Goal: Complete application form

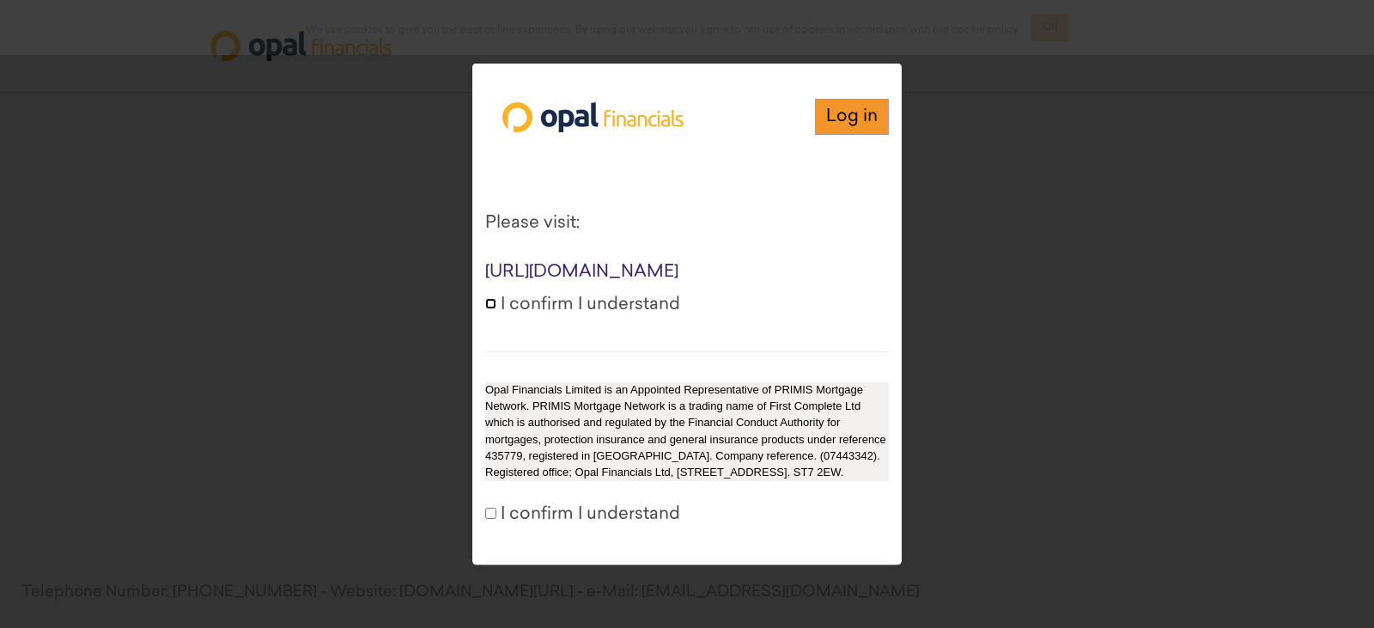
click at [488, 309] on input "I confirm I understand" at bounding box center [490, 303] width 11 height 11
checkbox input "true"
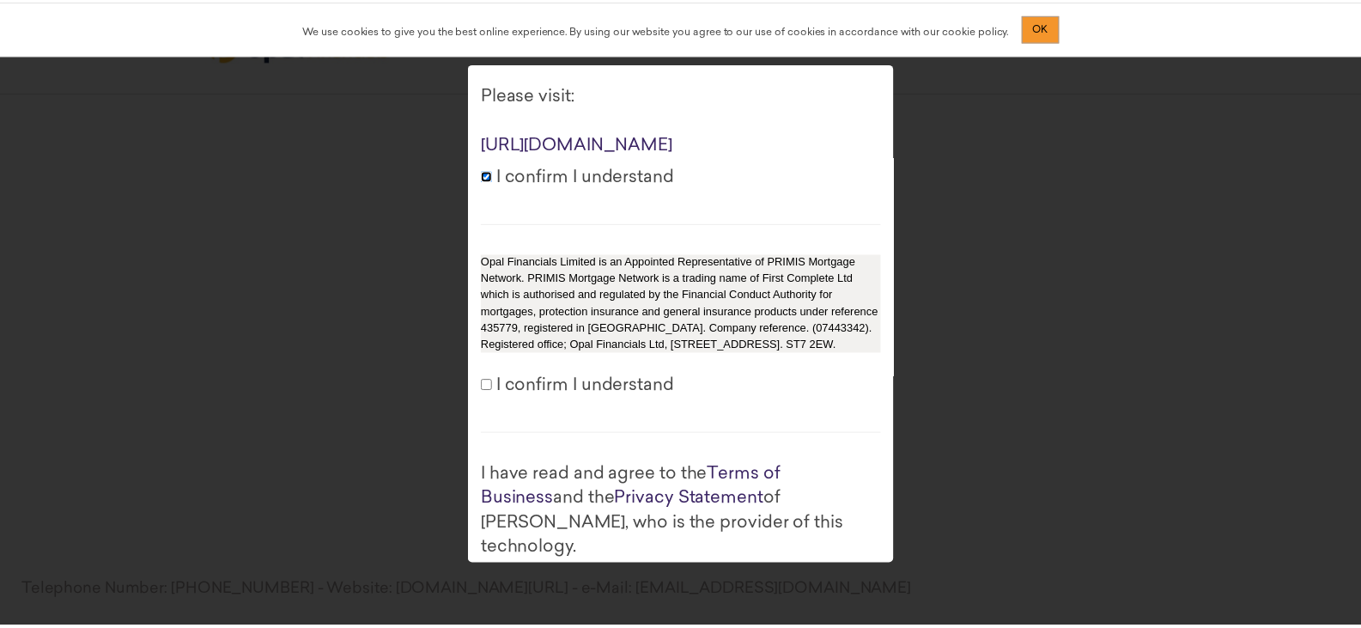
scroll to position [265, 0]
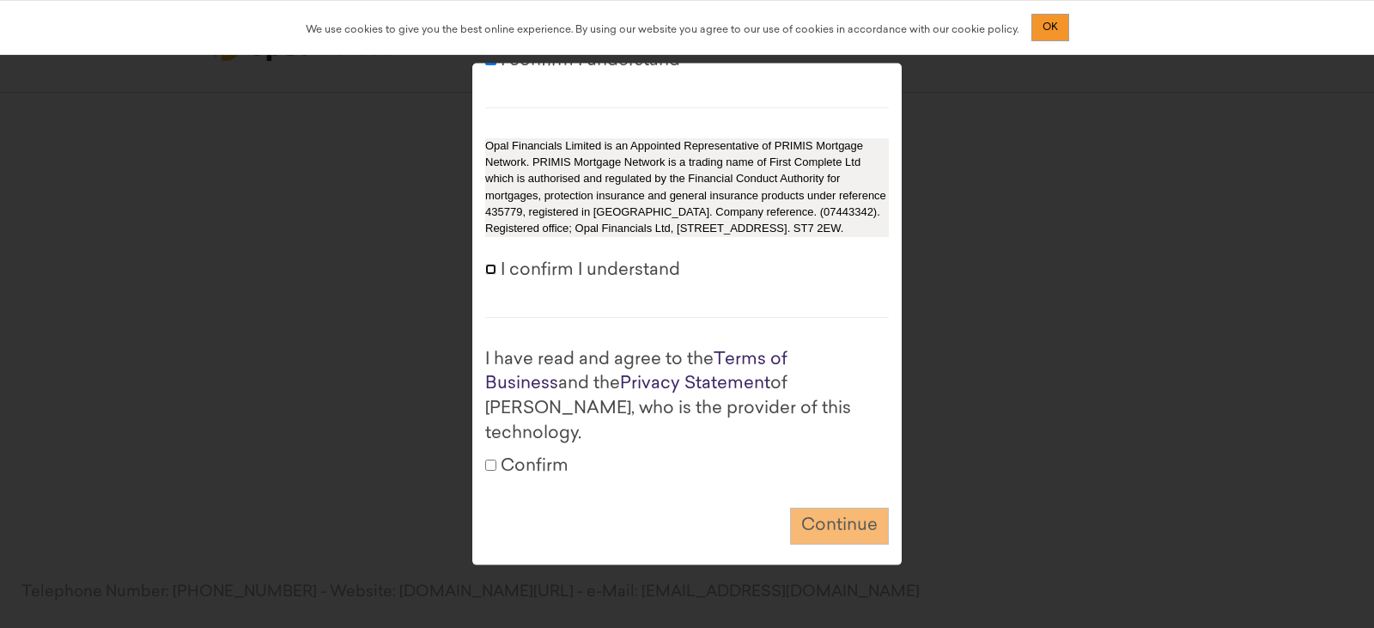
click at [493, 275] on input "I confirm I understand" at bounding box center [490, 269] width 11 height 11
checkbox input "true"
click at [495, 459] on input "Confirm" at bounding box center [490, 464] width 11 height 11
checkbox input "true"
click at [819, 520] on button "Continue" at bounding box center [839, 526] width 99 height 37
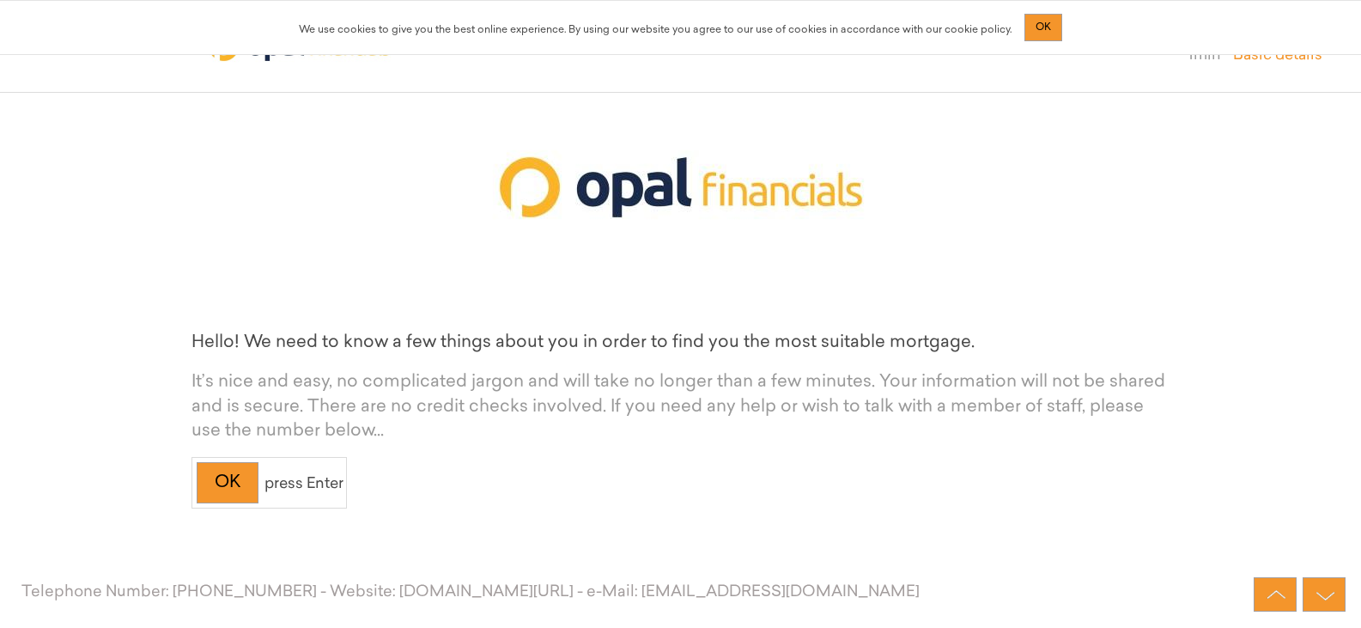
scroll to position [125, 0]
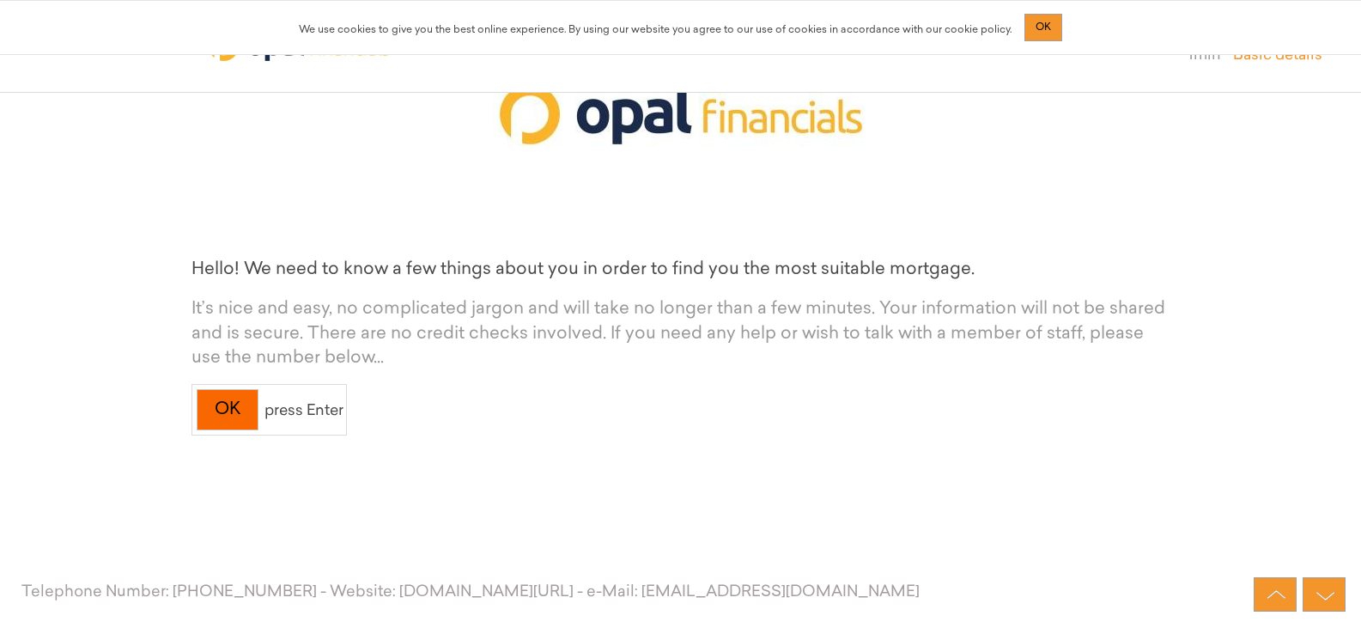
click at [235, 411] on div "OK" at bounding box center [228, 410] width 62 height 42
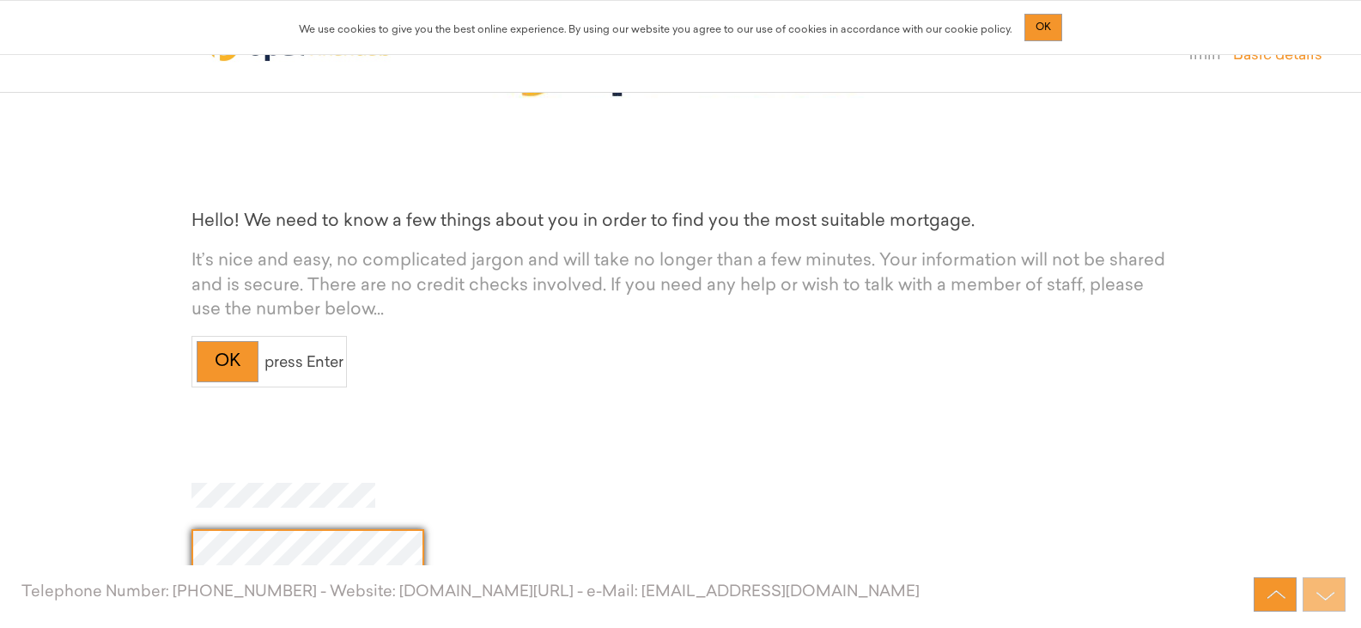
scroll to position [344, 0]
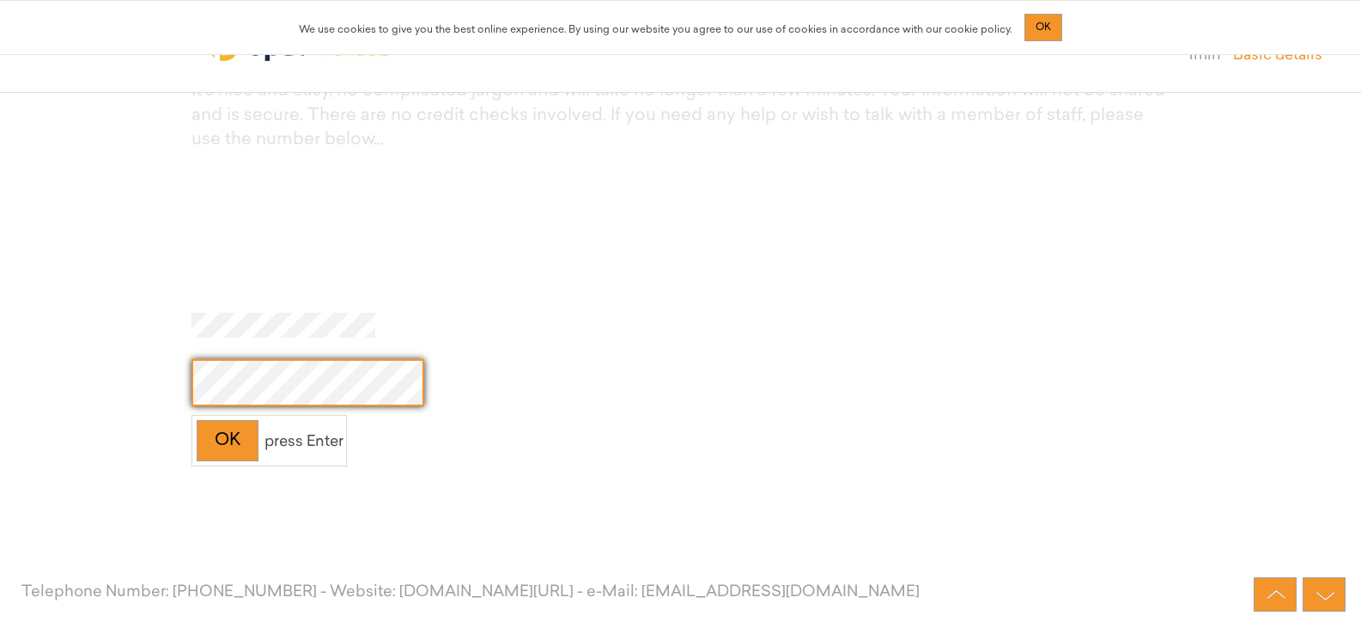
click at [0, 378] on html "Hello! We need to know a few things about you in order to find you the most sui…" at bounding box center [680, 164] width 1361 height 1017
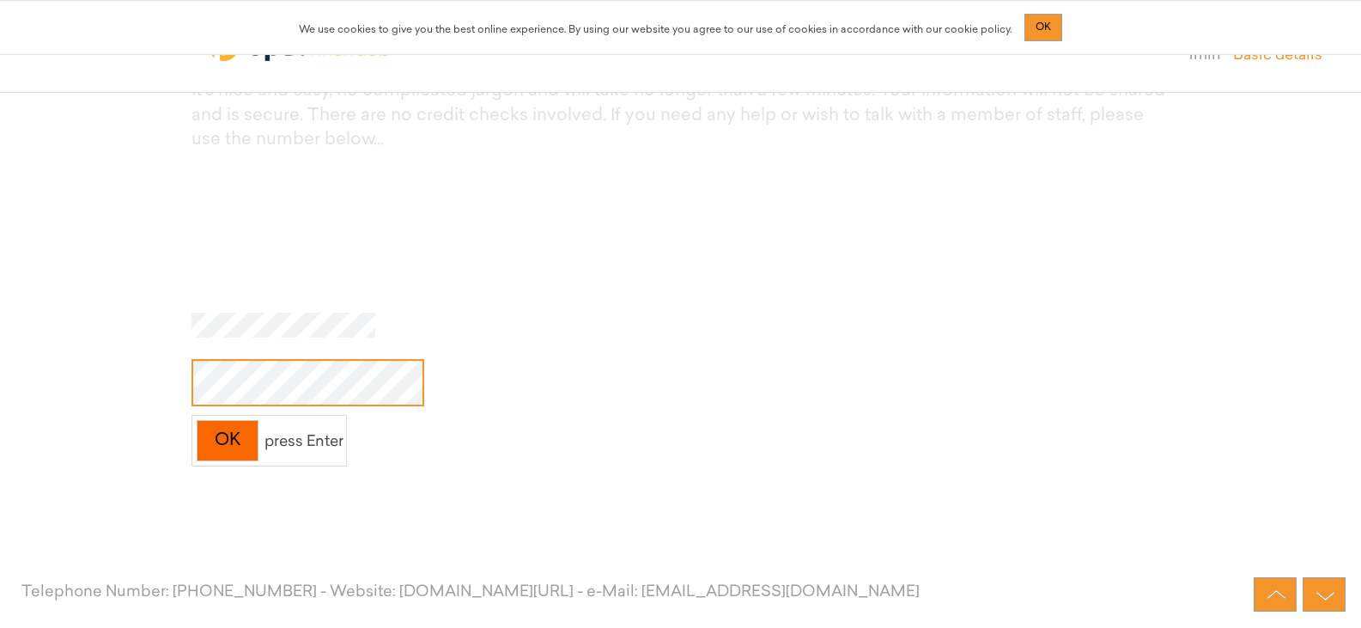
click at [218, 430] on div "OK" at bounding box center [228, 441] width 62 height 42
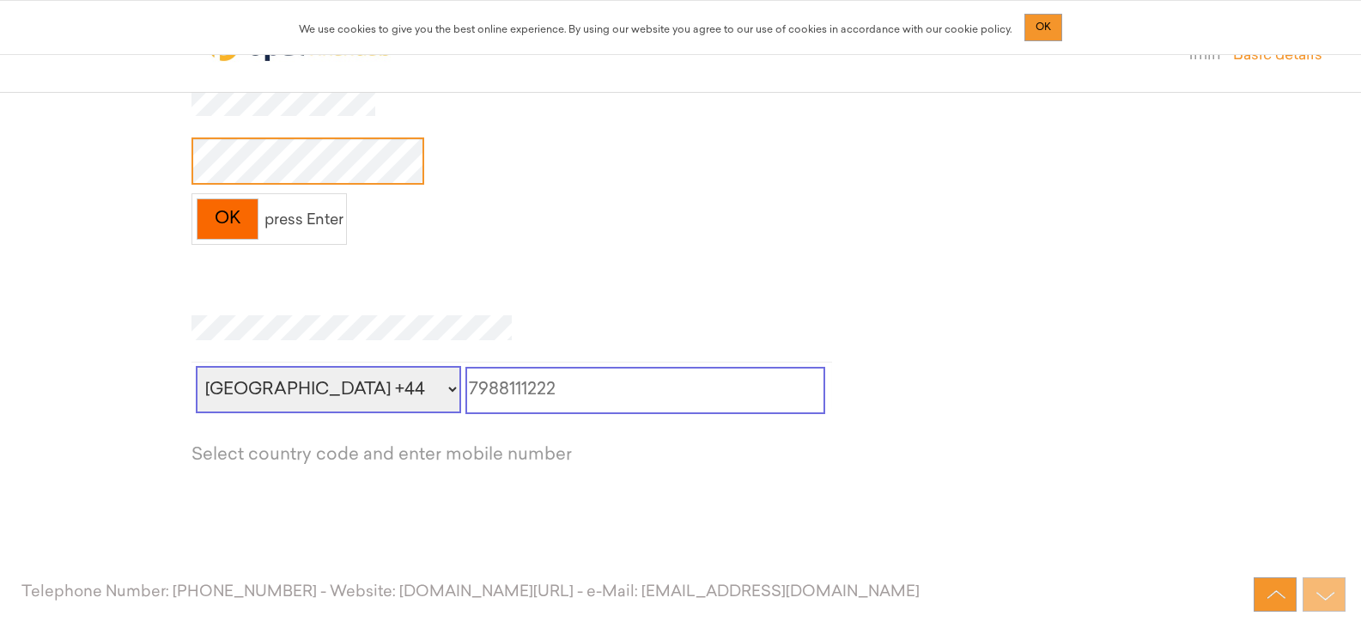
scroll to position [590, 0]
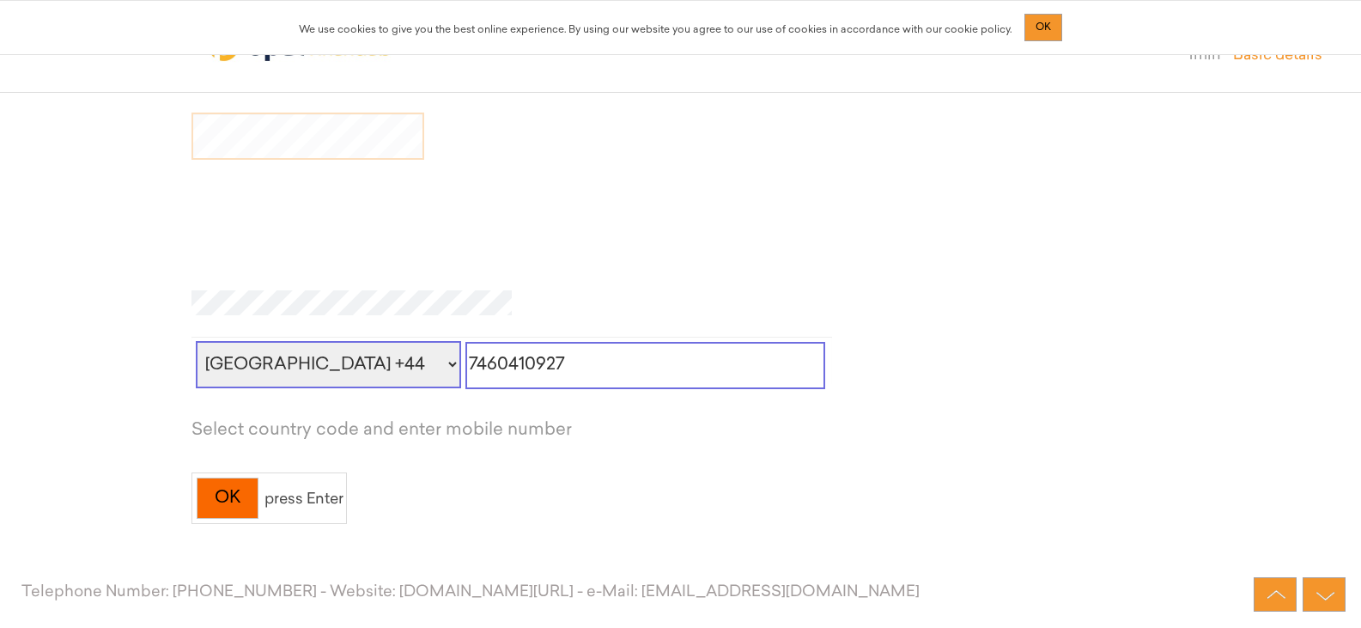
type input "7460410927"
click at [240, 496] on div "OK" at bounding box center [228, 499] width 62 height 42
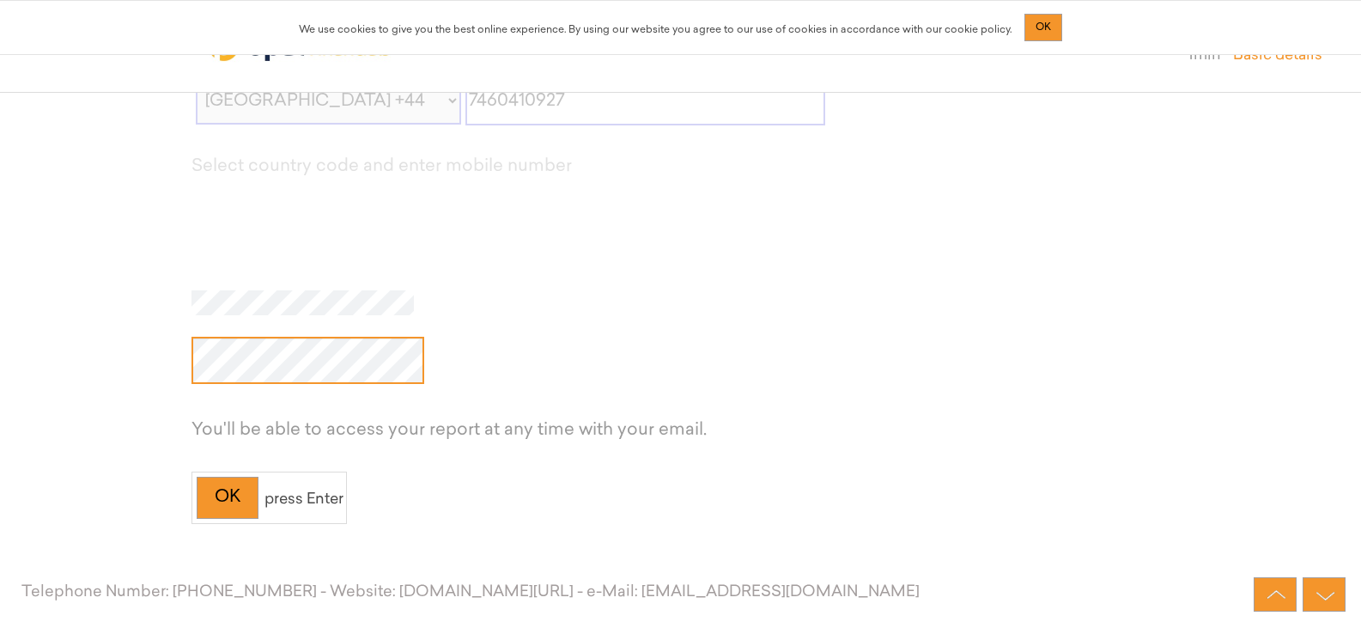
scroll to position [0, 25]
click at [237, 501] on div "OK" at bounding box center [228, 498] width 62 height 42
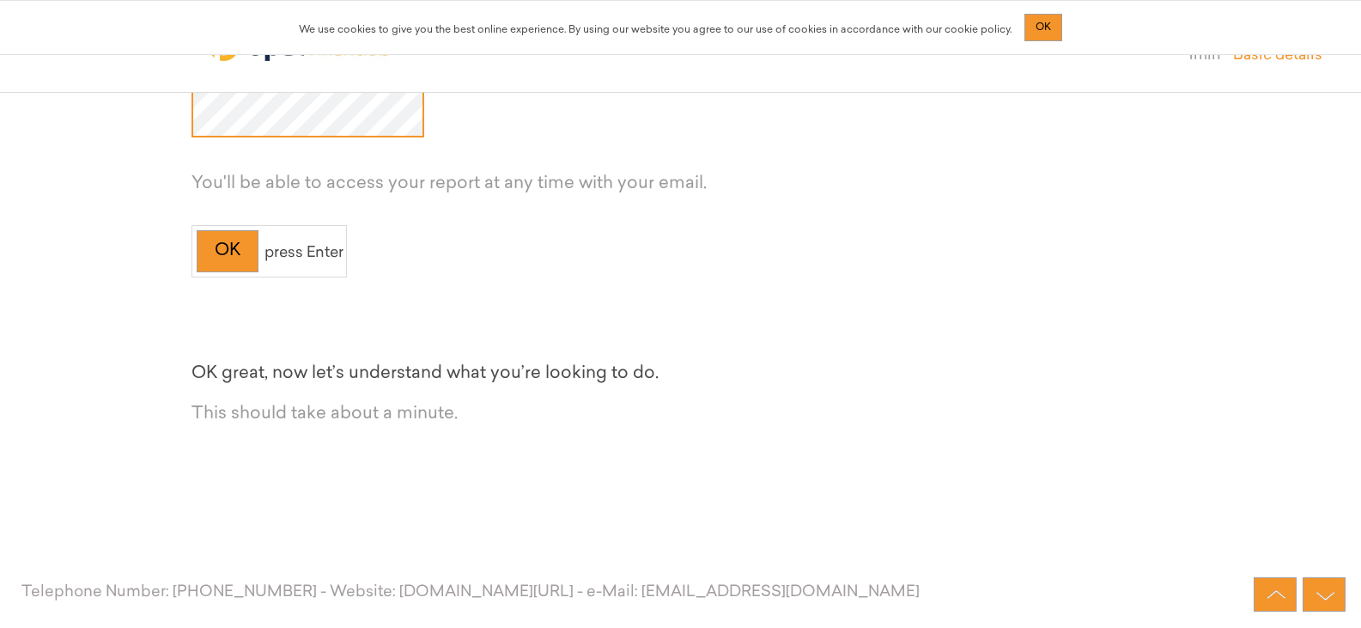
scroll to position [1117, 0]
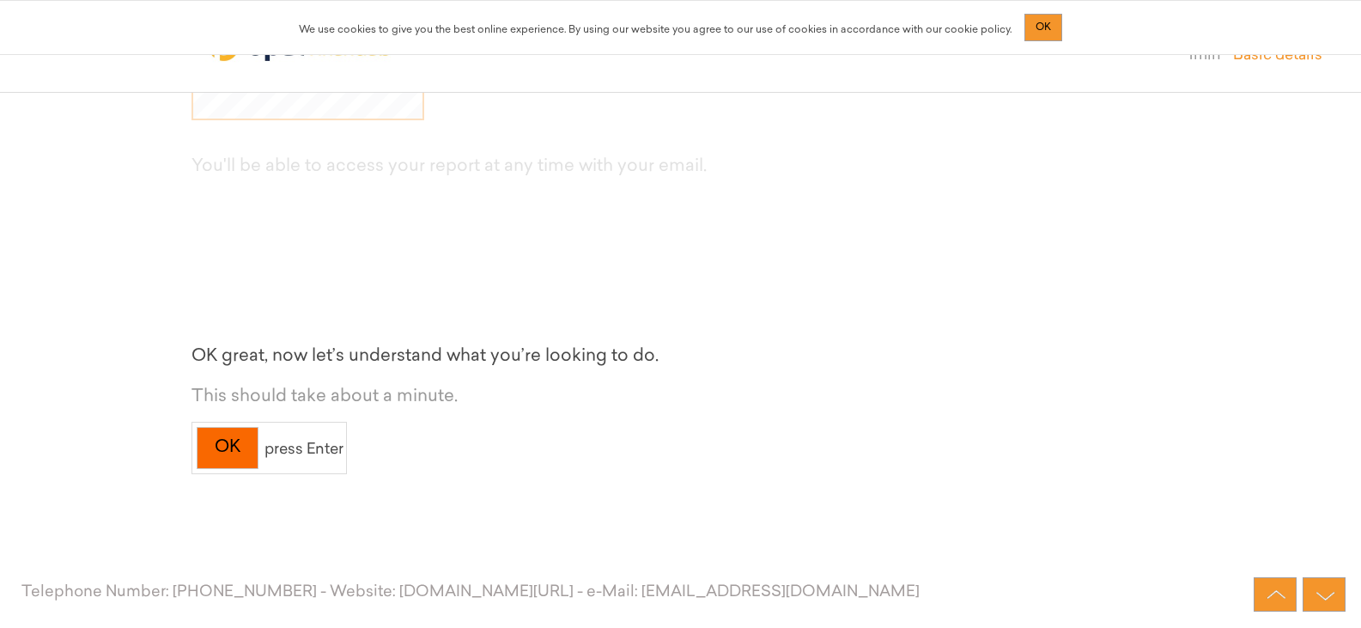
click at [228, 445] on div "OK" at bounding box center [228, 448] width 62 height 42
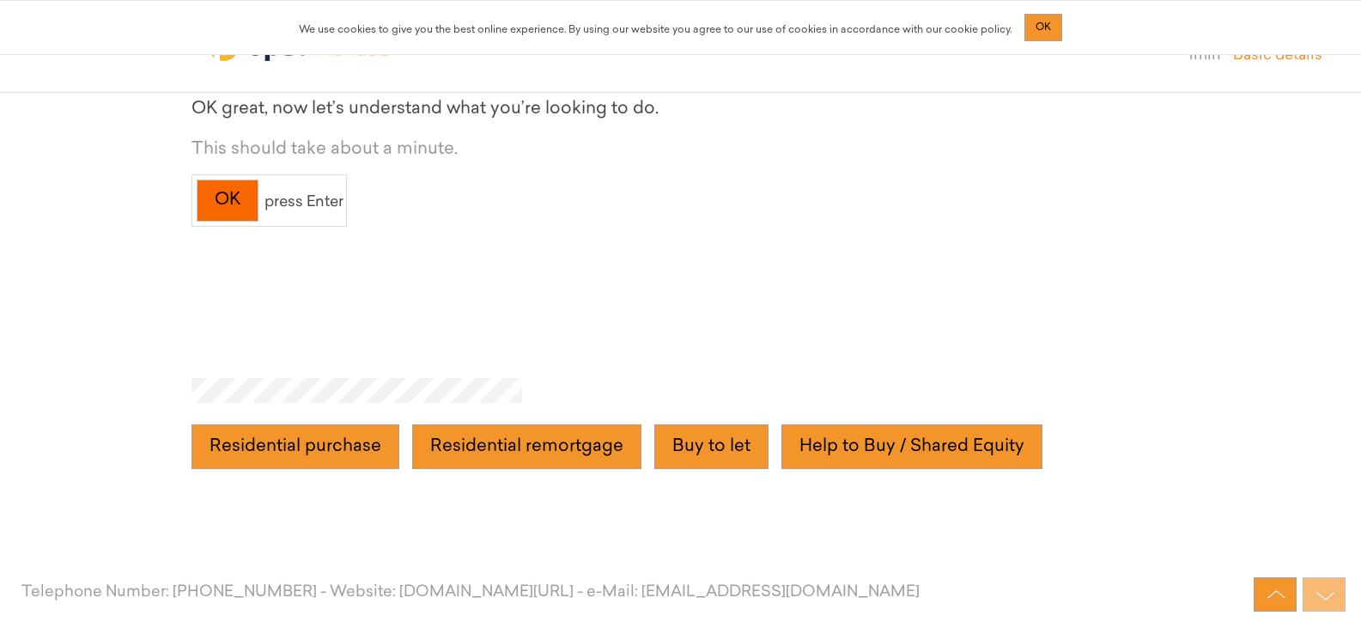
scroll to position [1382, 0]
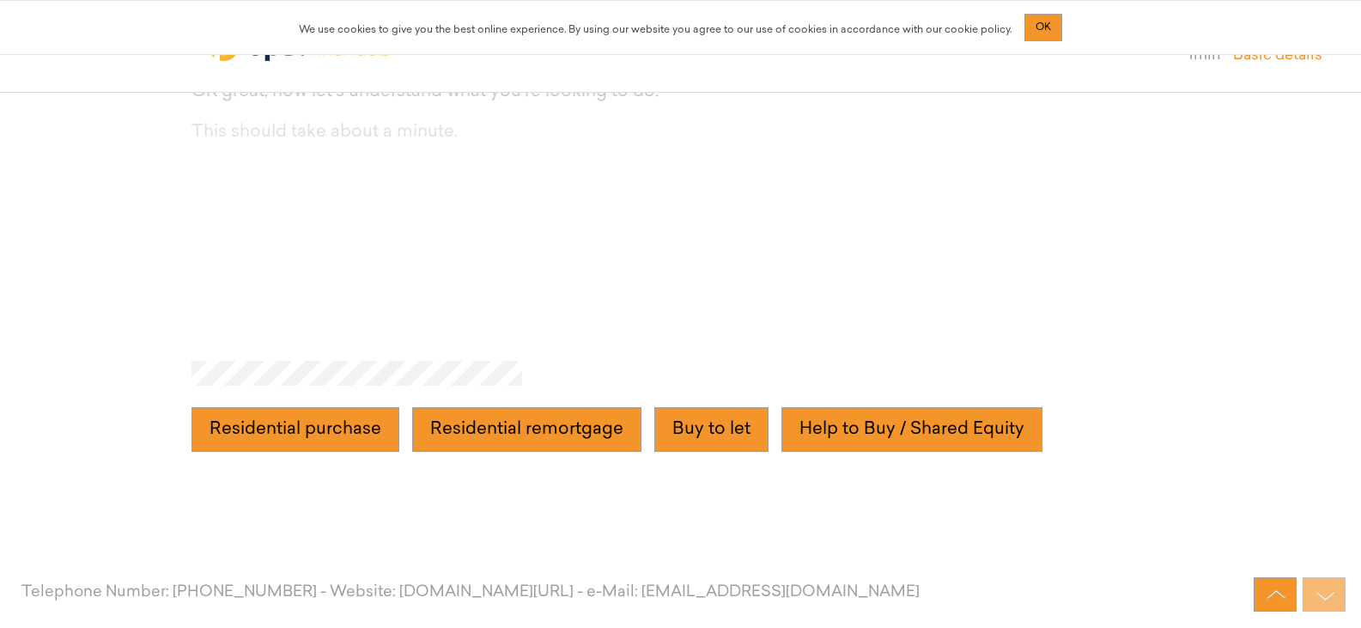
click at [228, 445] on purchase "Residential purchase" at bounding box center [296, 429] width 208 height 45
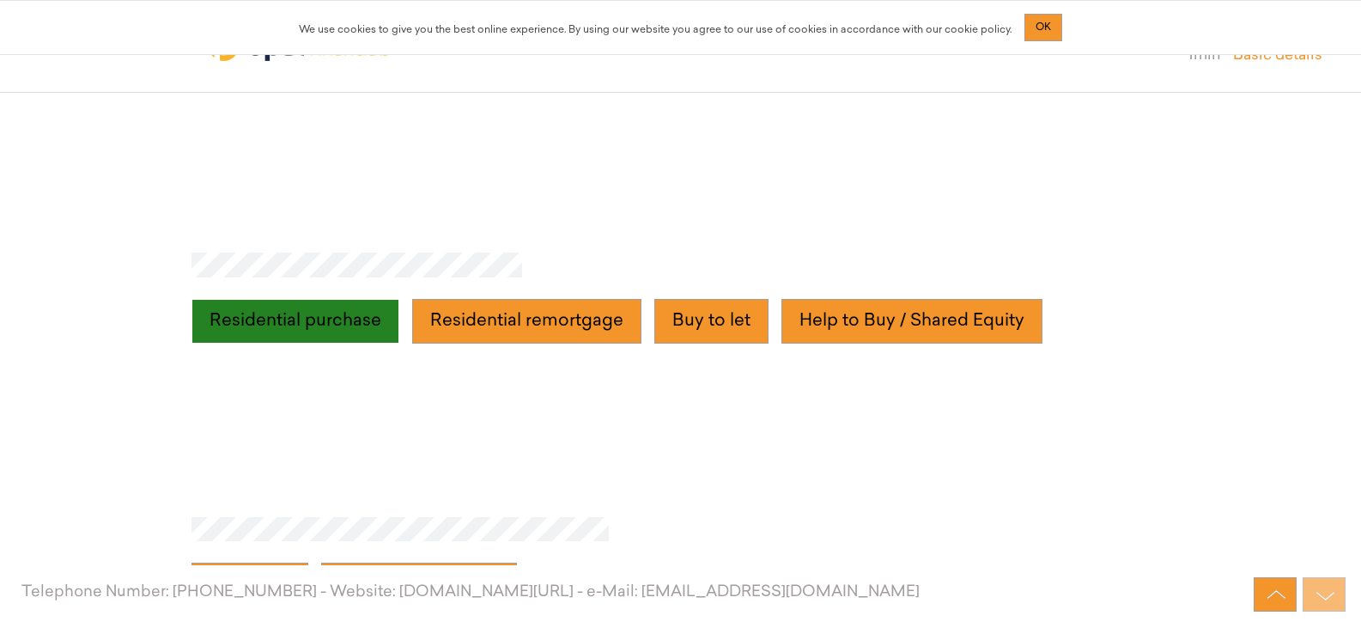
scroll to position [1646, 0]
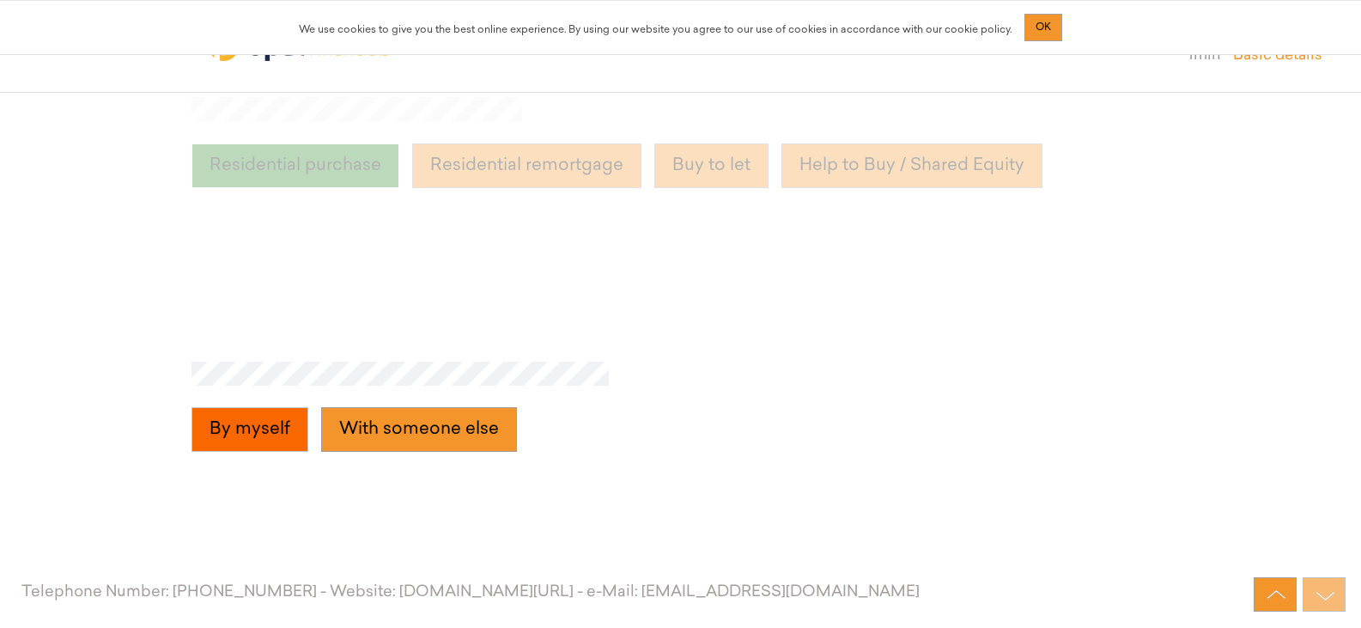
click at [228, 441] on myself "By myself" at bounding box center [250, 429] width 117 height 45
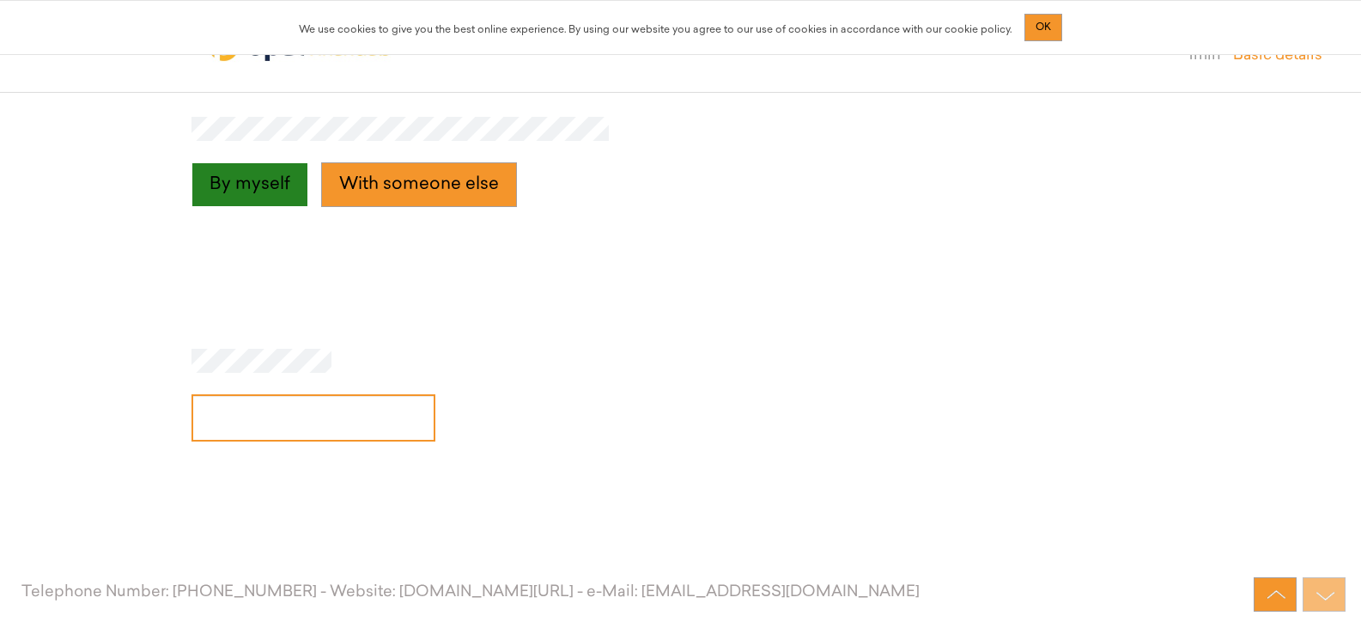
scroll to position [1909, 0]
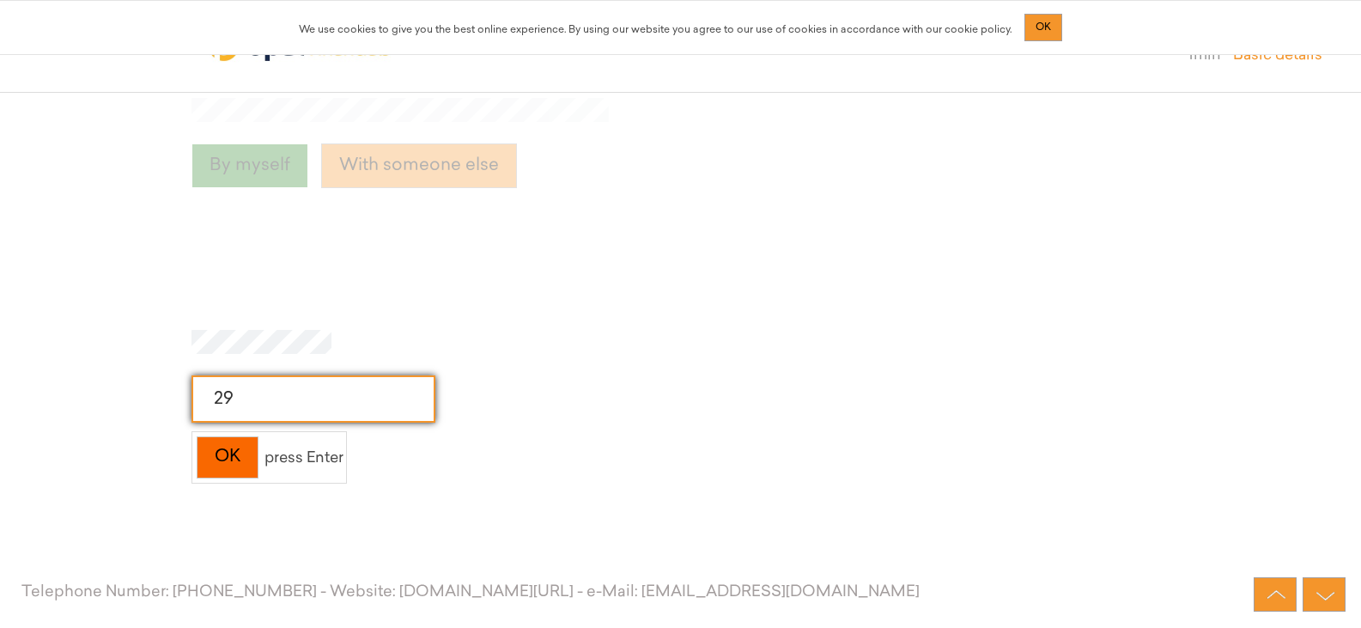
type input "29"
click at [228, 441] on div "OK" at bounding box center [228, 457] width 62 height 42
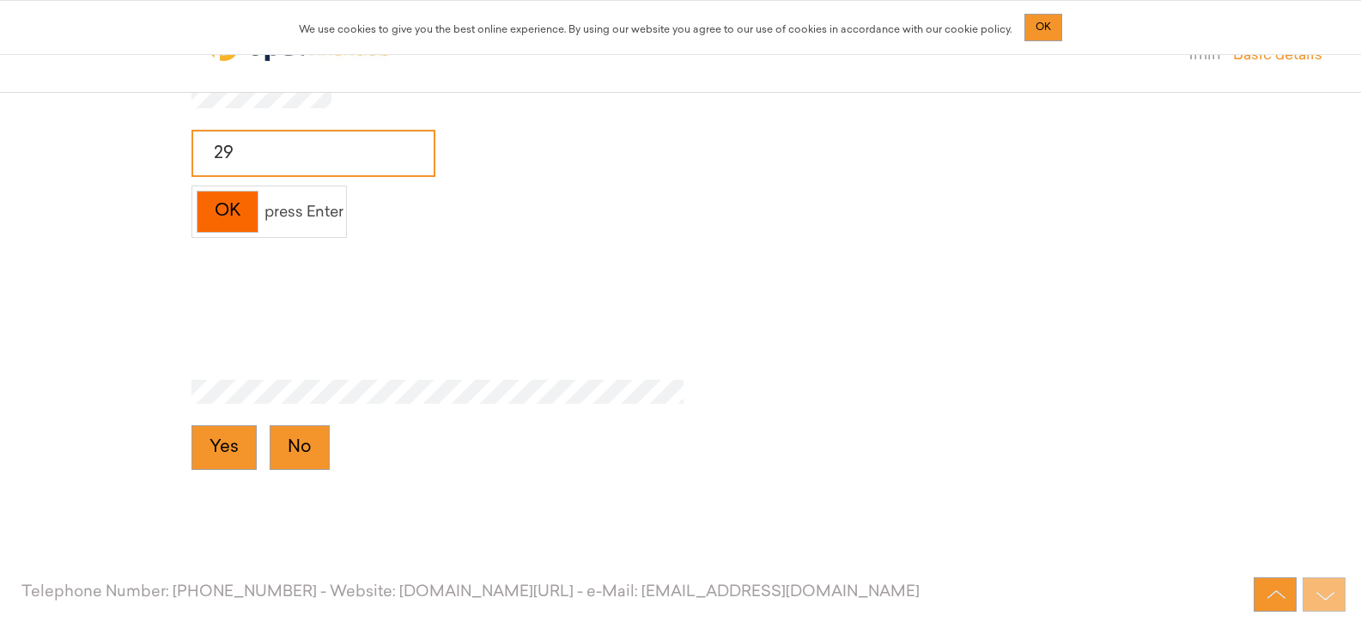
scroll to position [2173, 0]
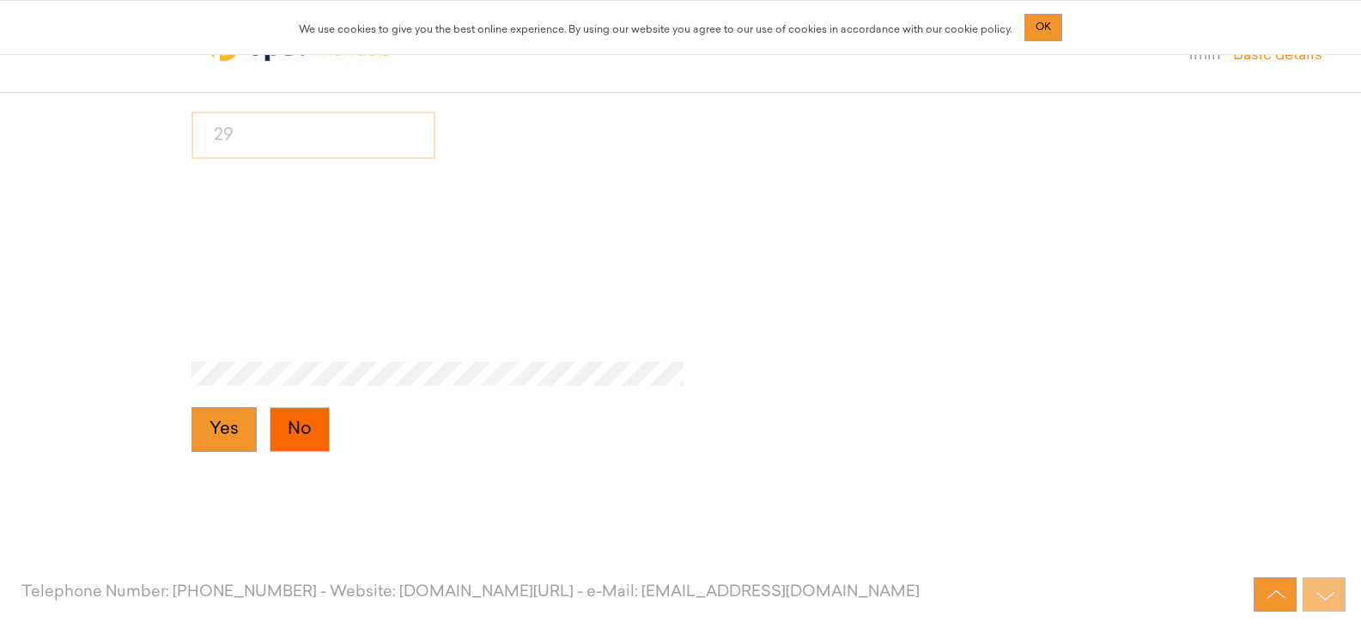
click at [309, 432] on button "No" at bounding box center [300, 429] width 60 height 45
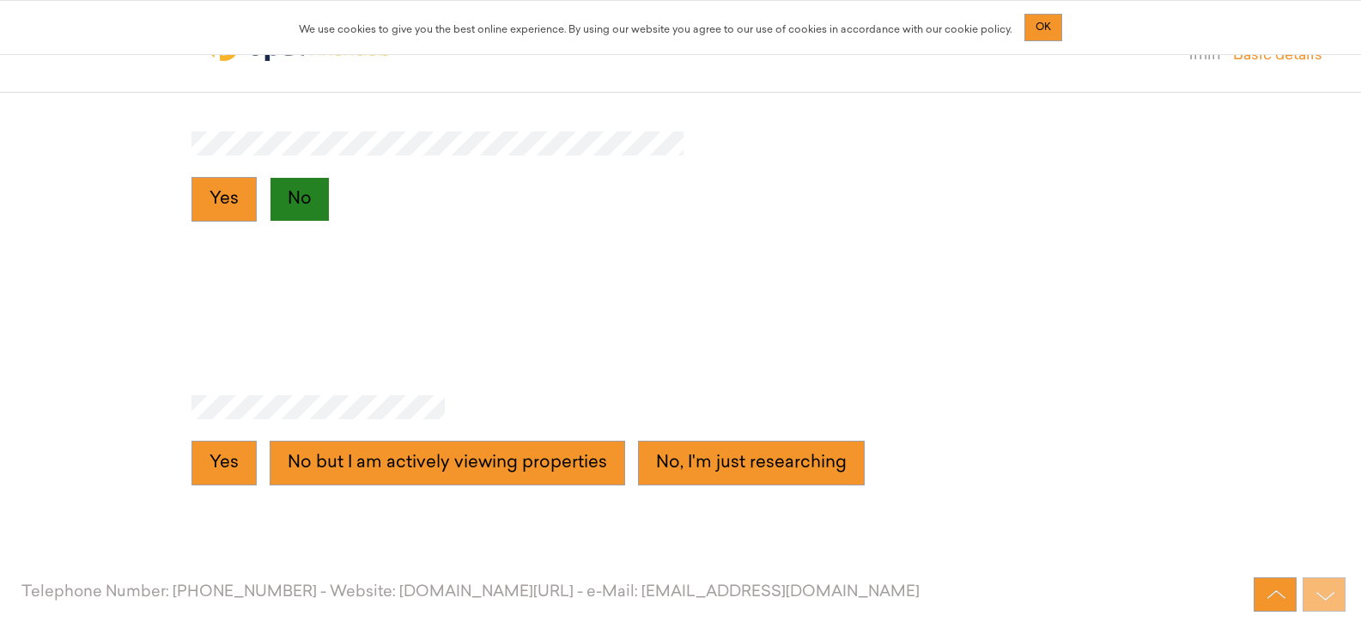
scroll to position [2437, 0]
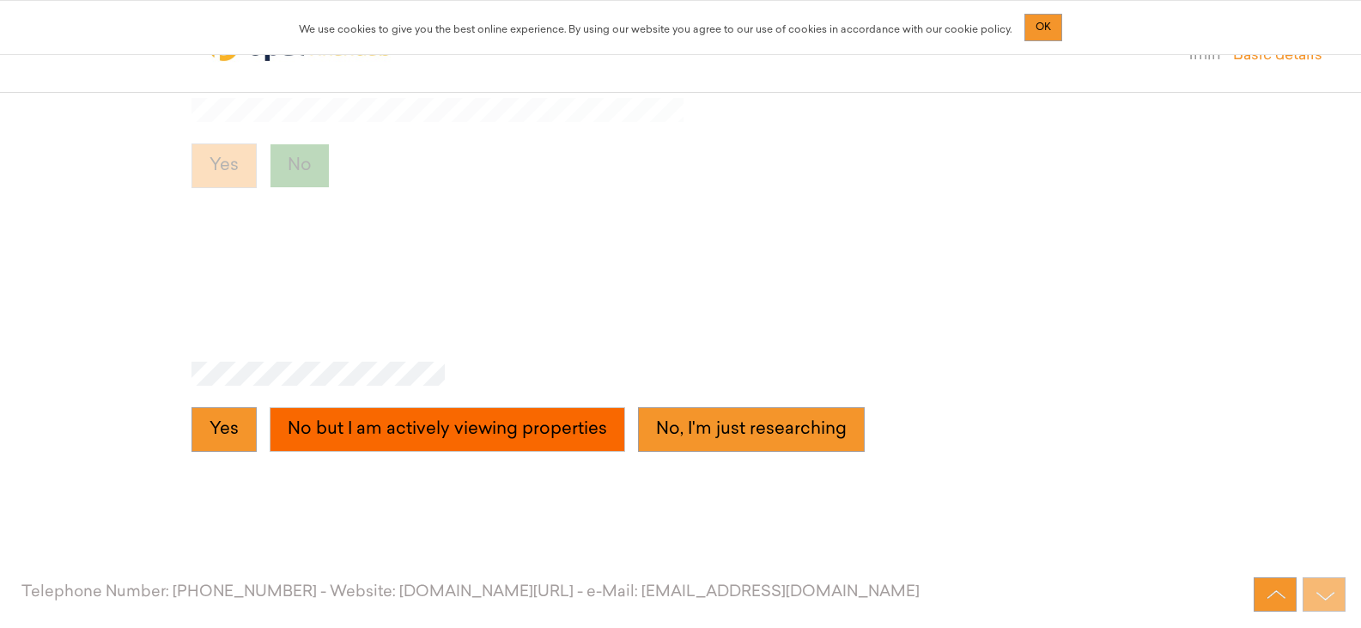
click at [315, 426] on properties "No but I am actively viewing properties" at bounding box center [448, 429] width 356 height 45
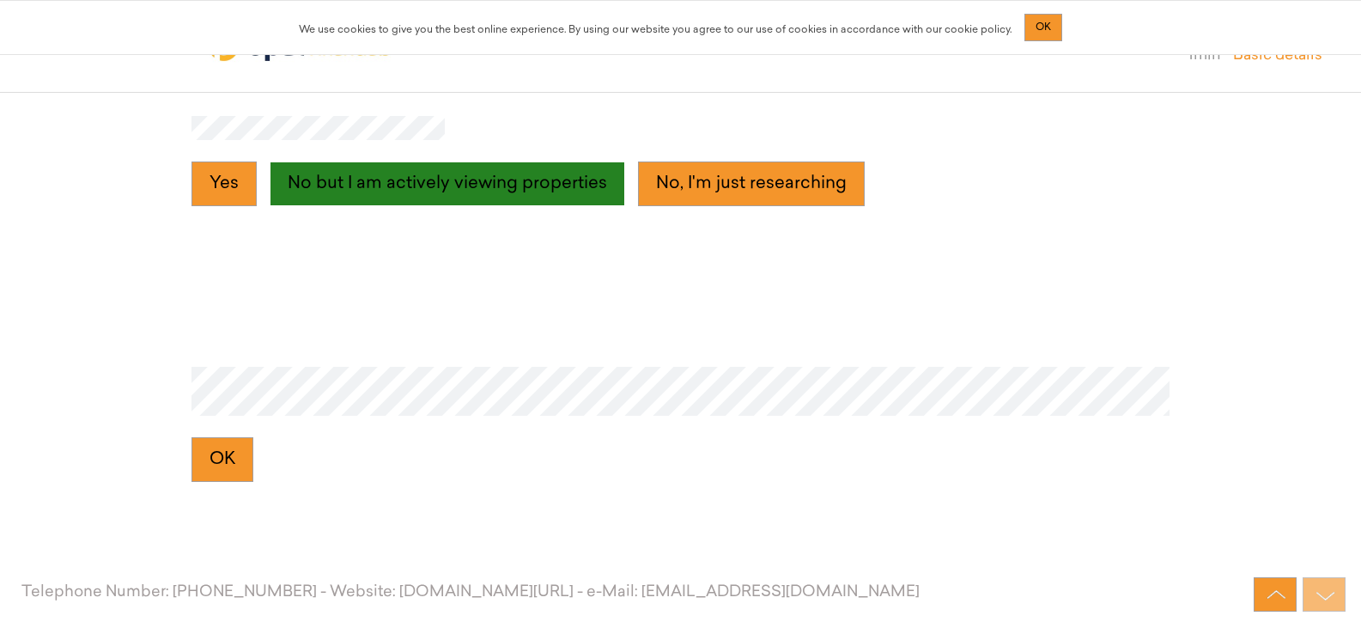
scroll to position [2700, 0]
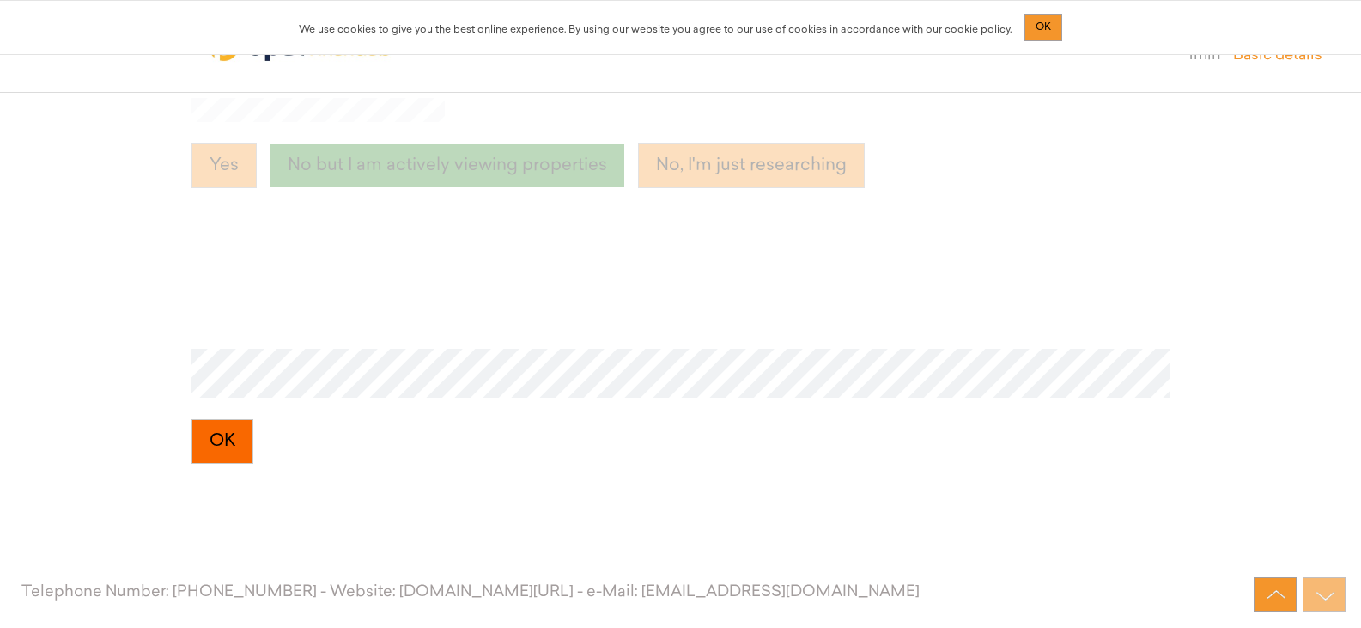
click at [216, 440] on button "OK" at bounding box center [223, 441] width 62 height 45
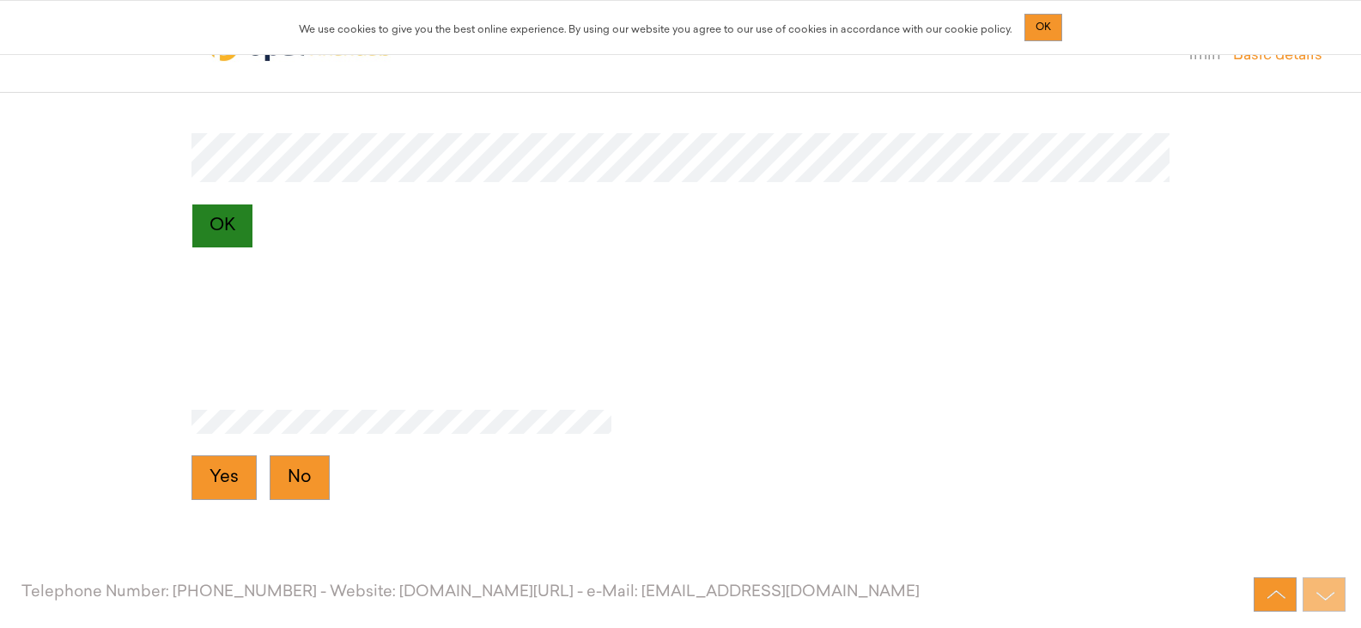
scroll to position [2964, 0]
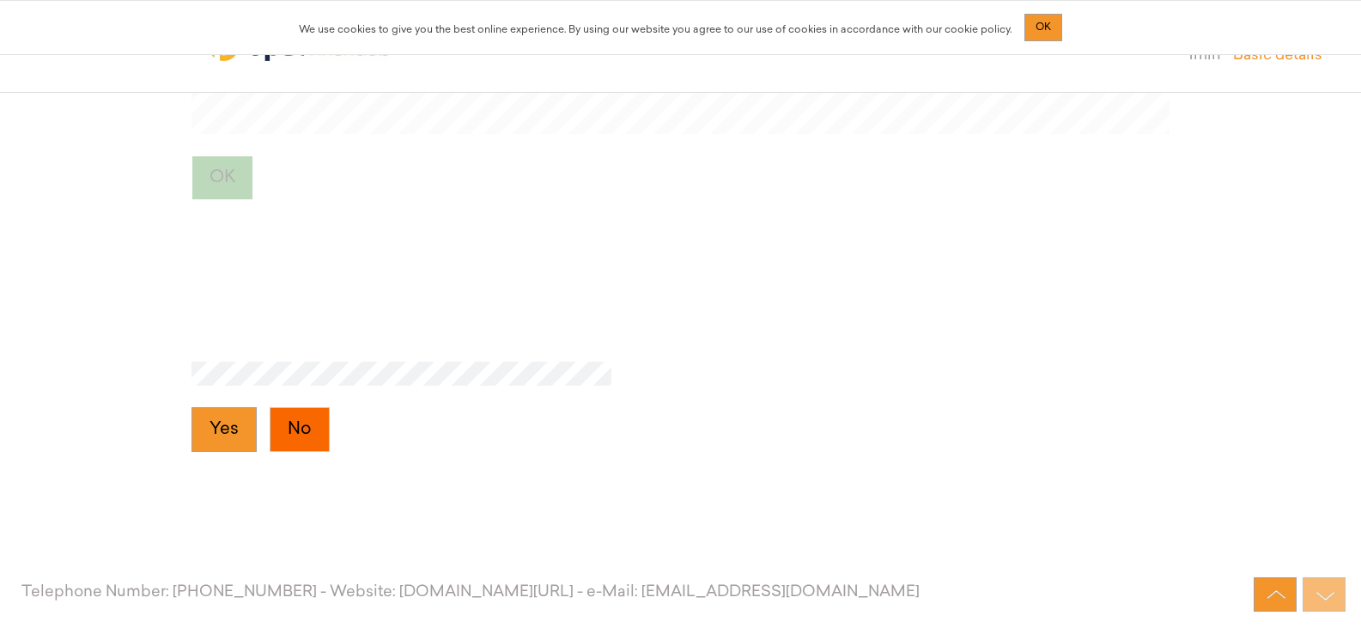
click at [276, 442] on button "No" at bounding box center [300, 429] width 60 height 45
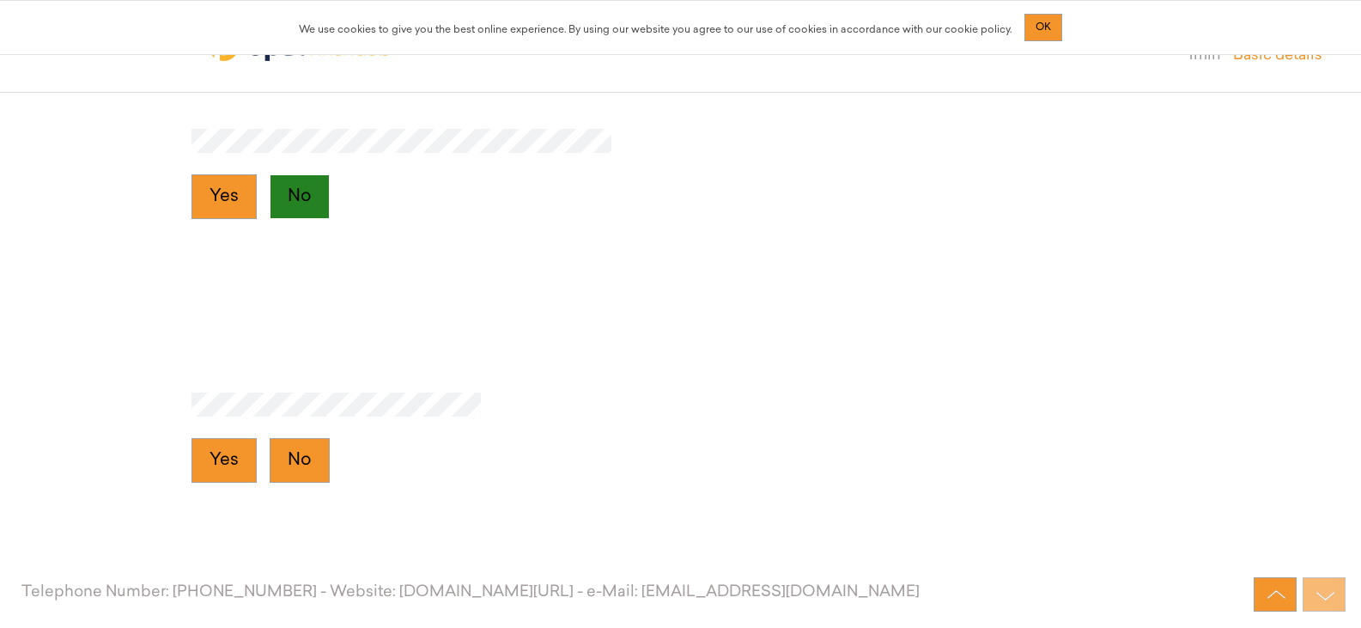
scroll to position [3228, 0]
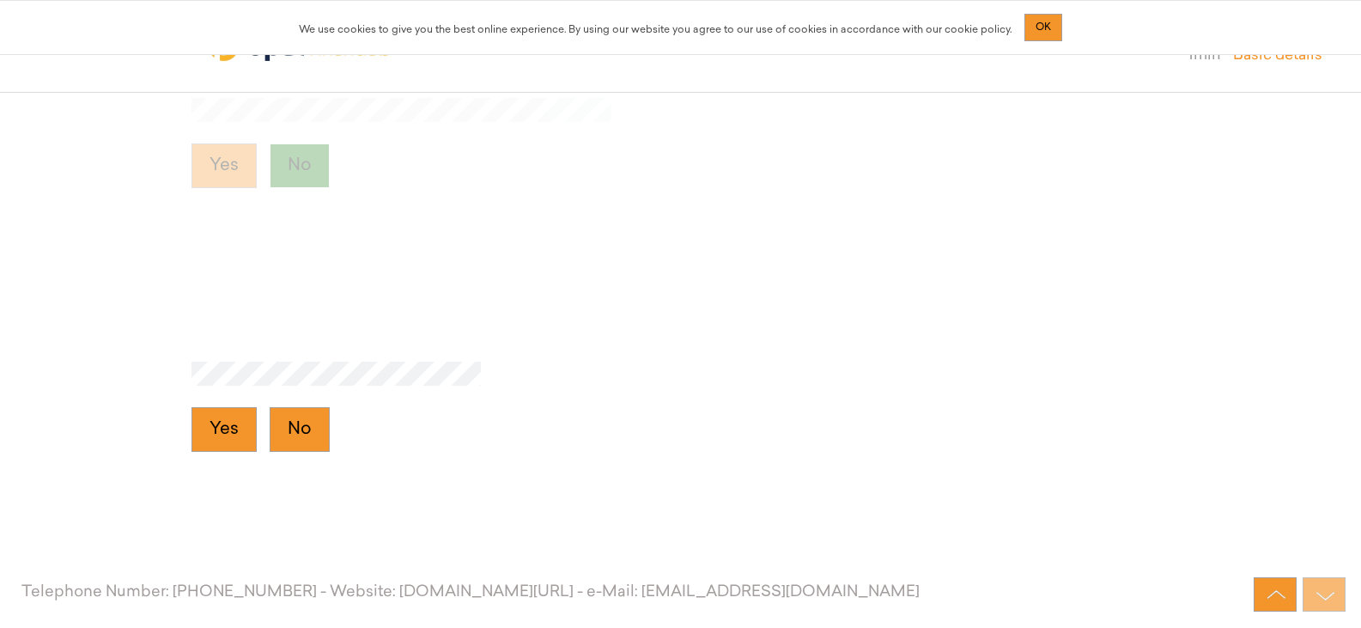
click at [276, 442] on button "No" at bounding box center [300, 429] width 60 height 45
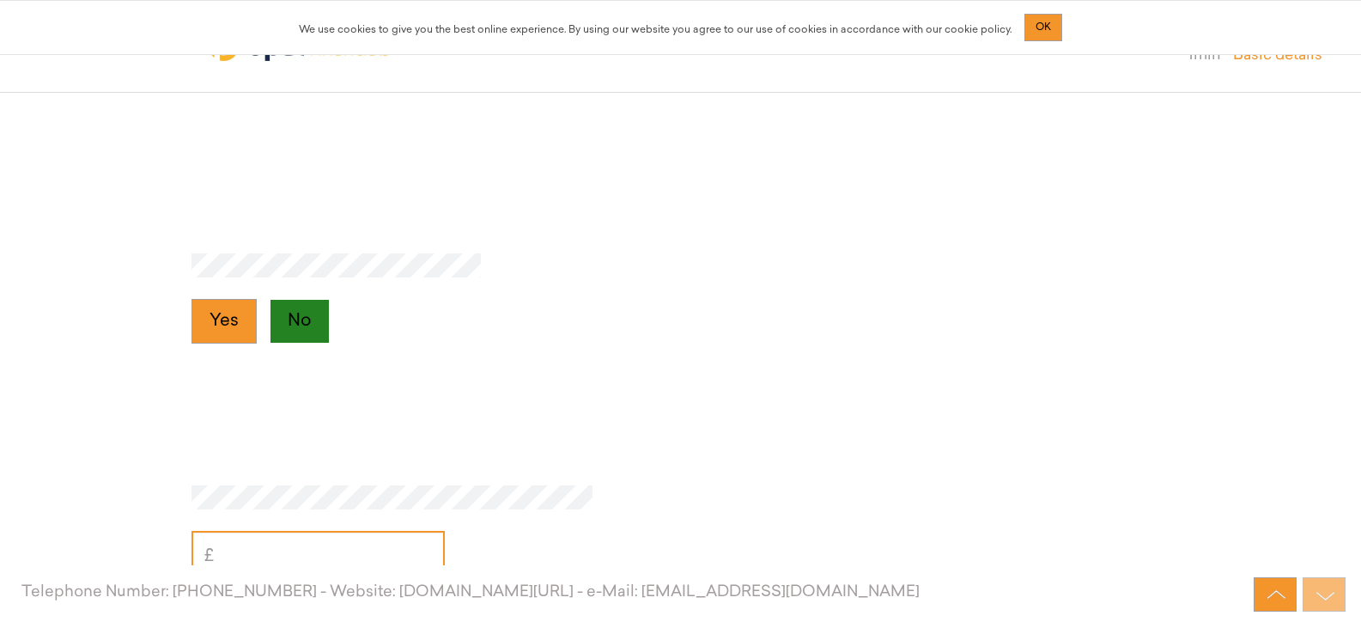
scroll to position [3491, 0]
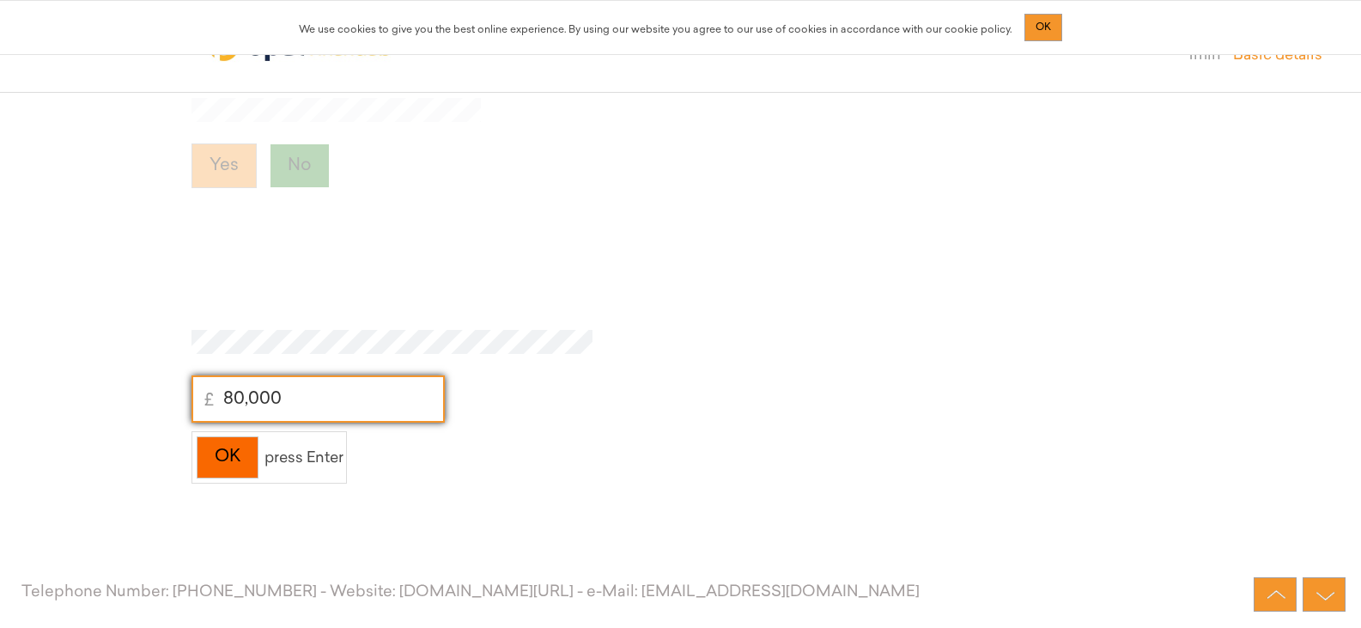
type input "80,000"
click at [236, 457] on div "OK" at bounding box center [228, 457] width 62 height 42
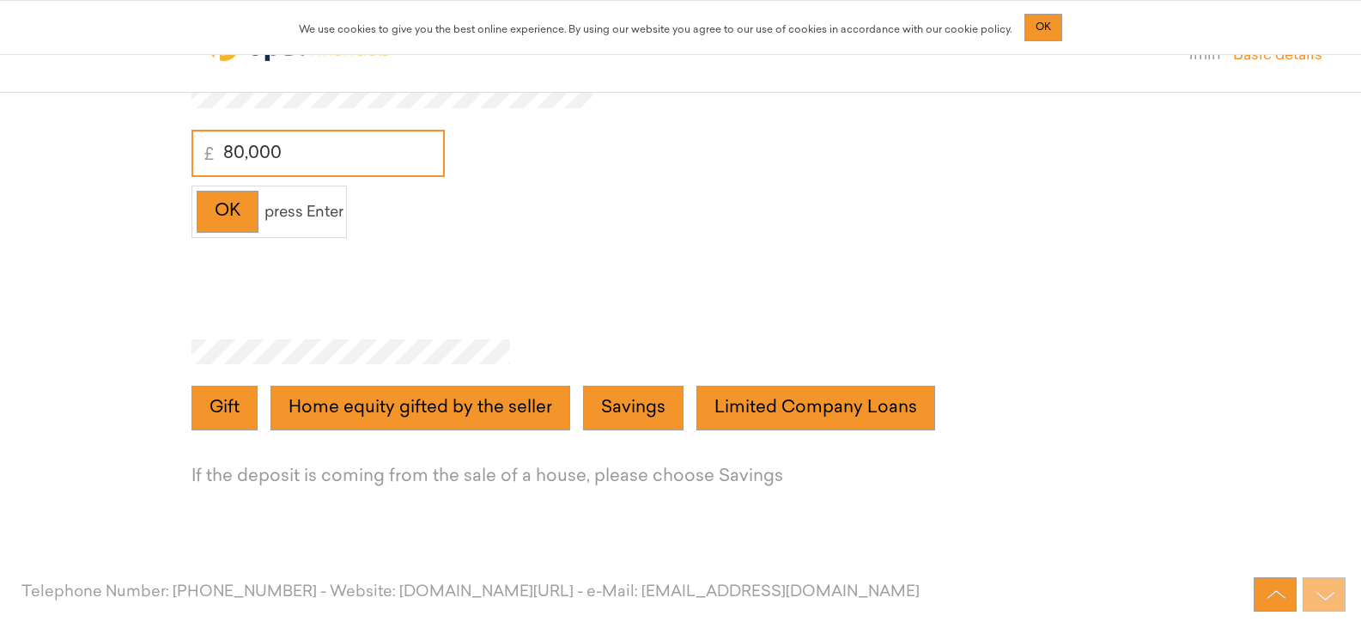
scroll to position [3755, 0]
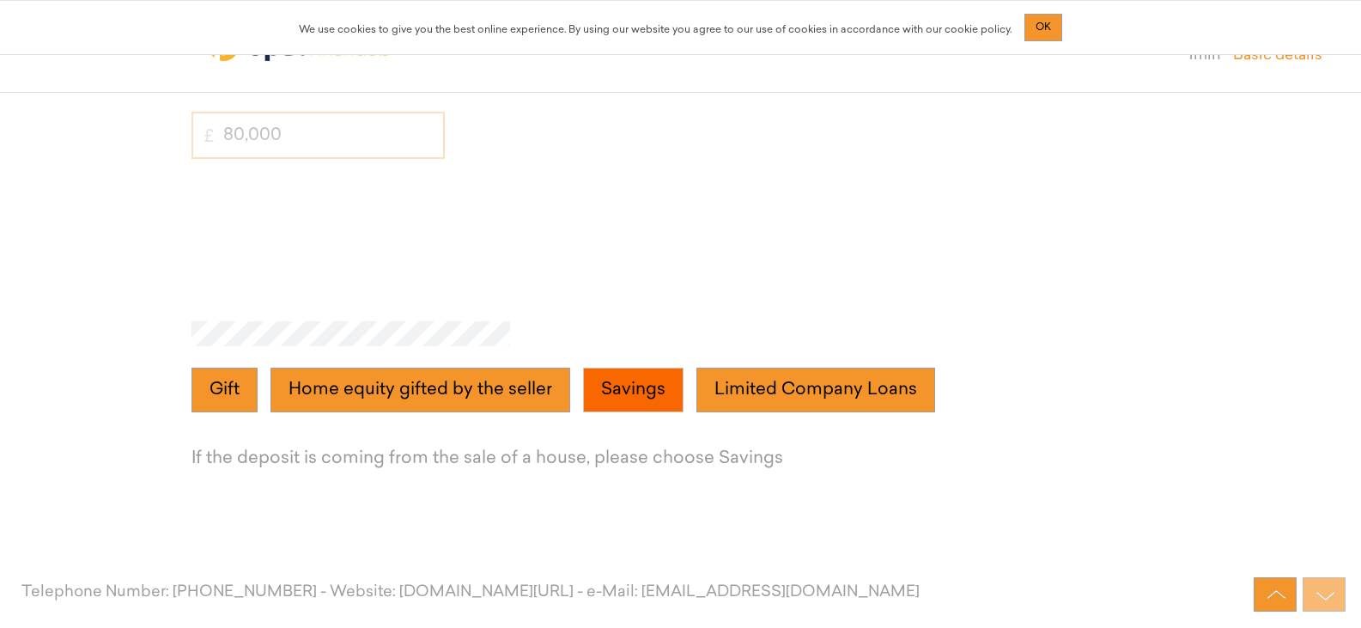
click at [619, 382] on button "Savings" at bounding box center [633, 390] width 100 height 45
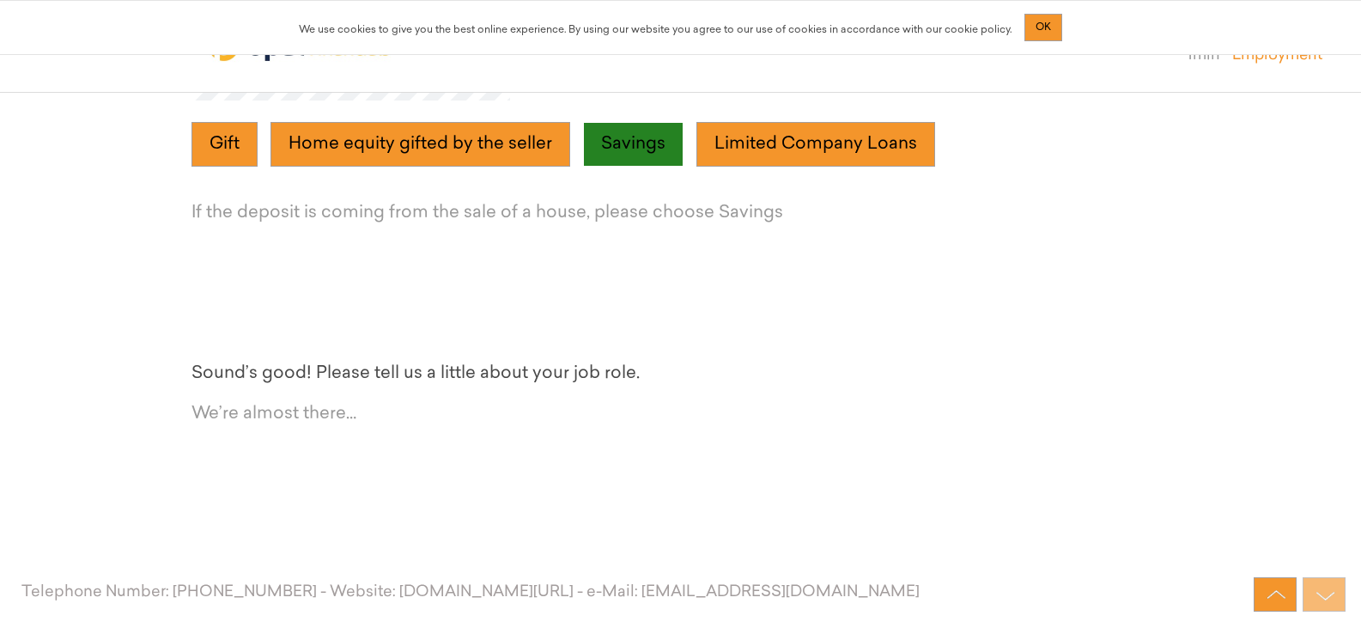
scroll to position [4019, 0]
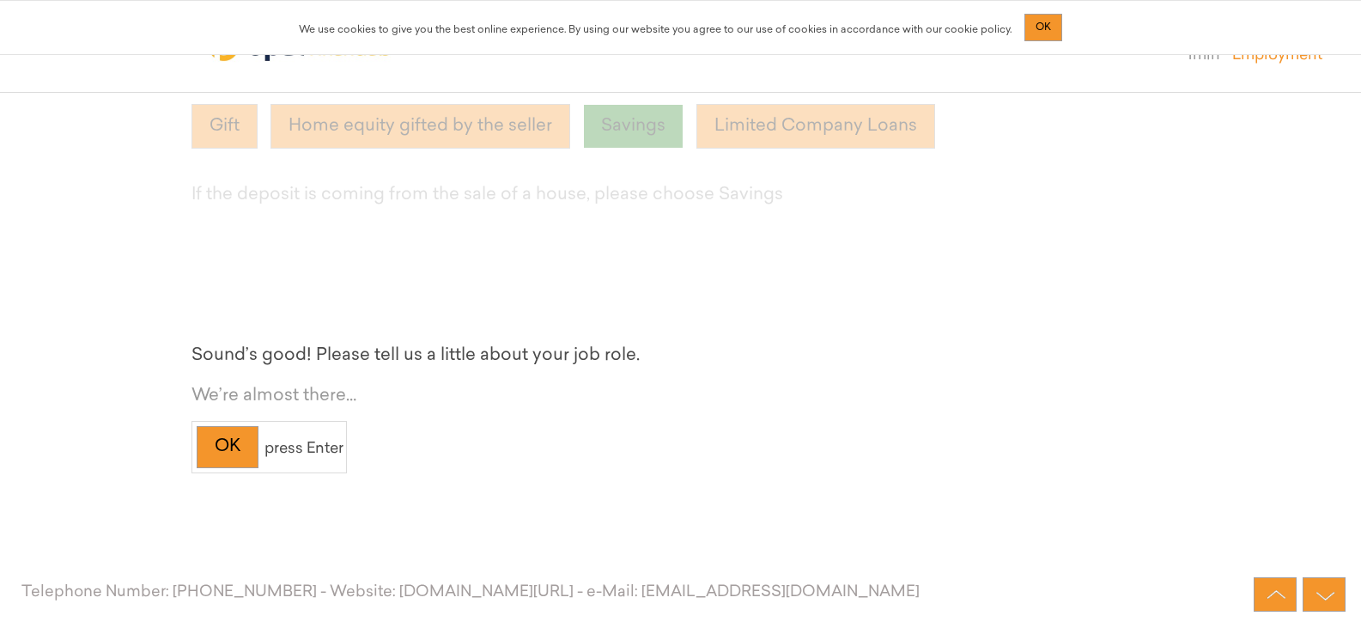
click at [286, 443] on span "press Enter" at bounding box center [304, 448] width 79 height 15
click at [210, 444] on div "OK" at bounding box center [228, 447] width 62 height 42
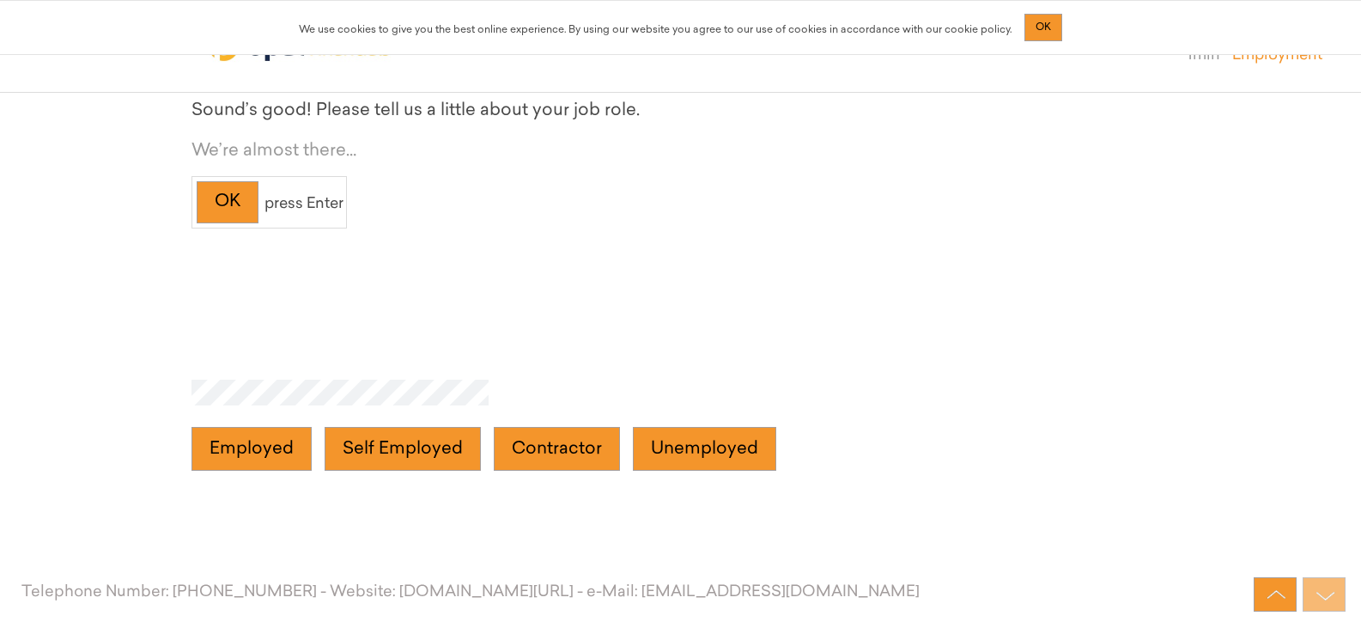
scroll to position [4282, 0]
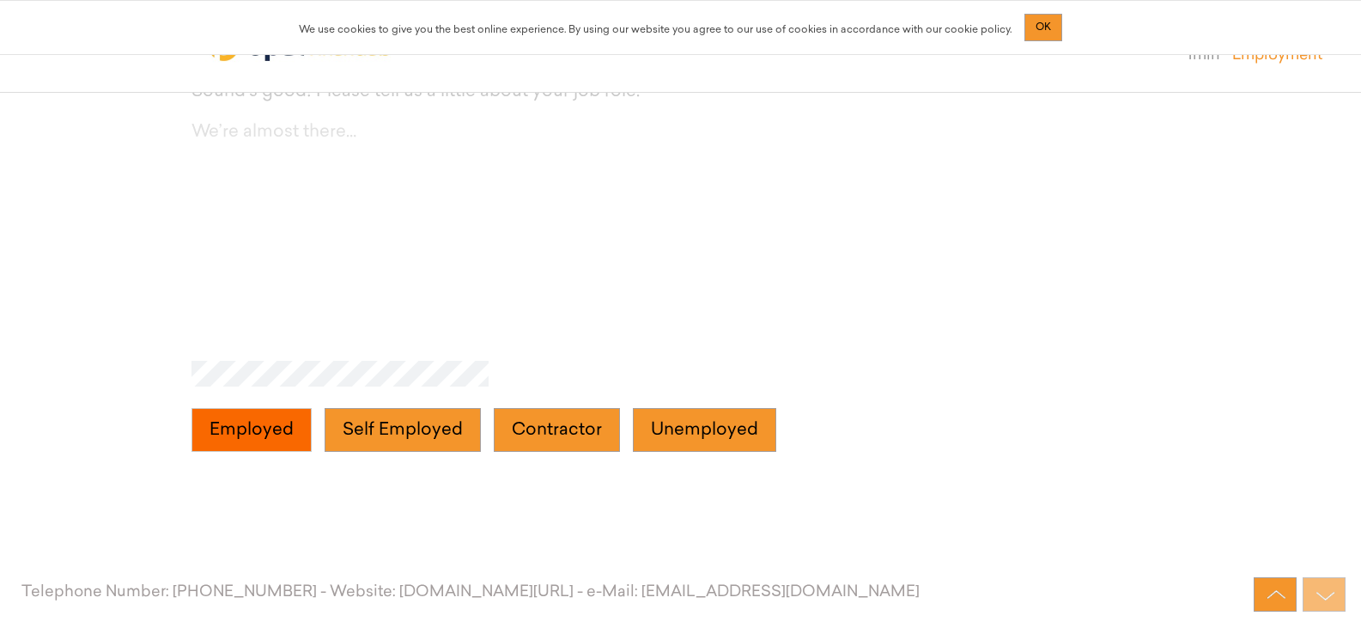
click at [259, 435] on button "Employed" at bounding box center [252, 430] width 120 height 45
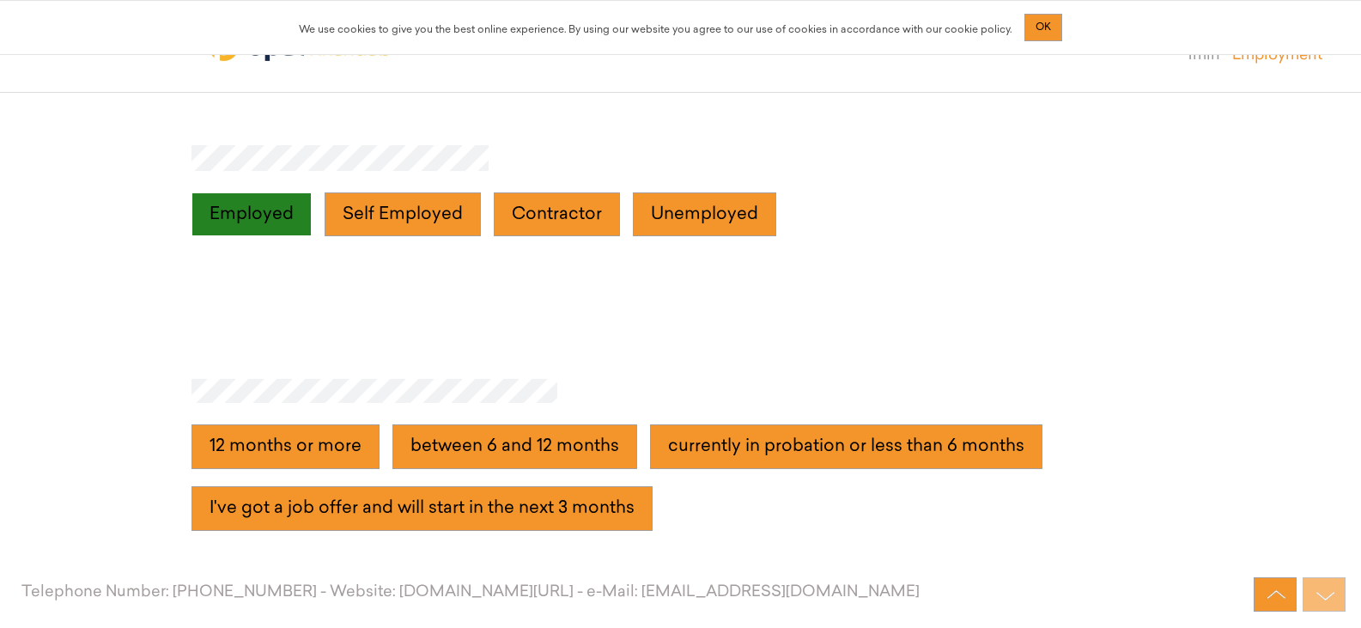
scroll to position [4546, 0]
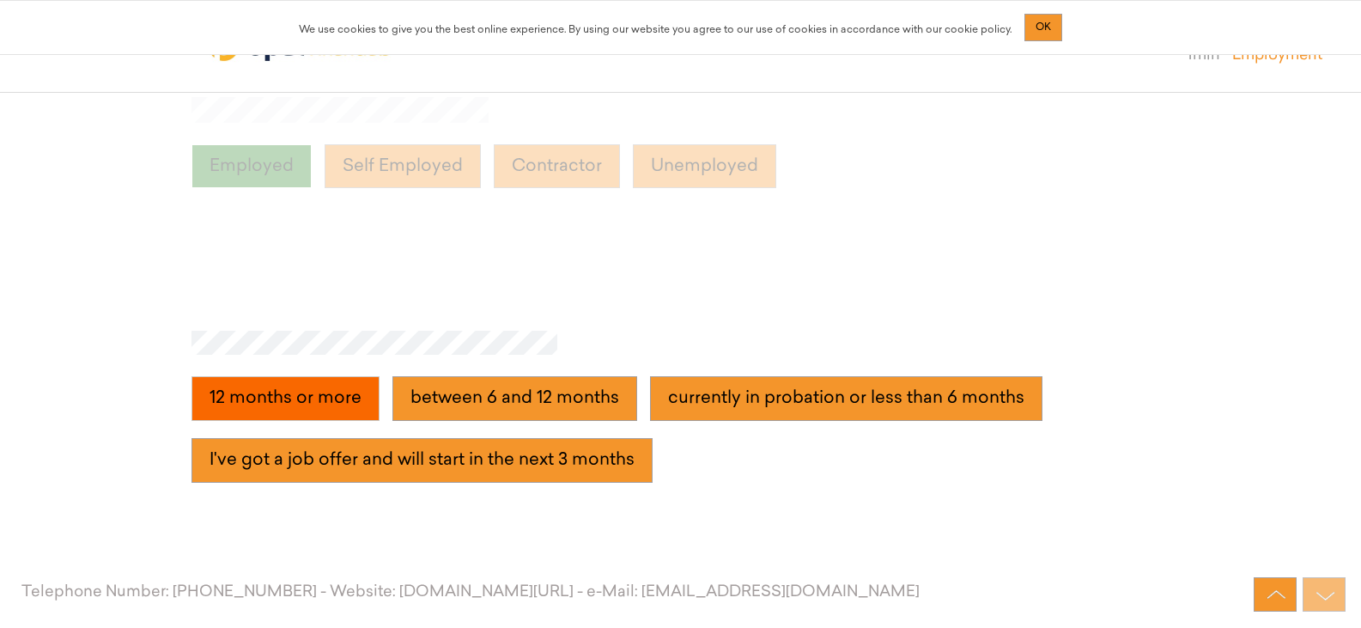
click at [282, 415] on more "12 months or more" at bounding box center [286, 398] width 188 height 45
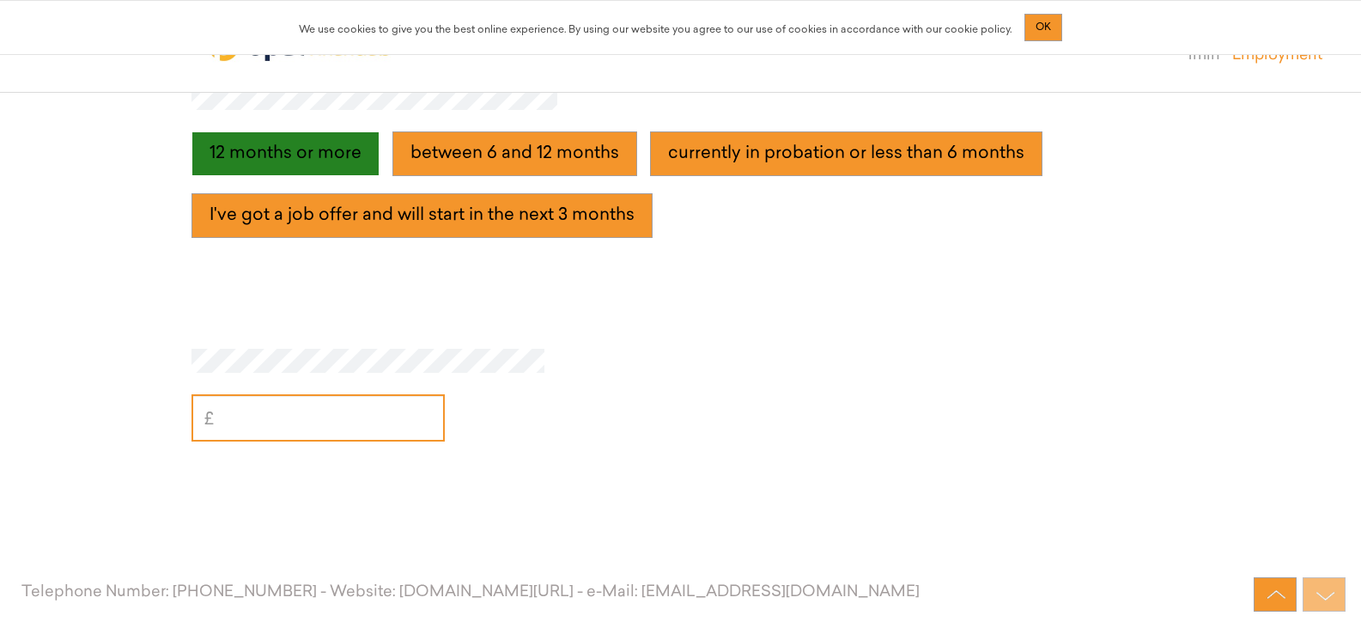
scroll to position [4810, 0]
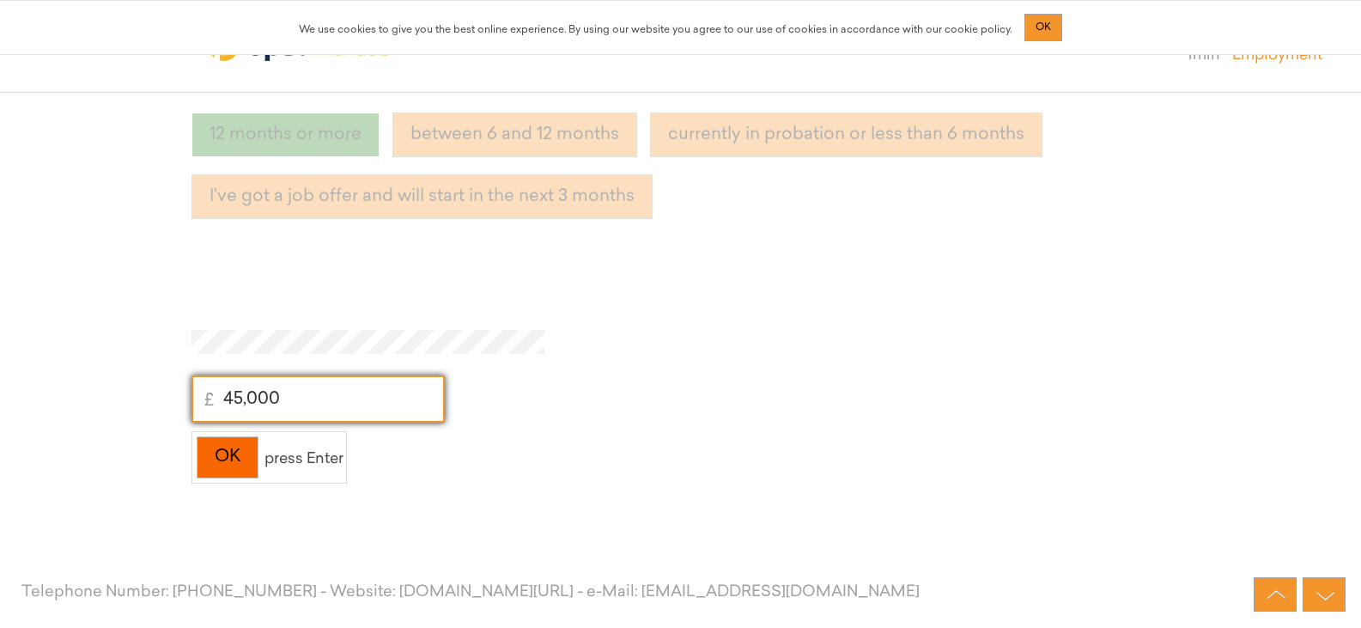
type input "45,000"
click at [232, 465] on div "OK" at bounding box center [228, 457] width 62 height 42
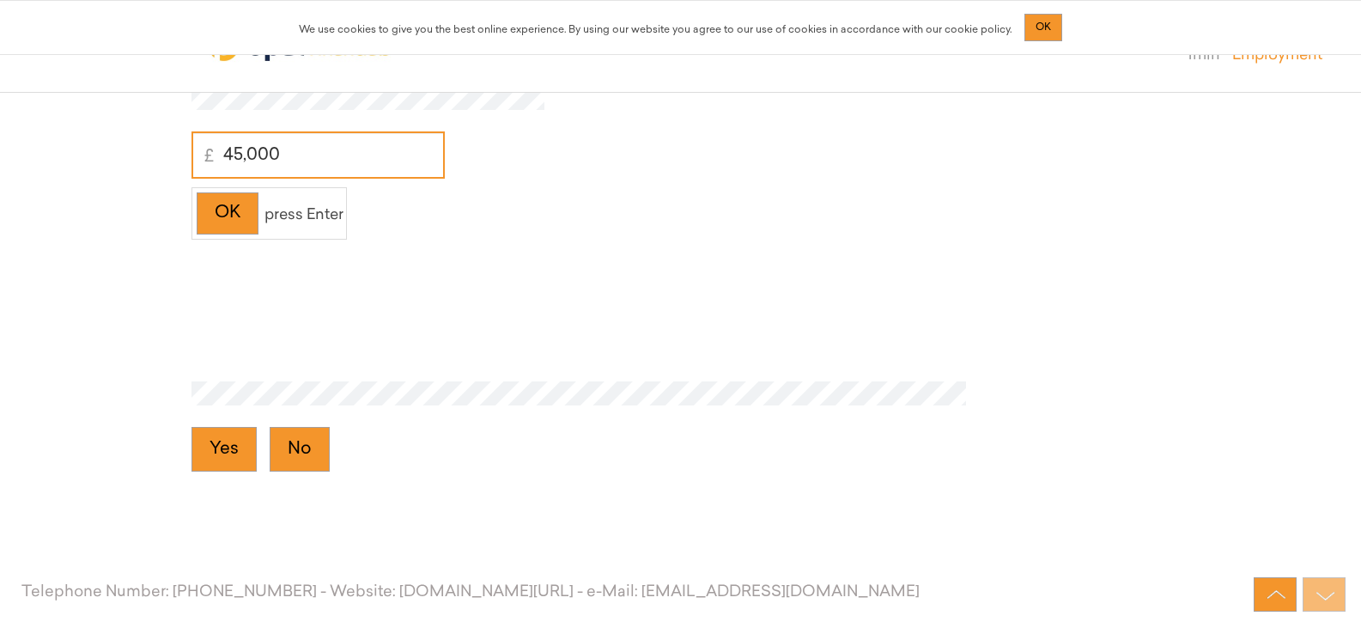
scroll to position [5073, 0]
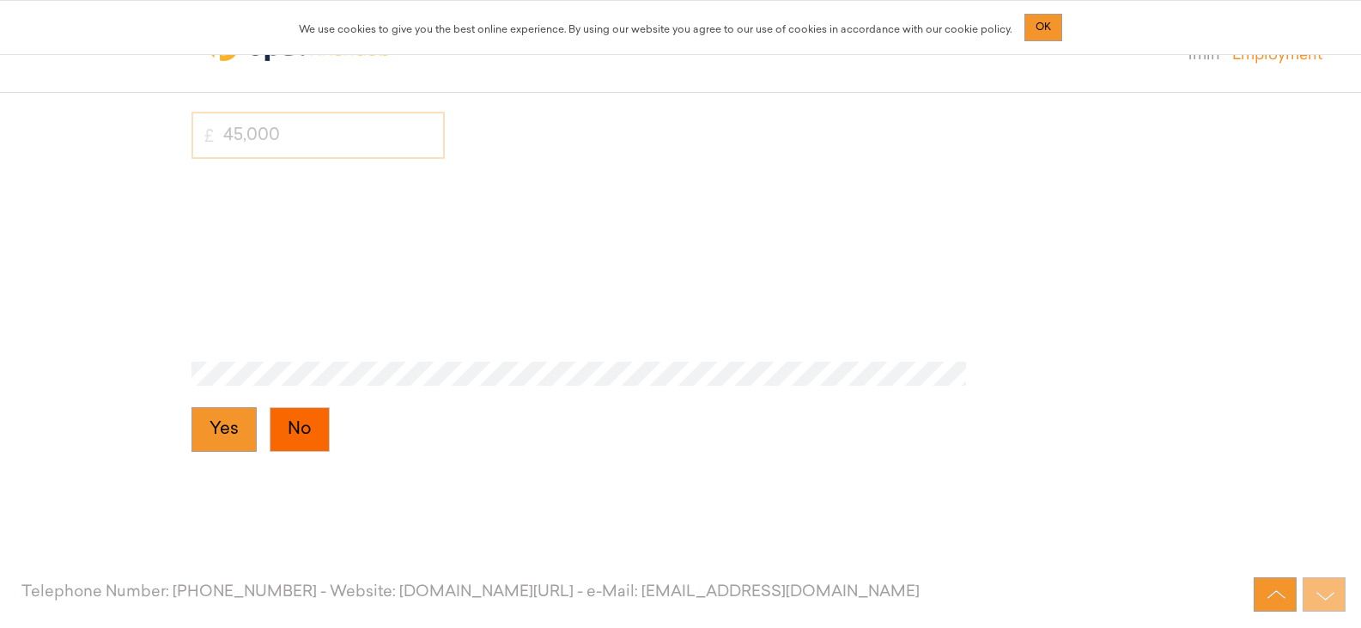
click at [298, 424] on button "No" at bounding box center [300, 429] width 60 height 45
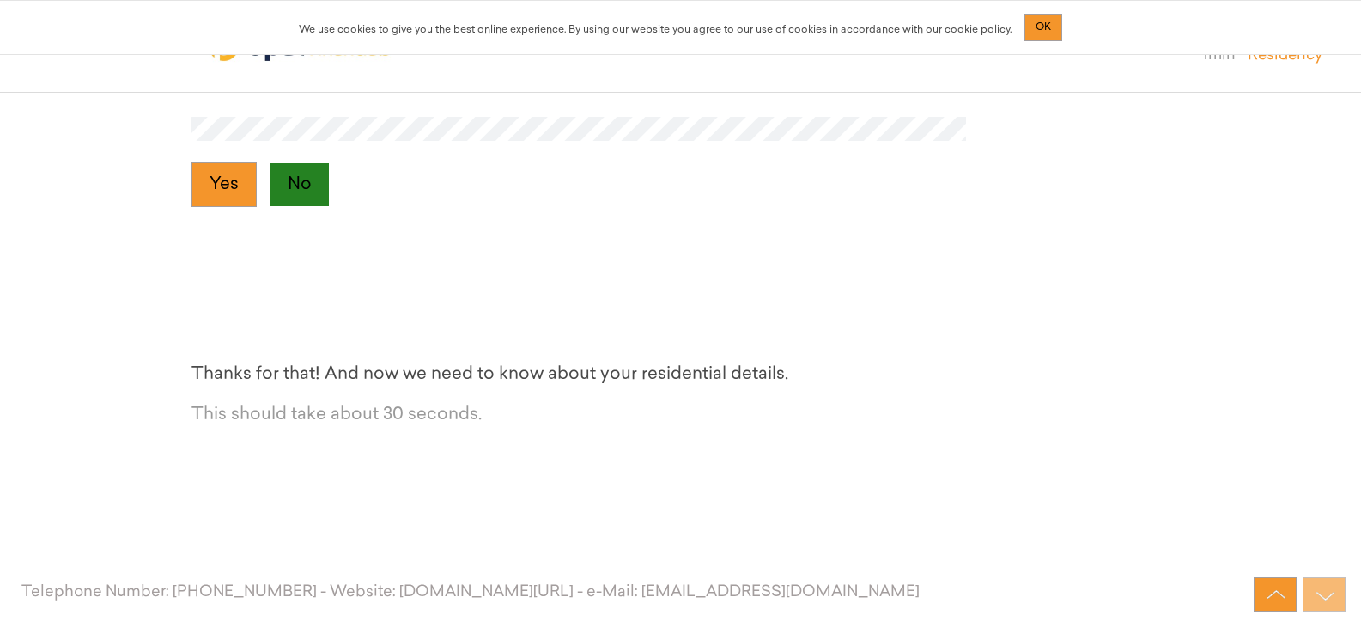
scroll to position [5337, 0]
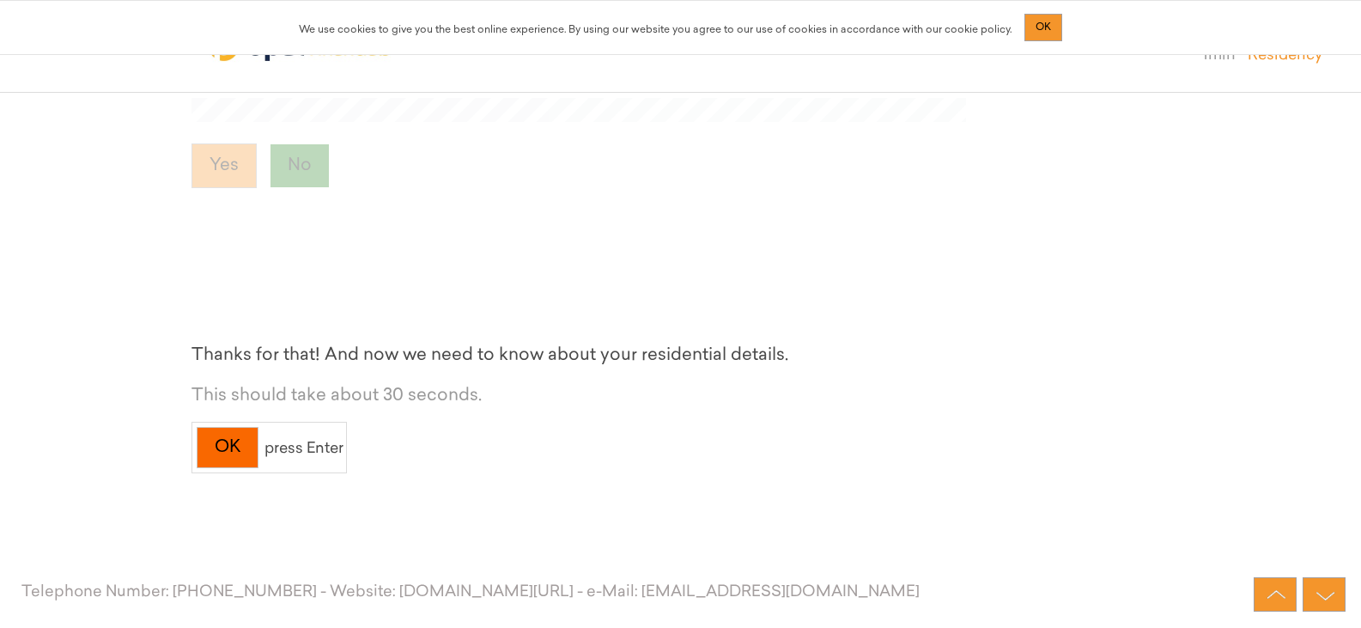
click at [241, 448] on div "OK" at bounding box center [228, 448] width 62 height 42
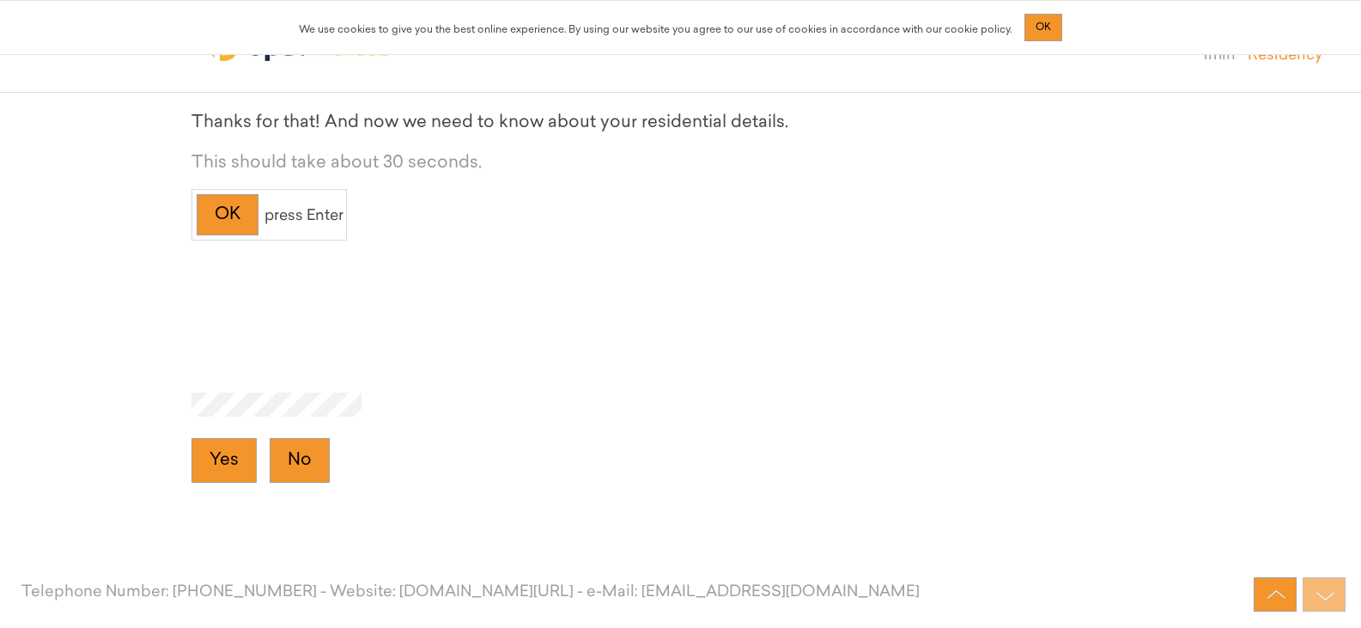
scroll to position [5601, 0]
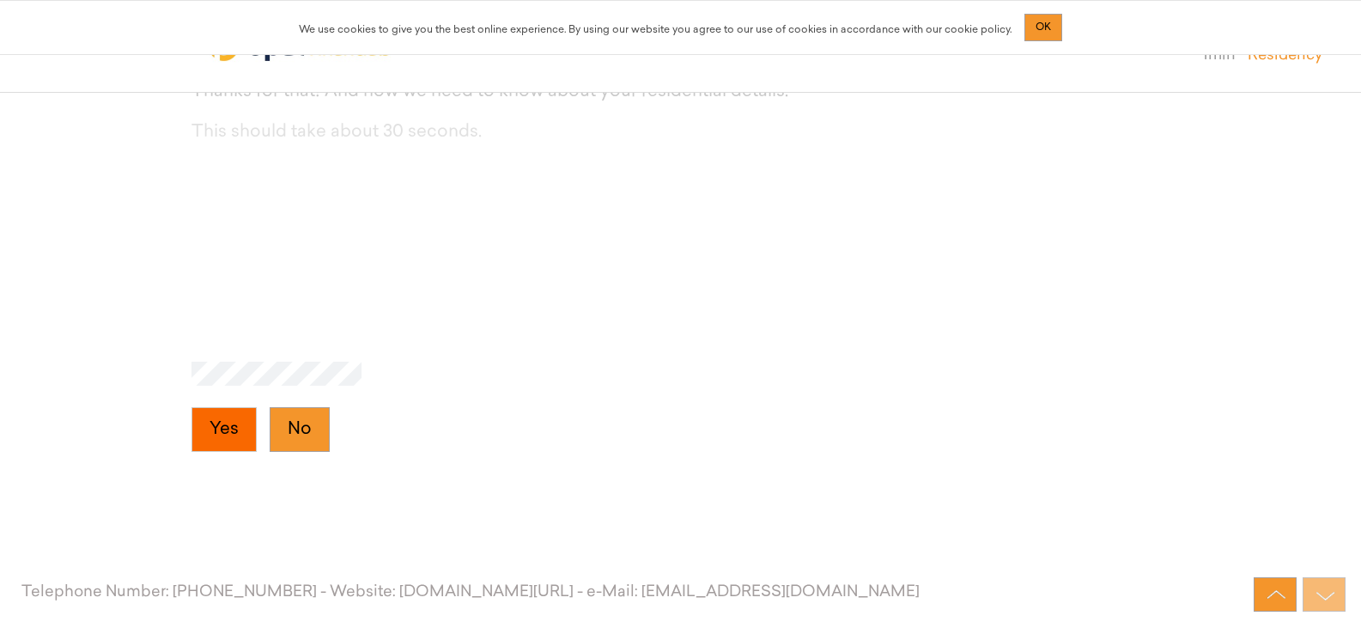
click at [237, 426] on button "Yes" at bounding box center [224, 429] width 65 height 45
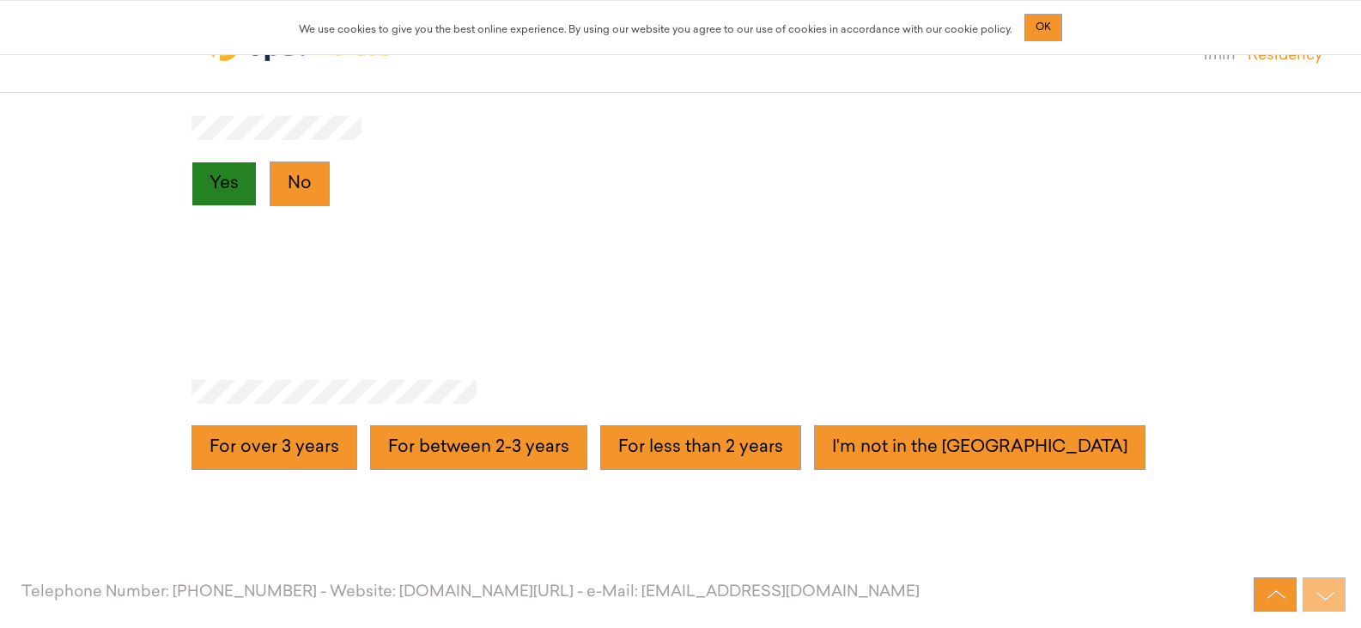
scroll to position [5864, 0]
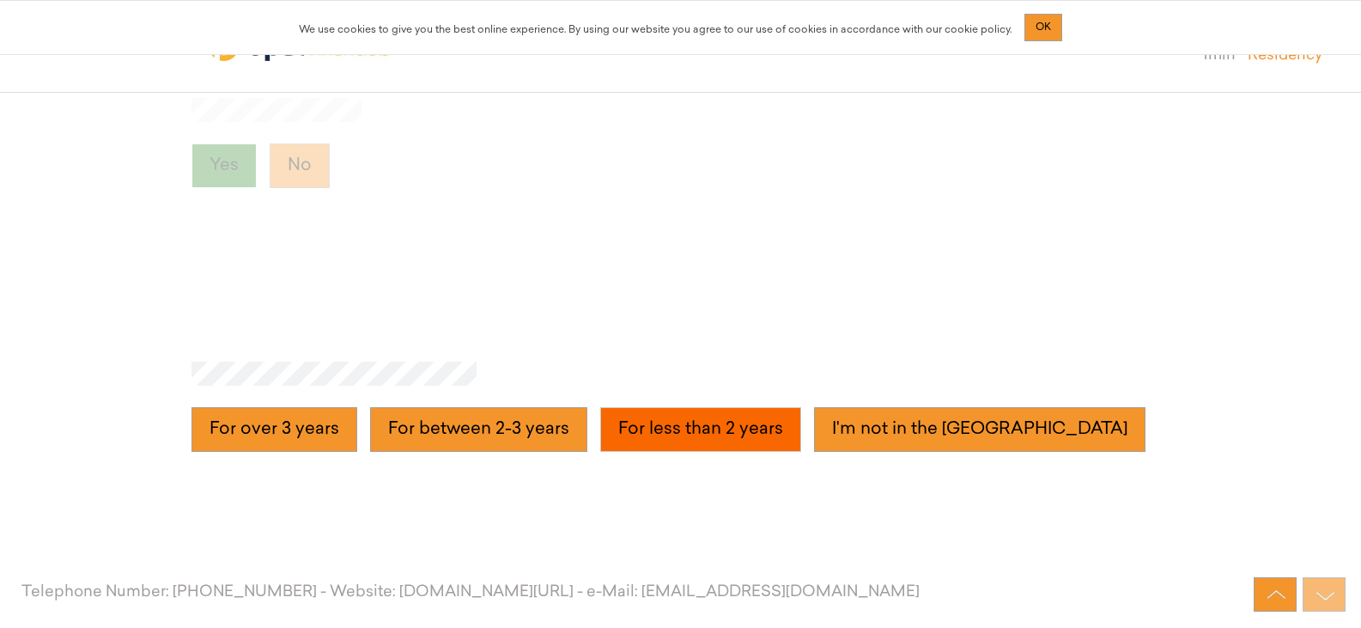
click at [724, 426] on years "For less than 2 years" at bounding box center [700, 429] width 201 height 45
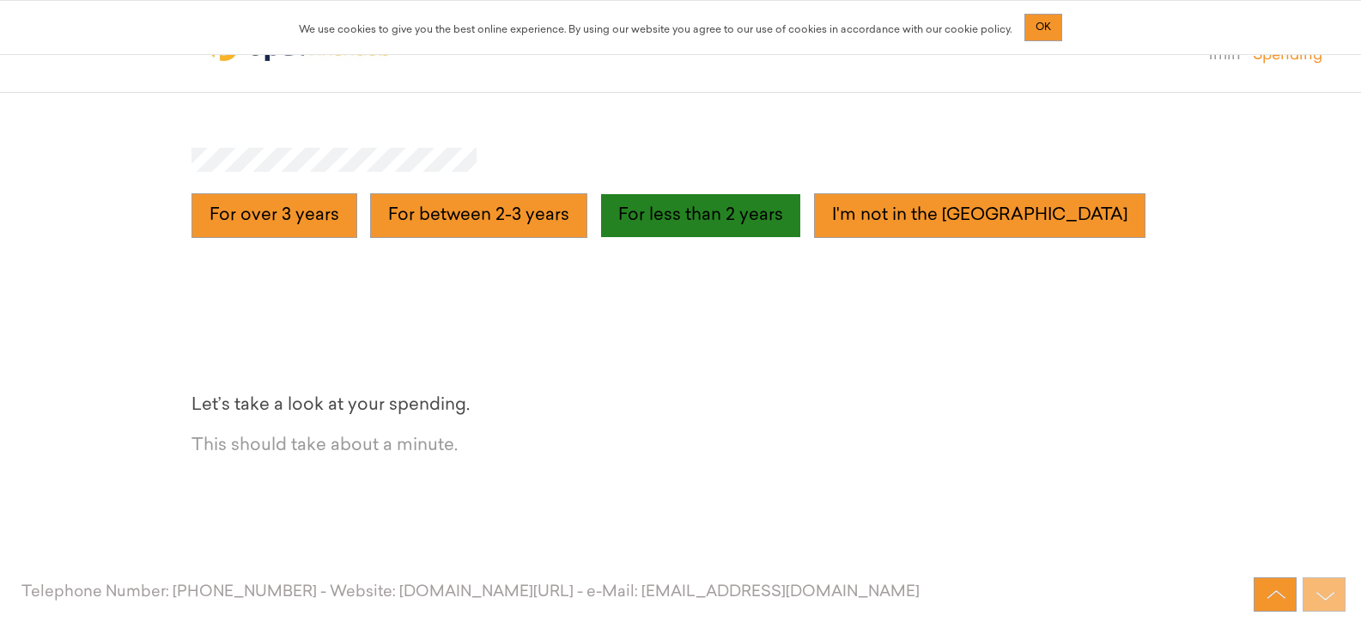
scroll to position [6128, 0]
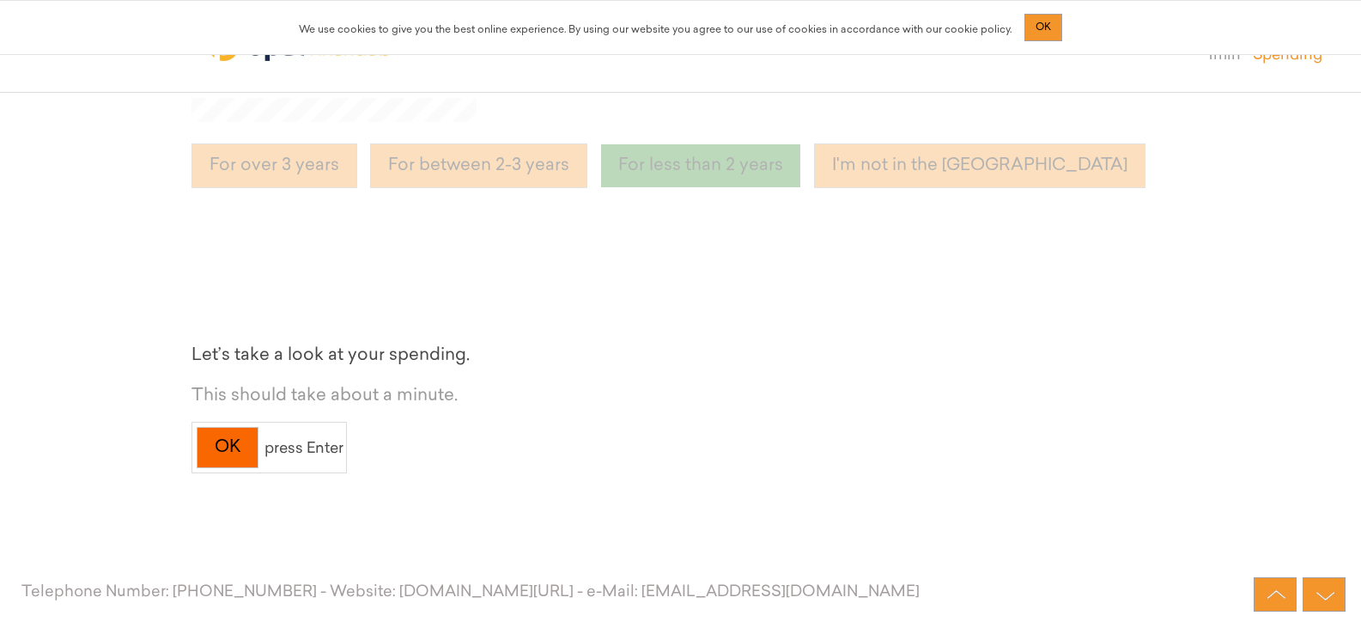
click at [218, 434] on div "OK" at bounding box center [228, 448] width 62 height 42
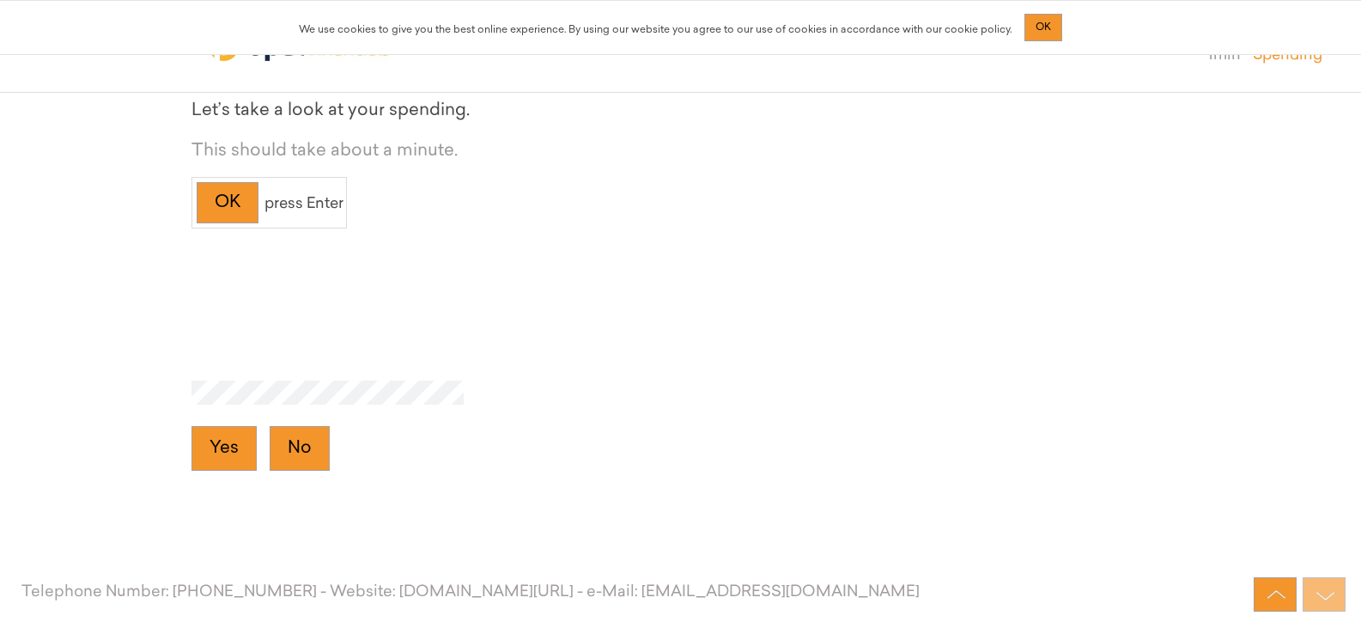
scroll to position [6392, 0]
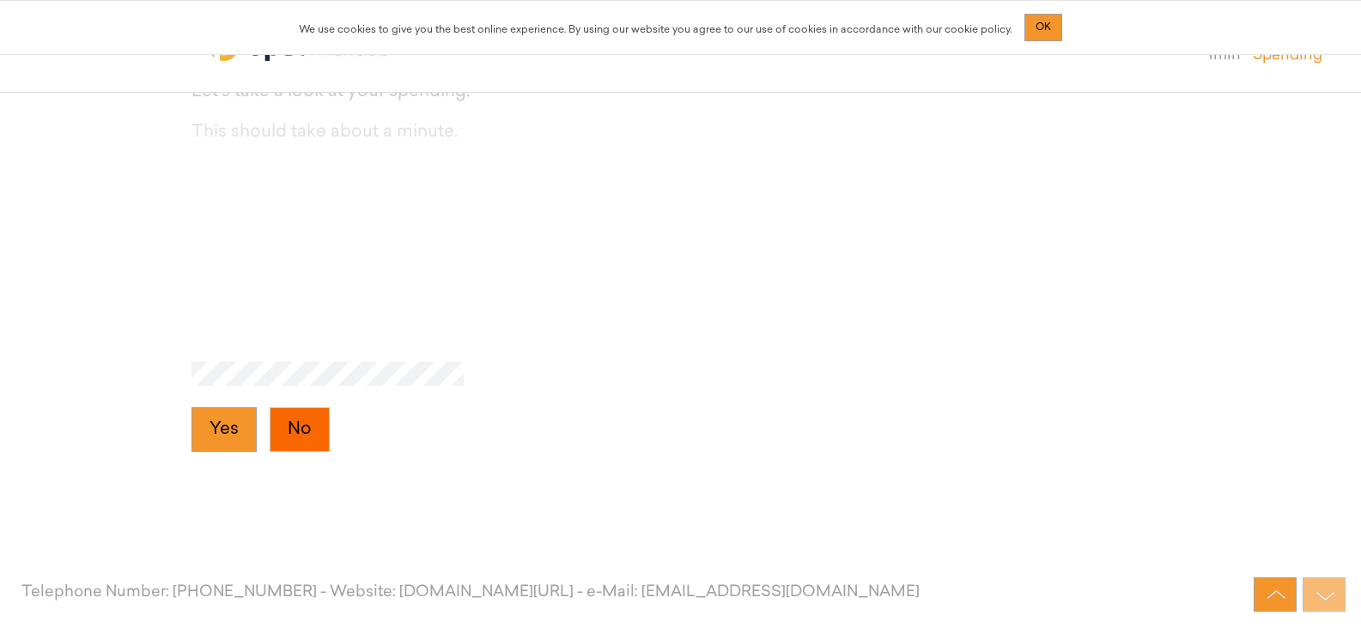
click at [299, 424] on button "No" at bounding box center [300, 429] width 60 height 45
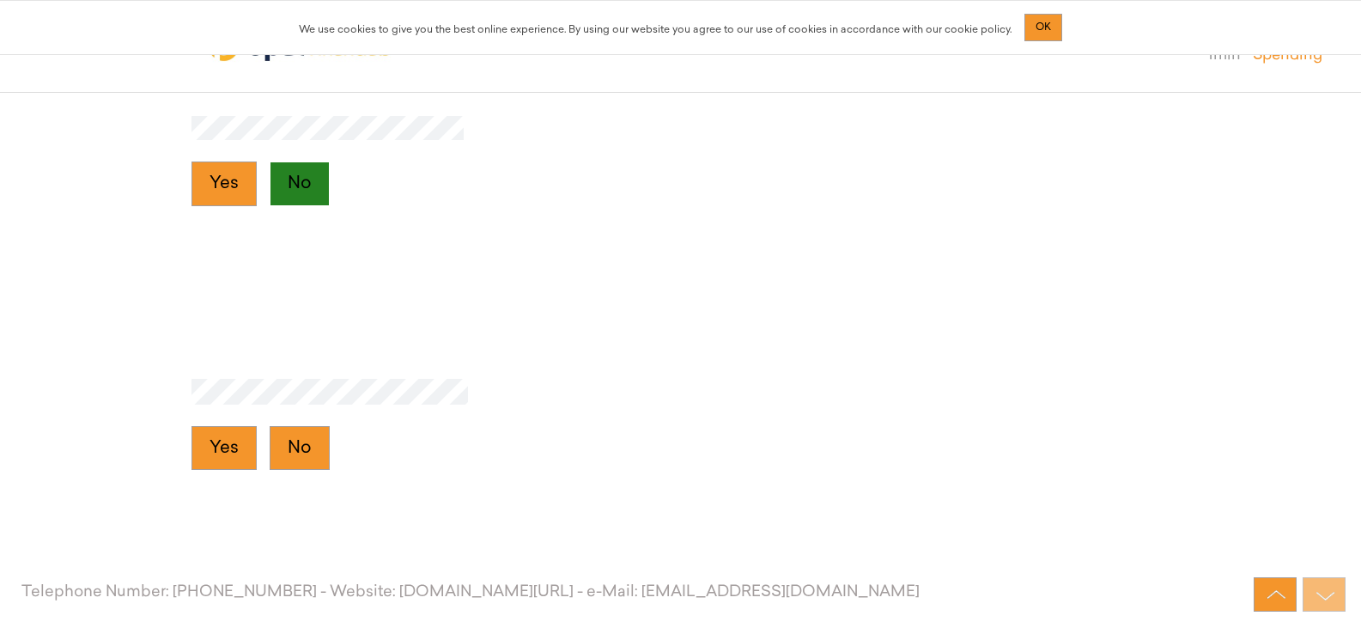
scroll to position [6655, 0]
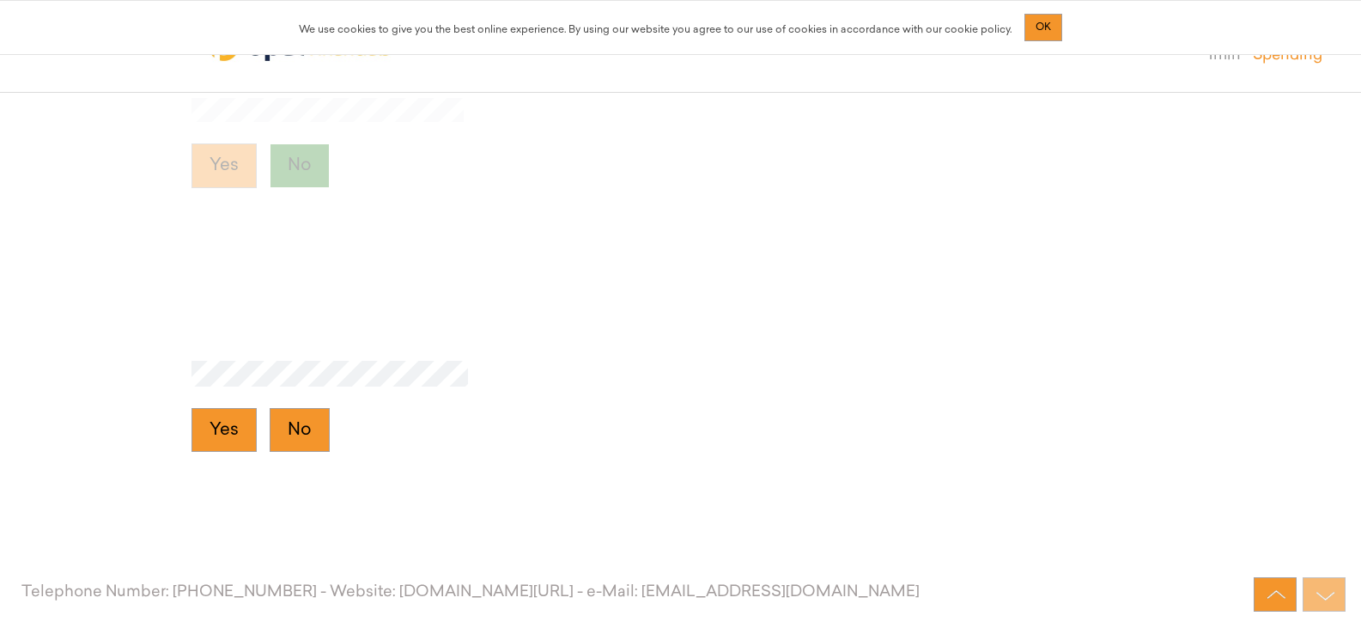
click at [299, 424] on button "No" at bounding box center [300, 430] width 60 height 45
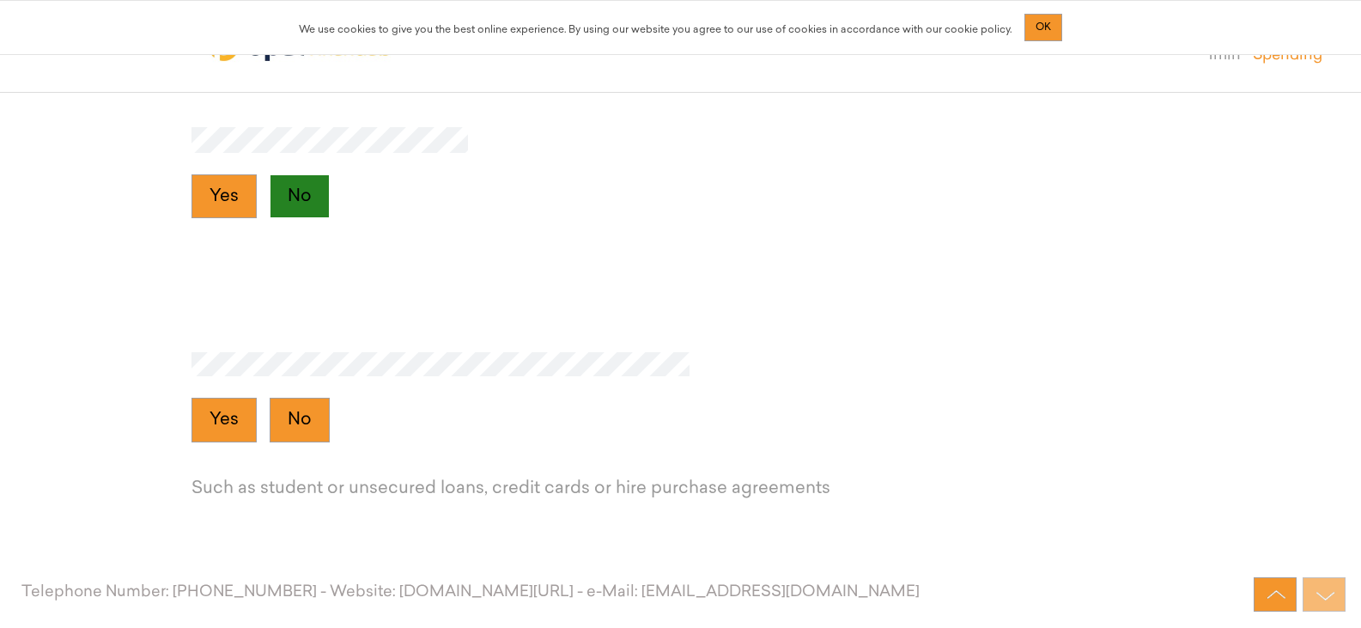
scroll to position [6919, 0]
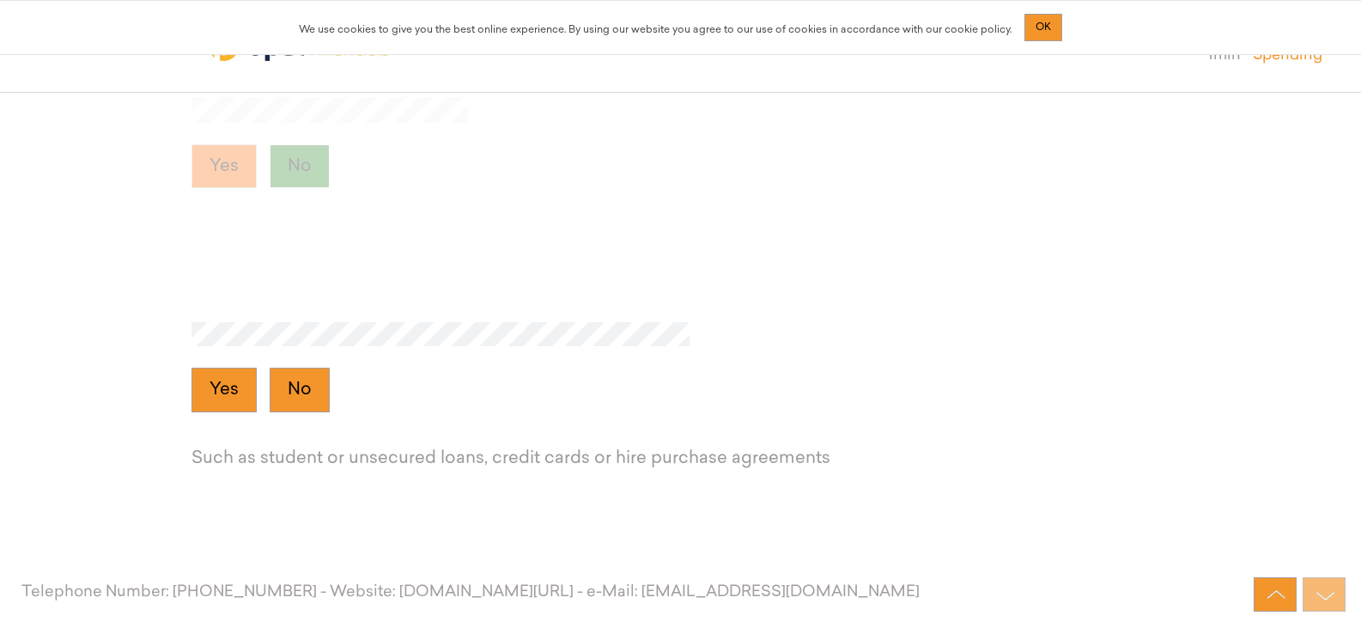
click at [232, 156] on button "Yes" at bounding box center [224, 166] width 65 height 45
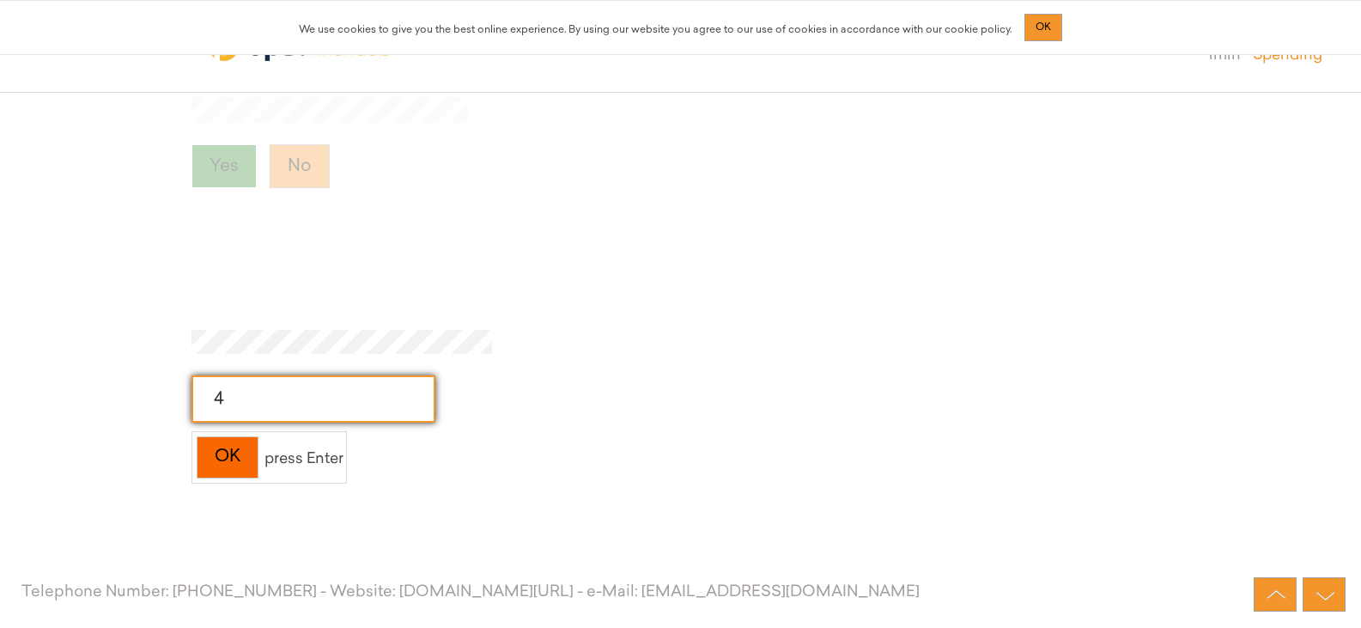
type input "4"
click at [224, 455] on div "OK" at bounding box center [228, 457] width 62 height 42
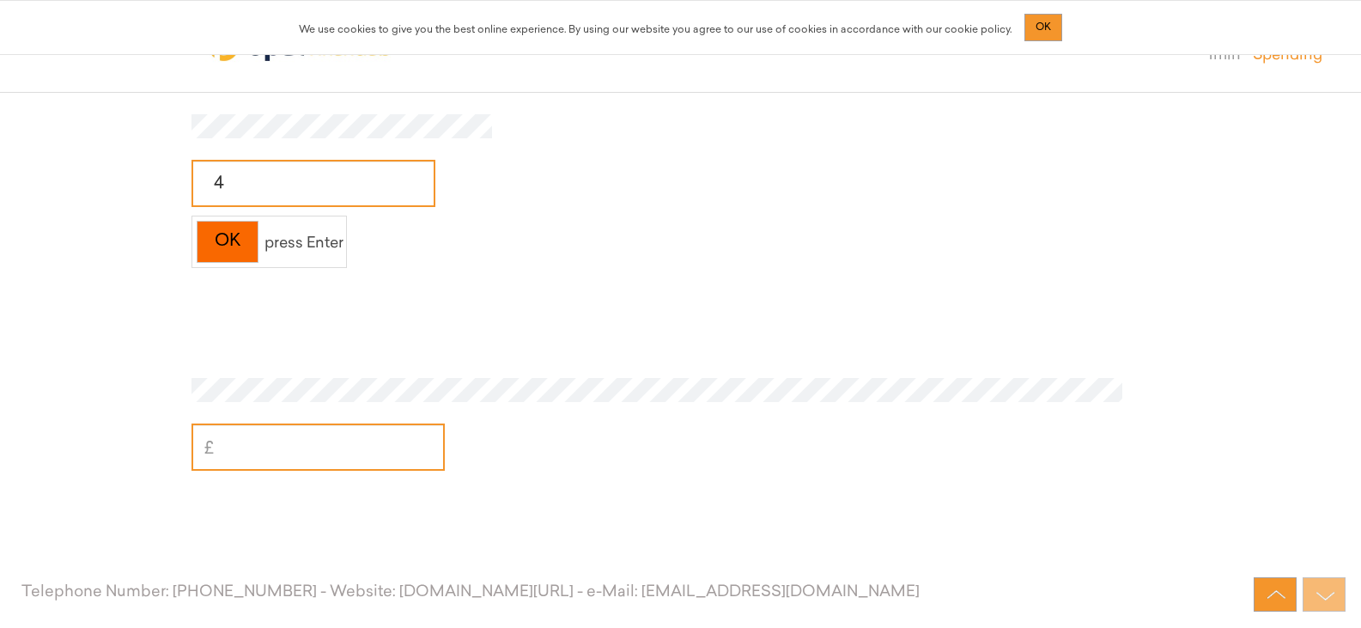
scroll to position [7183, 0]
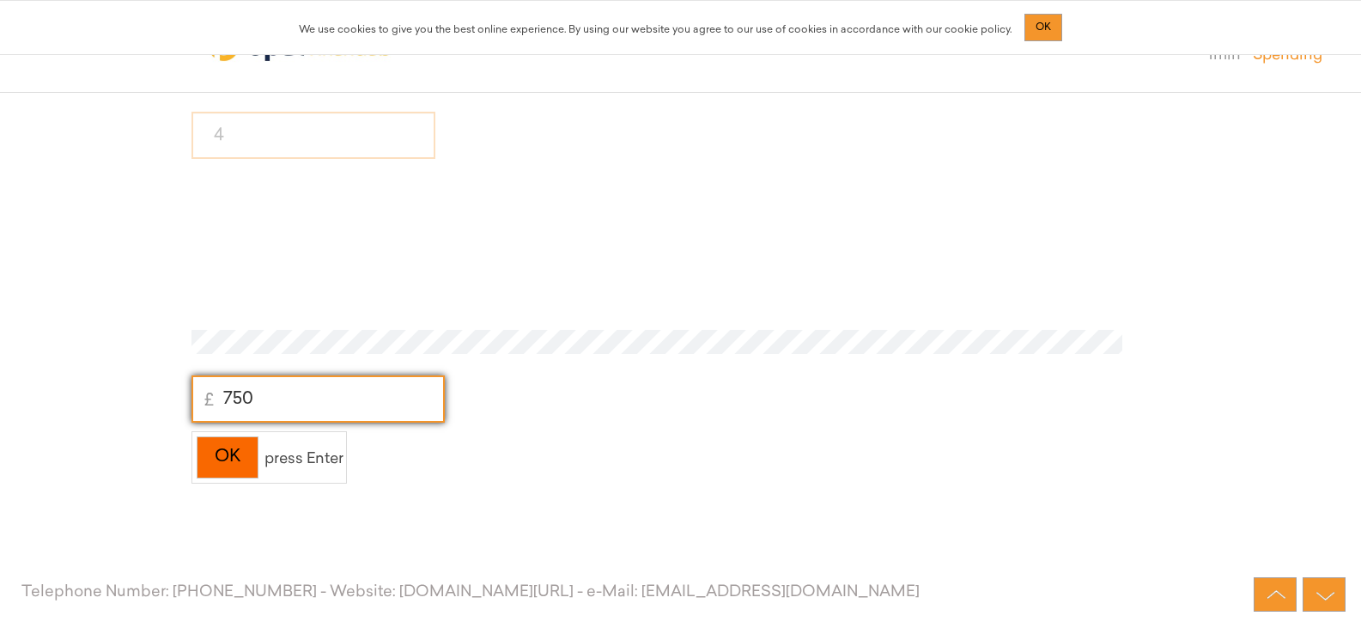
type input "750"
click at [217, 468] on div "OK" at bounding box center [228, 457] width 62 height 42
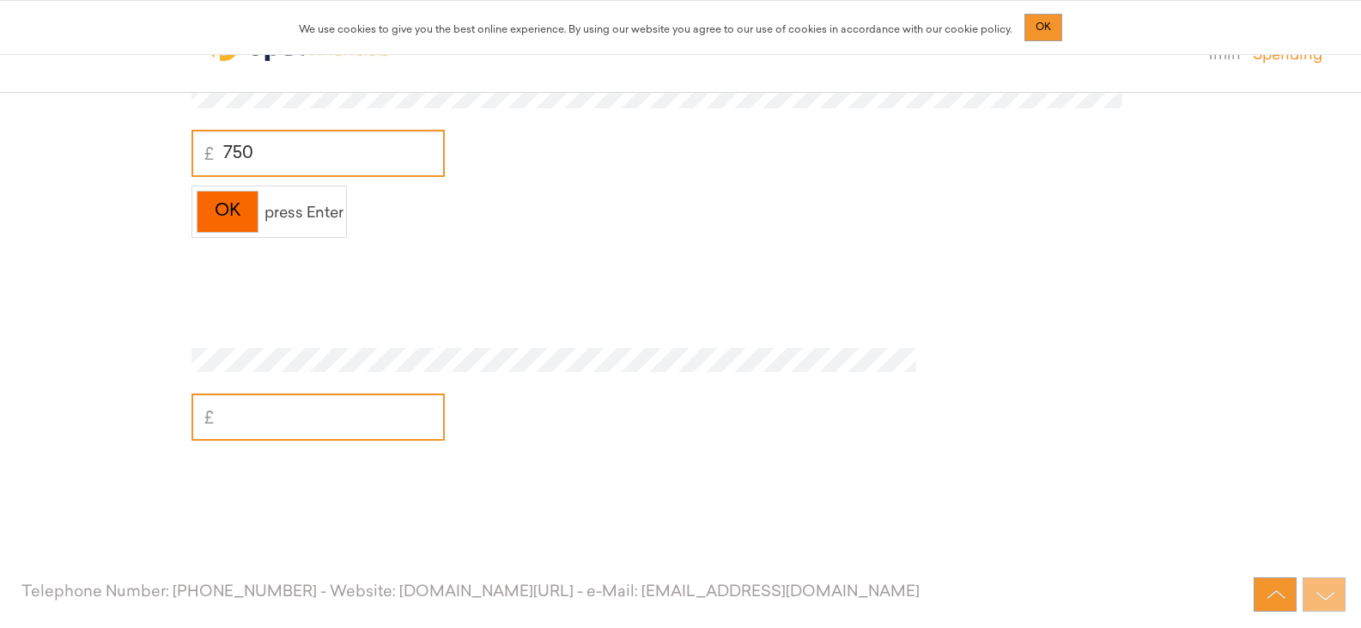
scroll to position [7446, 0]
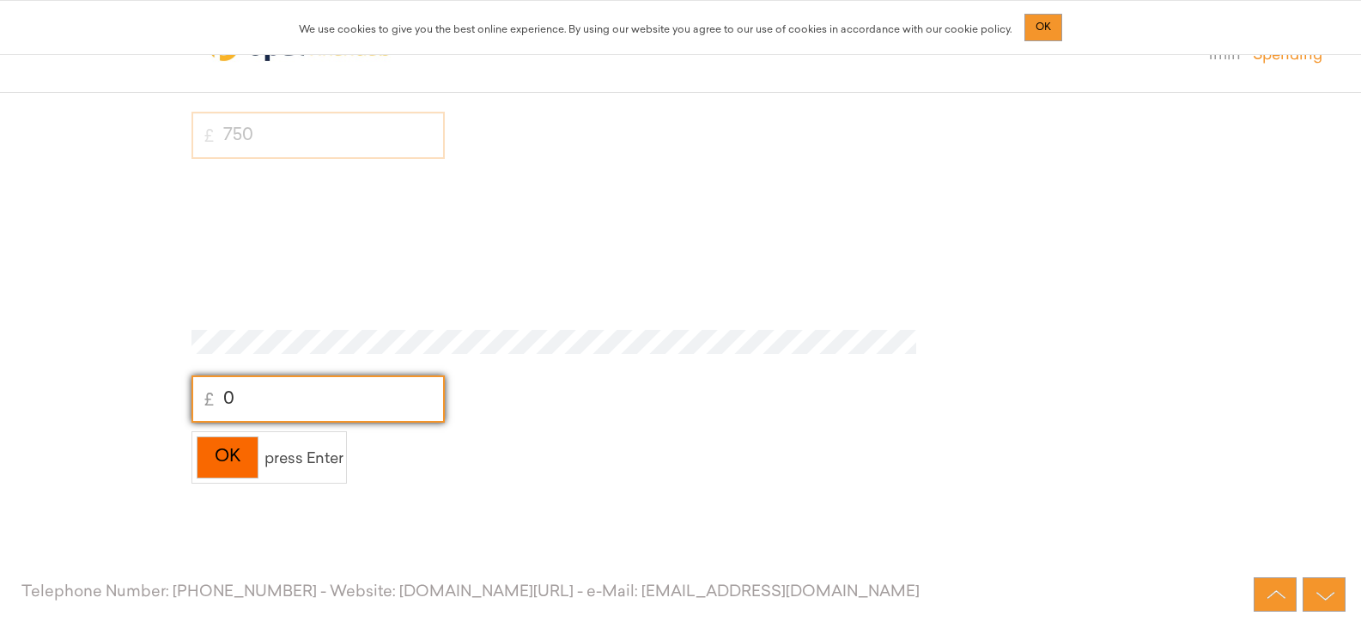
type input "0"
click at [234, 457] on div "OK" at bounding box center [228, 457] width 62 height 42
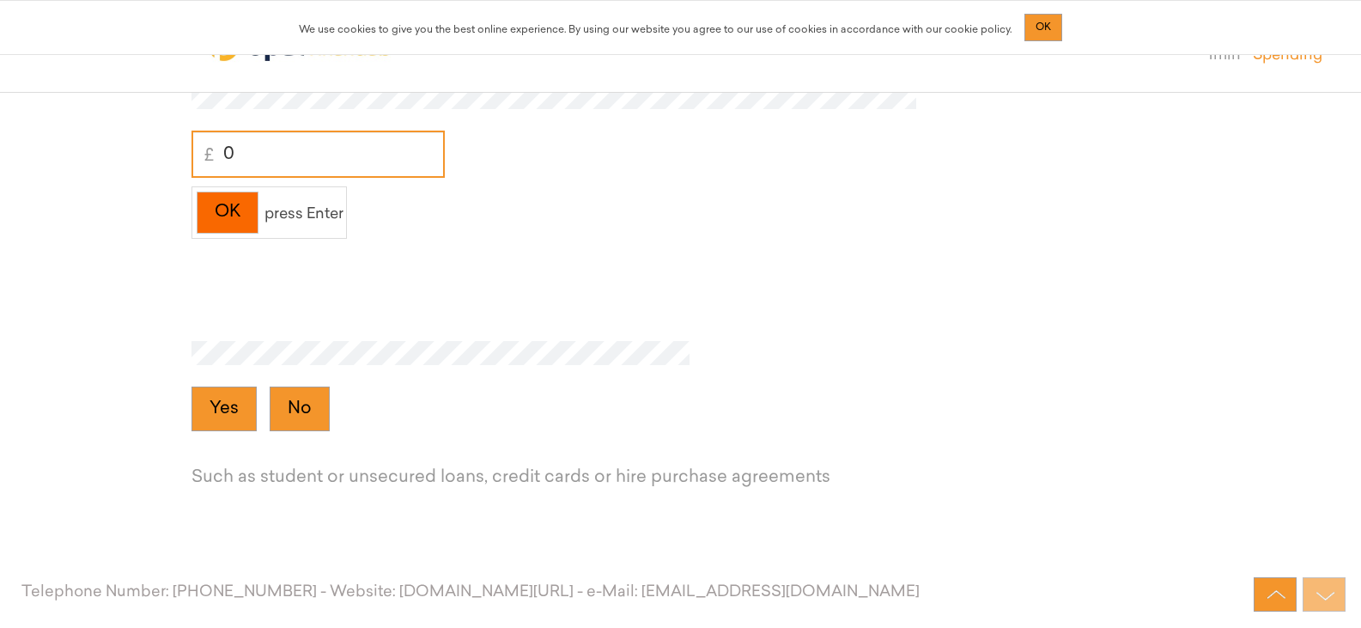
scroll to position [7710, 0]
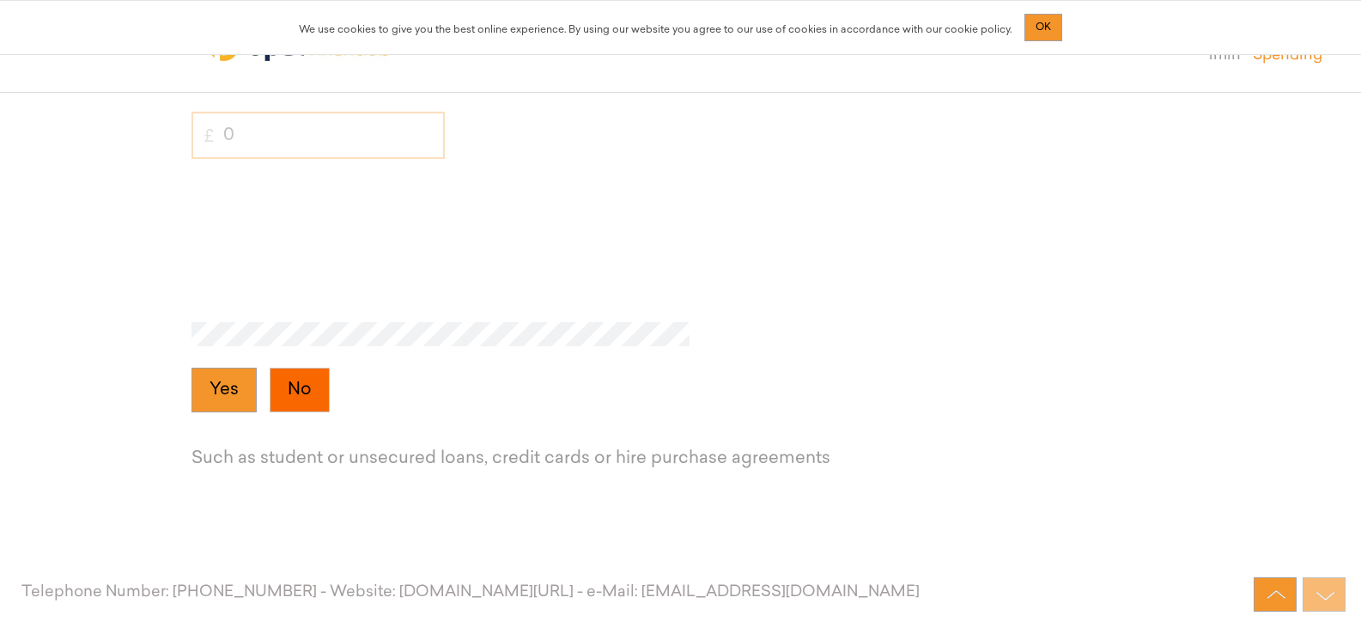
click at [277, 392] on button "No" at bounding box center [300, 390] width 60 height 45
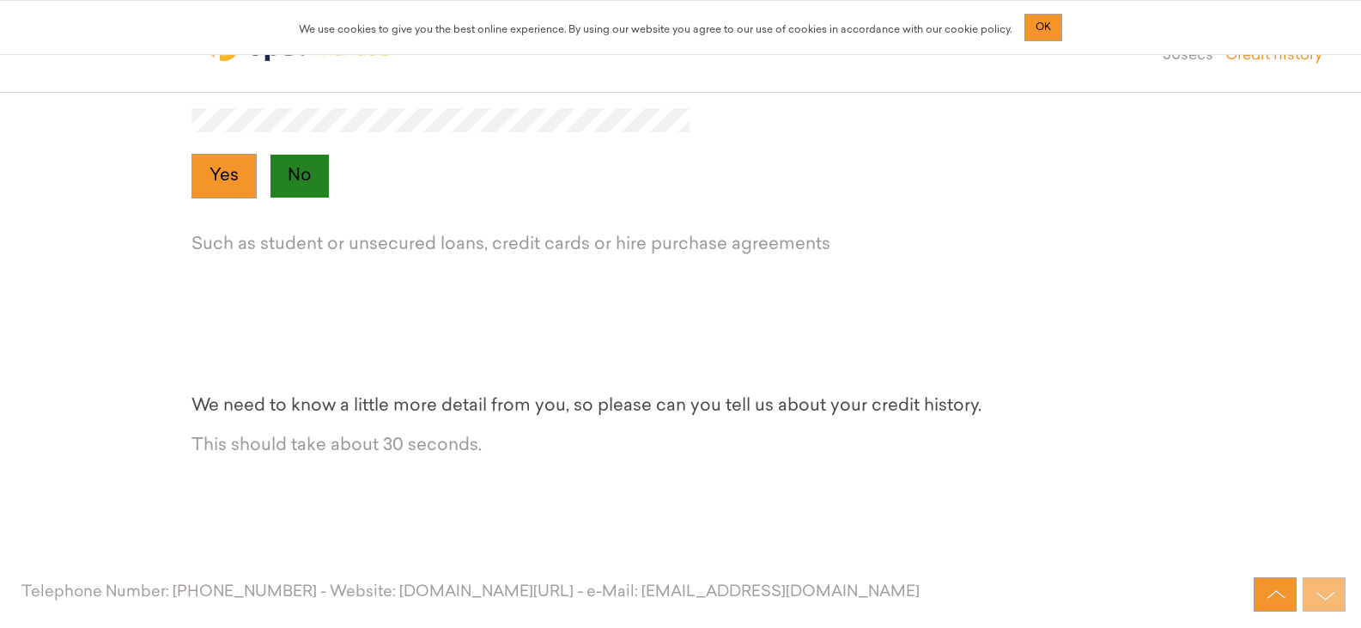
scroll to position [7974, 0]
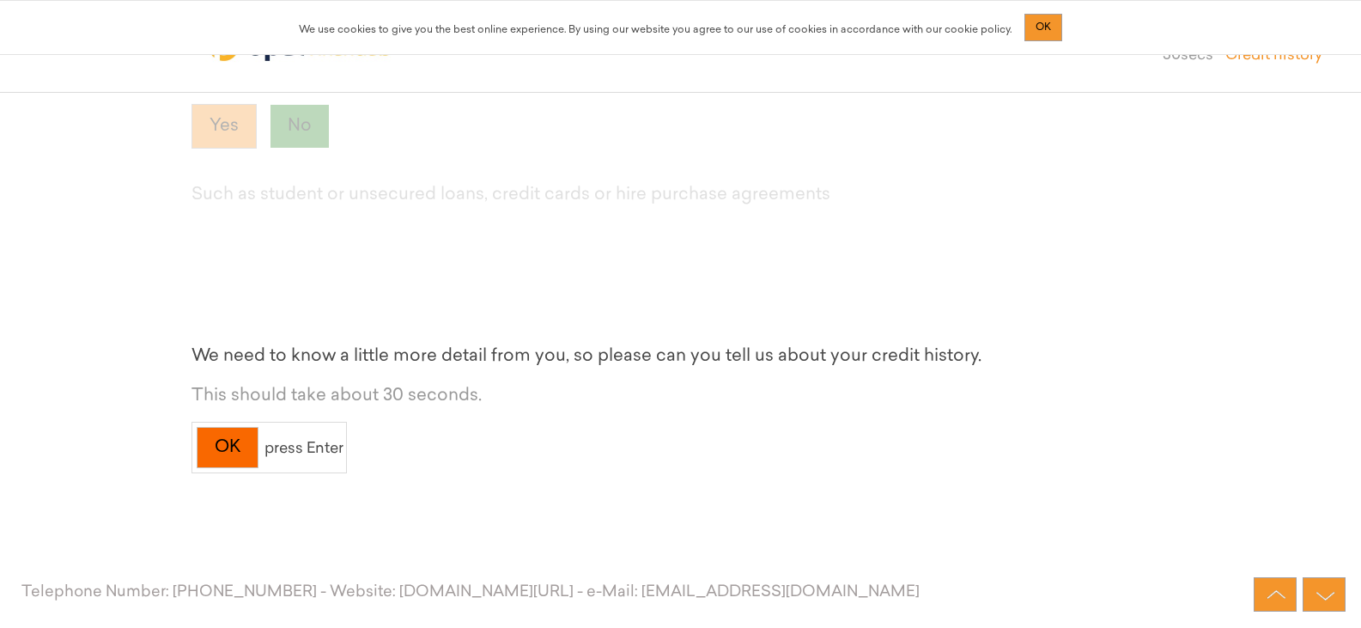
click at [213, 447] on div "OK" at bounding box center [228, 448] width 62 height 42
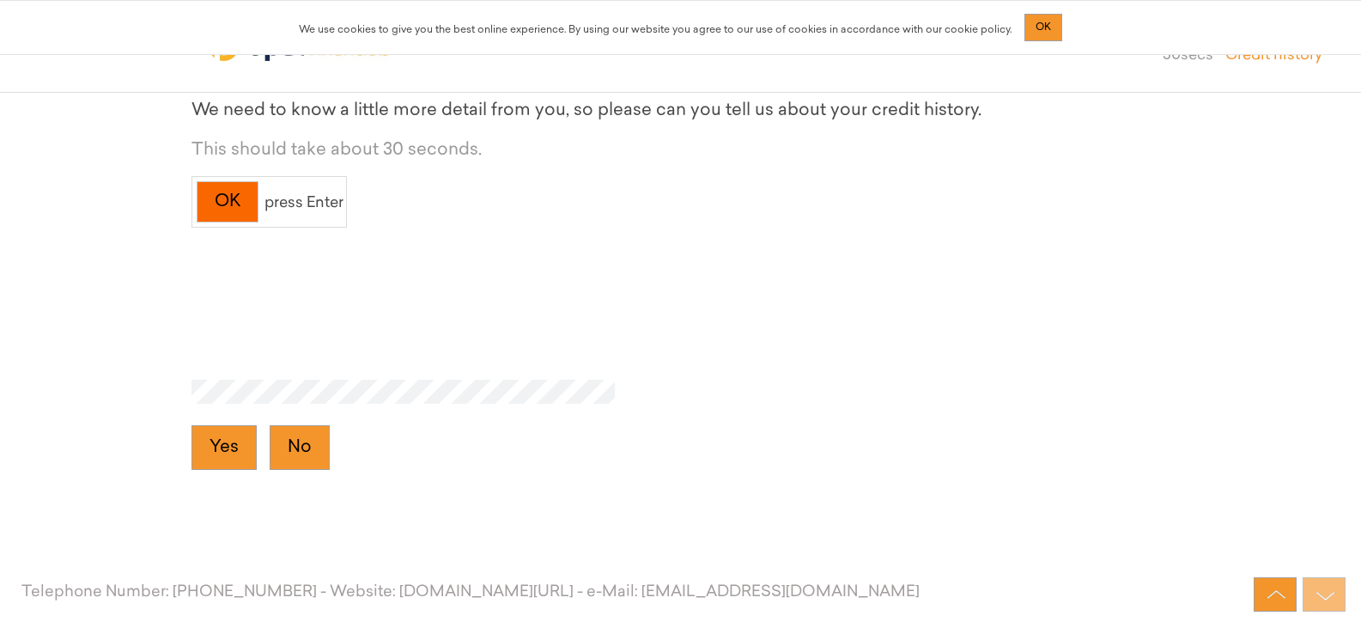
scroll to position [8237, 0]
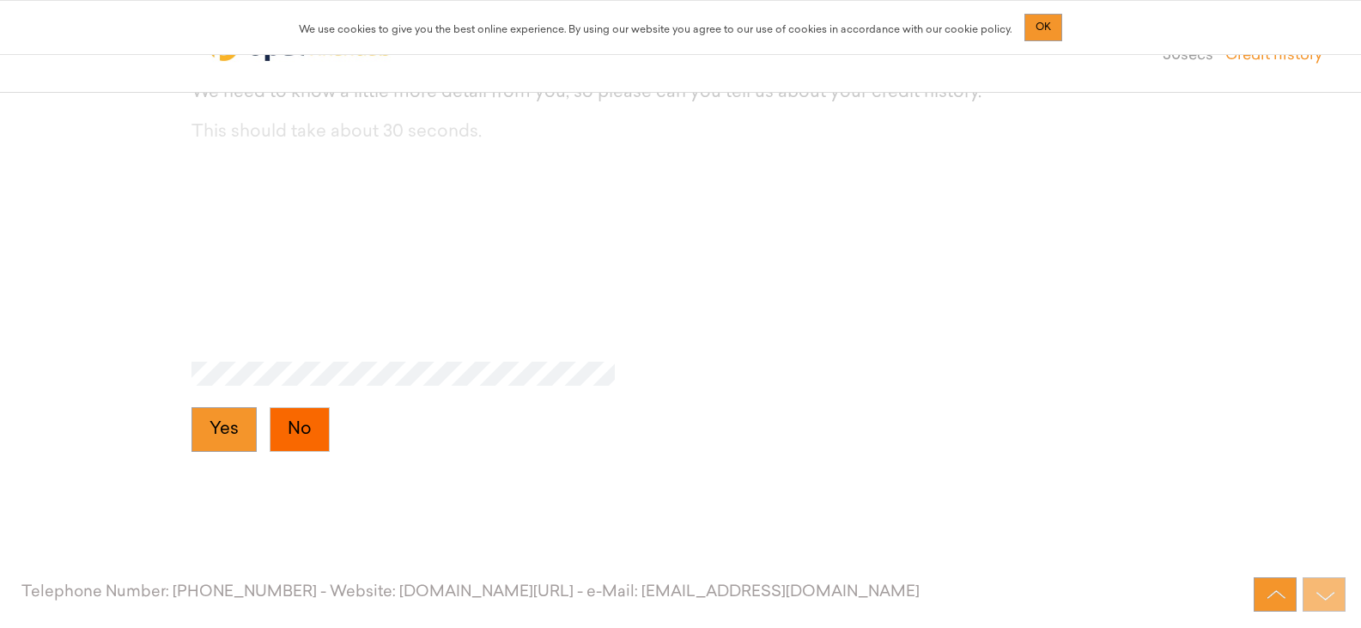
click at [284, 436] on button "No" at bounding box center [300, 429] width 60 height 45
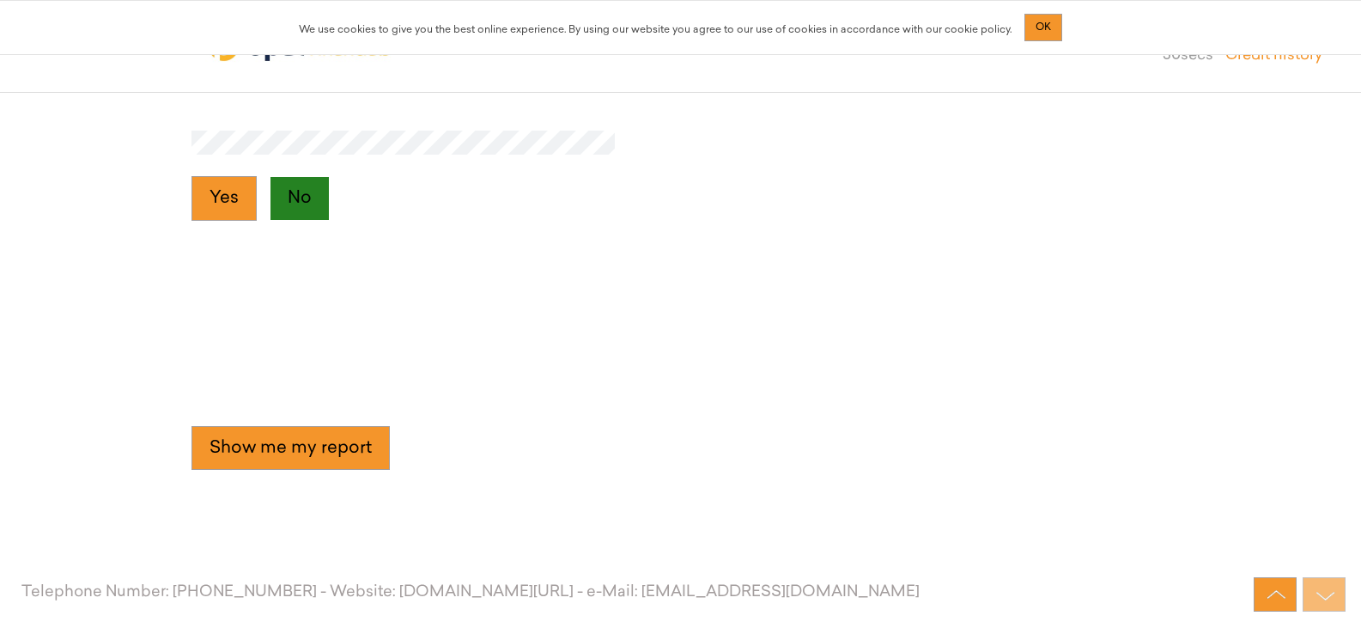
scroll to position [8486, 0]
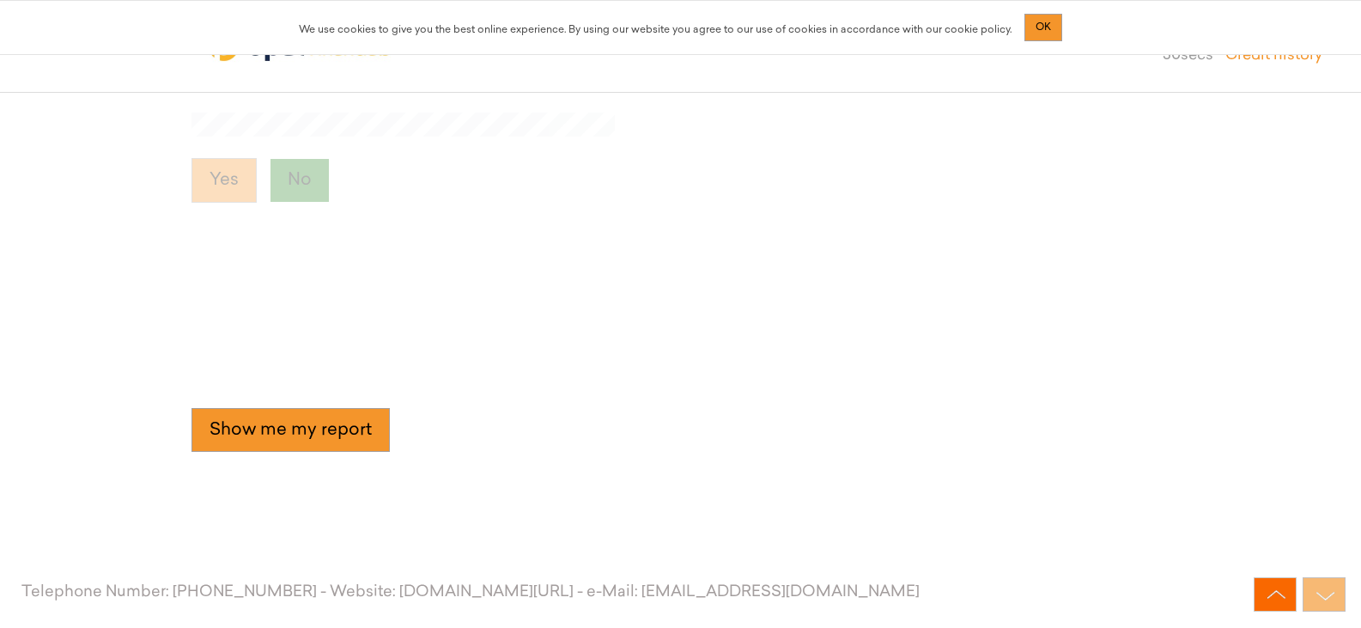
click at [1283, 590] on img at bounding box center [1276, 595] width 27 height 16
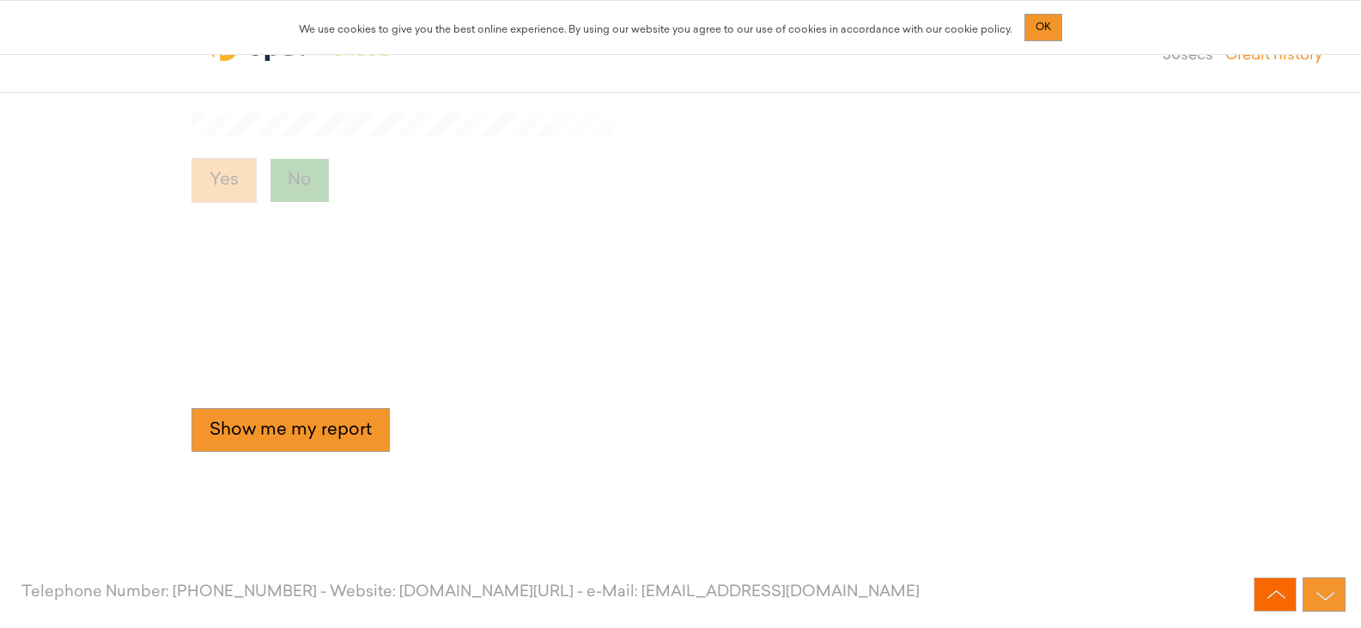
click at [1283, 590] on img at bounding box center [1276, 595] width 27 height 16
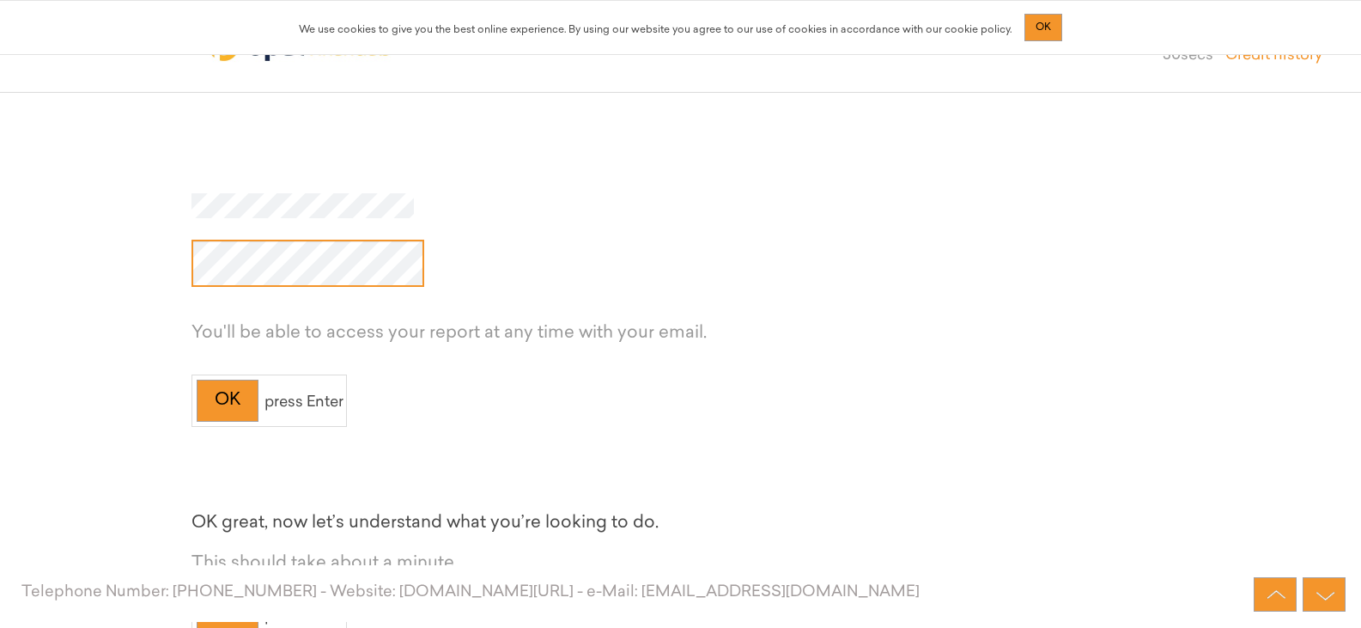
scroll to position [1202, 0]
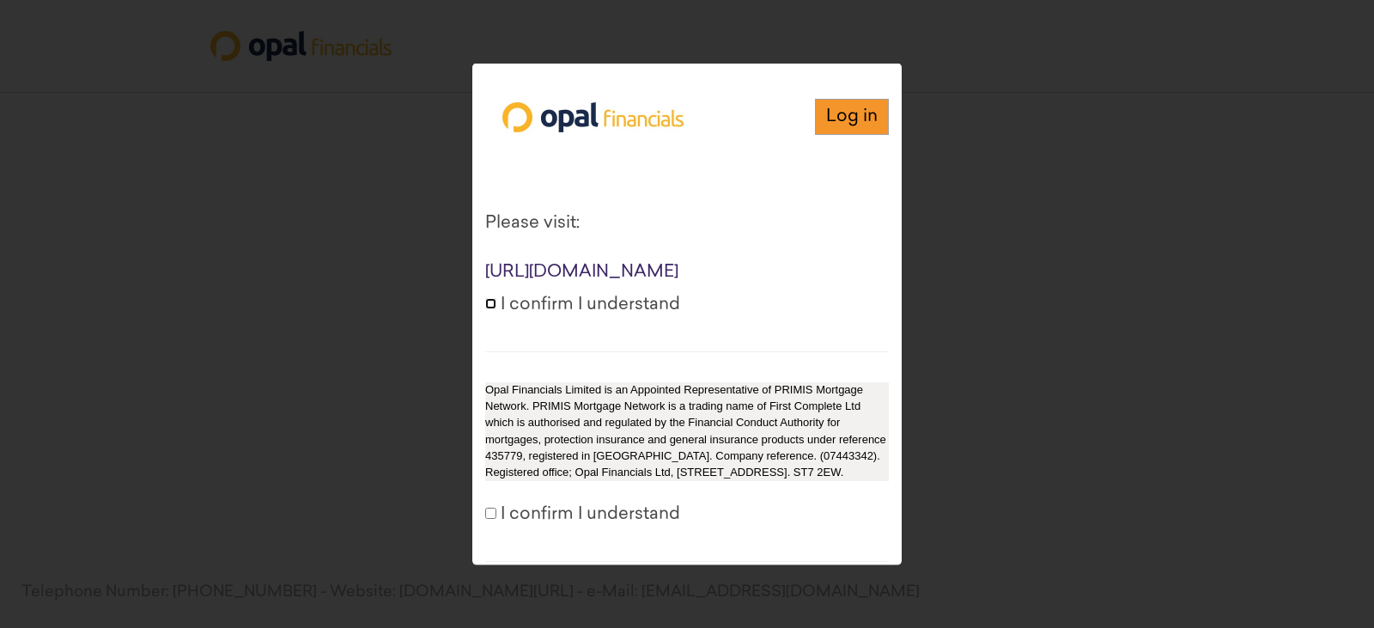
click at [485, 309] on input "I confirm I understand" at bounding box center [490, 303] width 11 height 11
checkbox input "true"
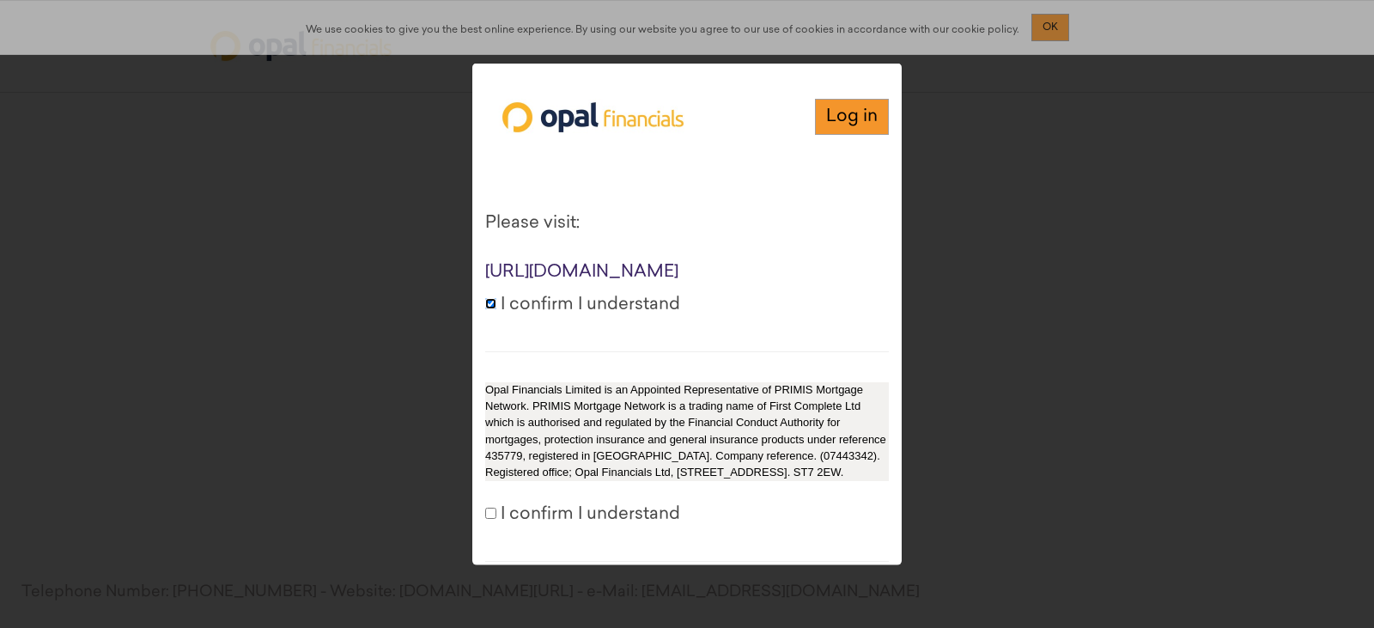
scroll to position [172, 0]
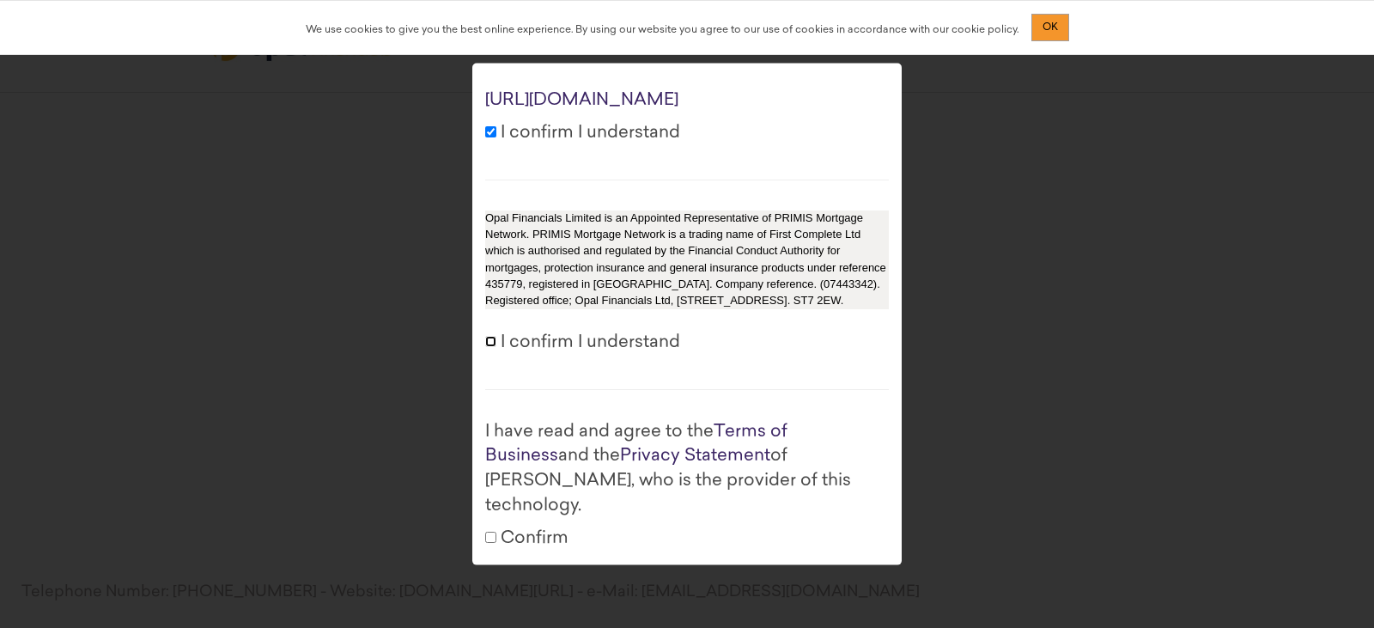
click at [493, 347] on input "I confirm I understand" at bounding box center [490, 341] width 11 height 11
checkbox input "true"
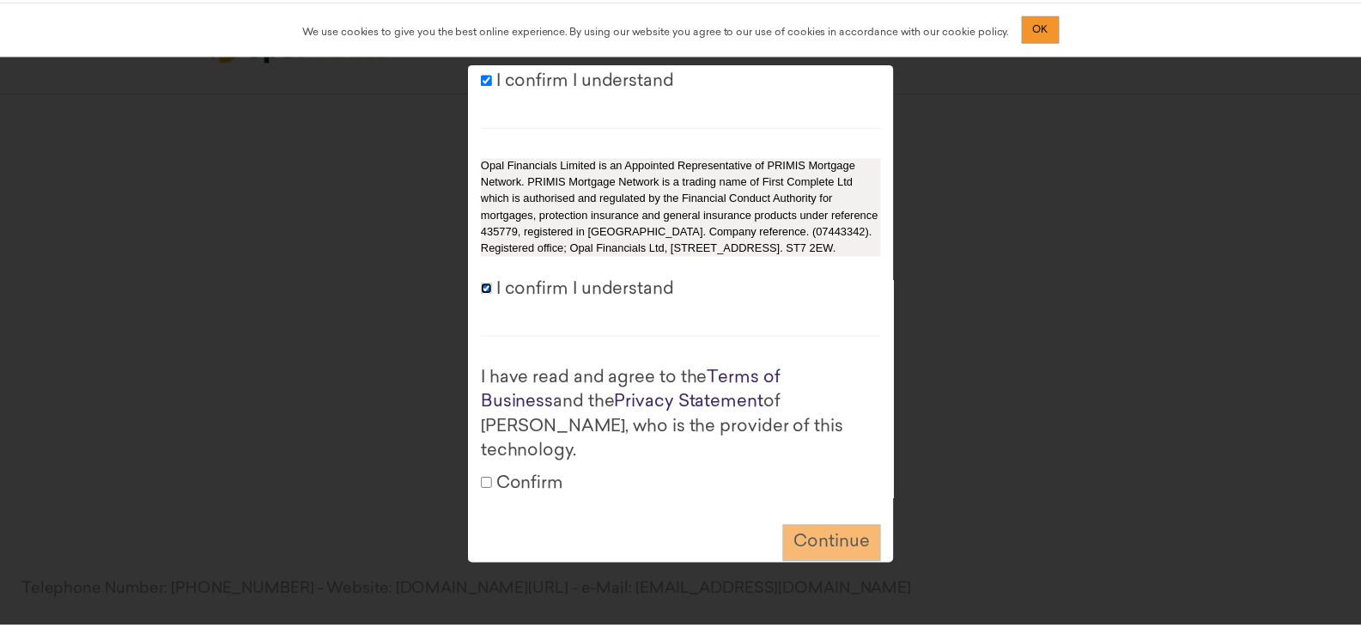
scroll to position [265, 0]
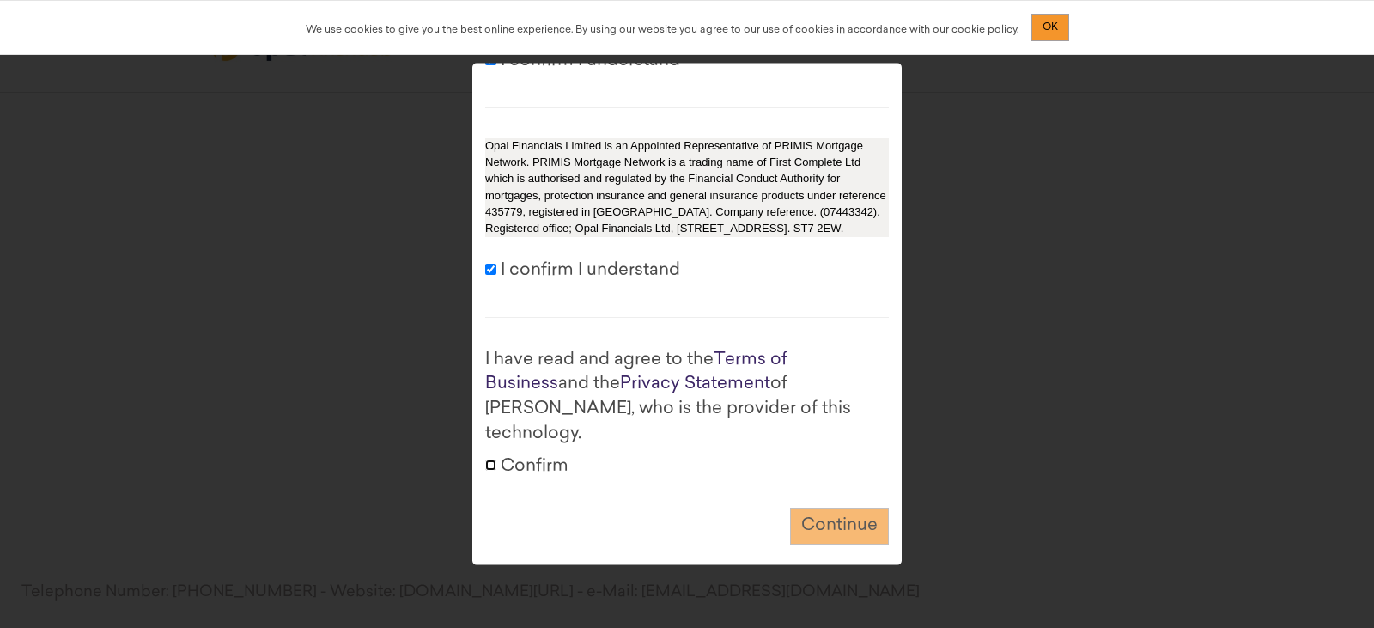
click at [487, 459] on input "Confirm" at bounding box center [490, 464] width 11 height 11
checkbox input "true"
click at [849, 512] on button "Continue" at bounding box center [839, 526] width 99 height 37
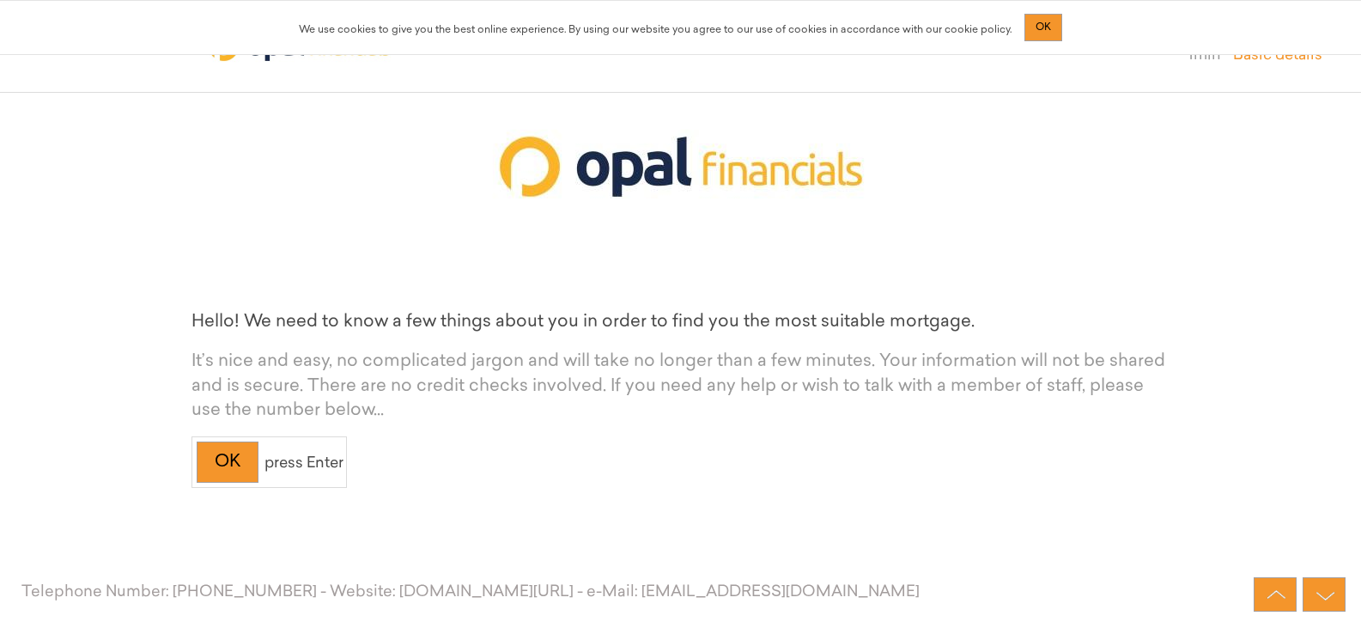
scroll to position [125, 0]
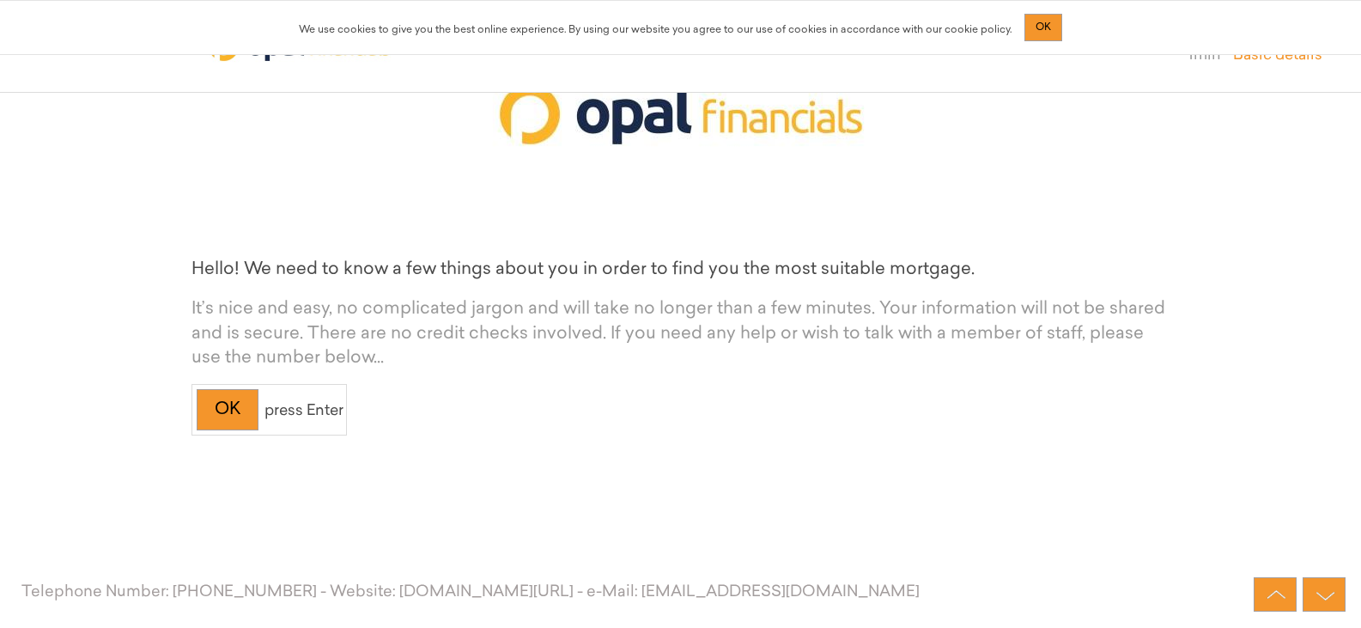
click at [281, 408] on span "press Enter" at bounding box center [304, 411] width 79 height 15
click at [249, 408] on div "OK" at bounding box center [228, 410] width 62 height 42
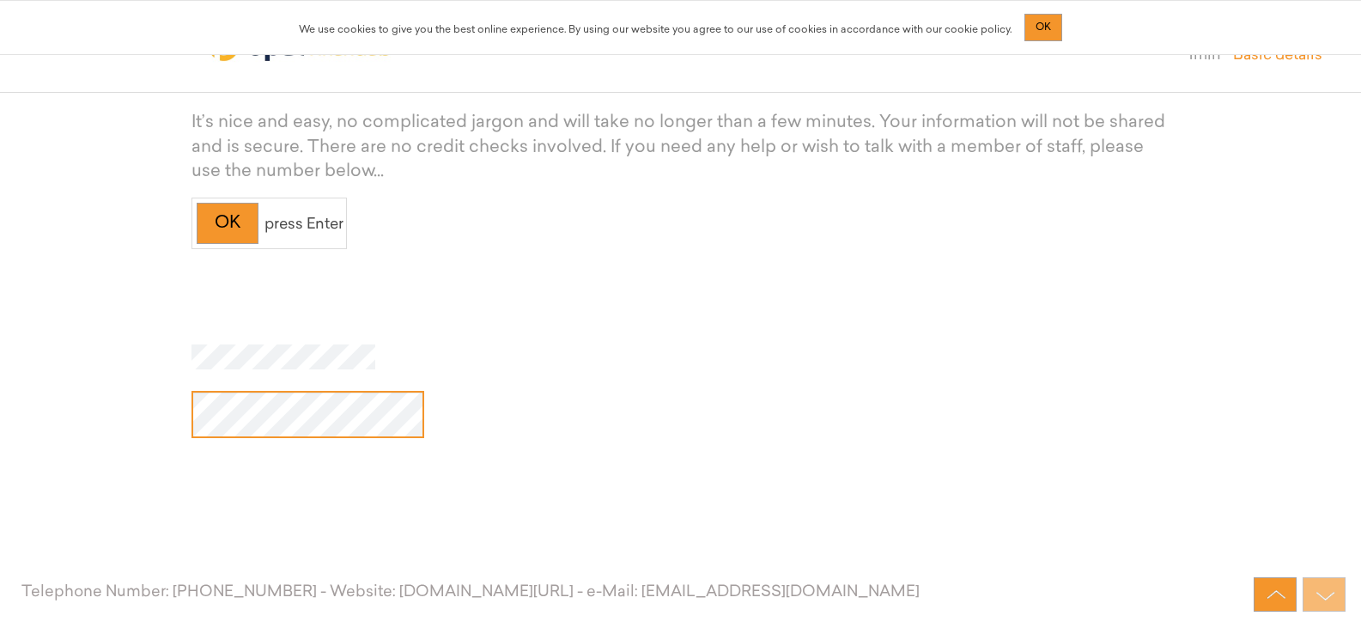
scroll to position [326, 0]
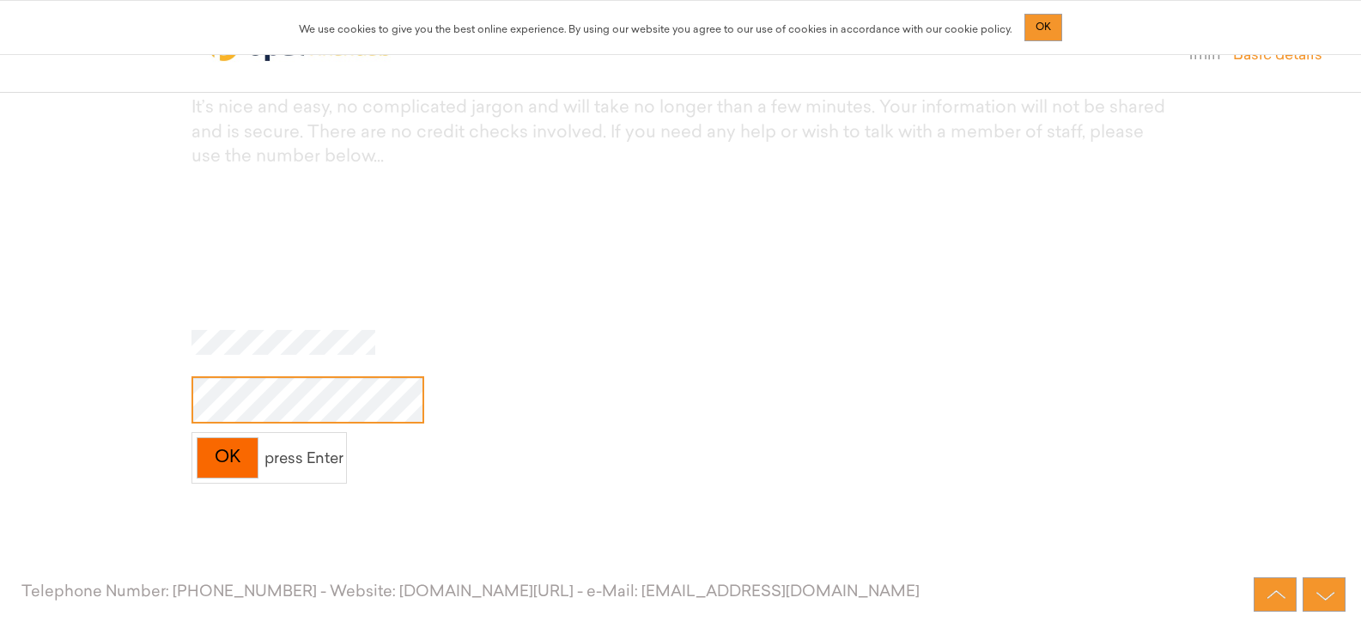
click at [230, 453] on div "OK" at bounding box center [228, 458] width 62 height 42
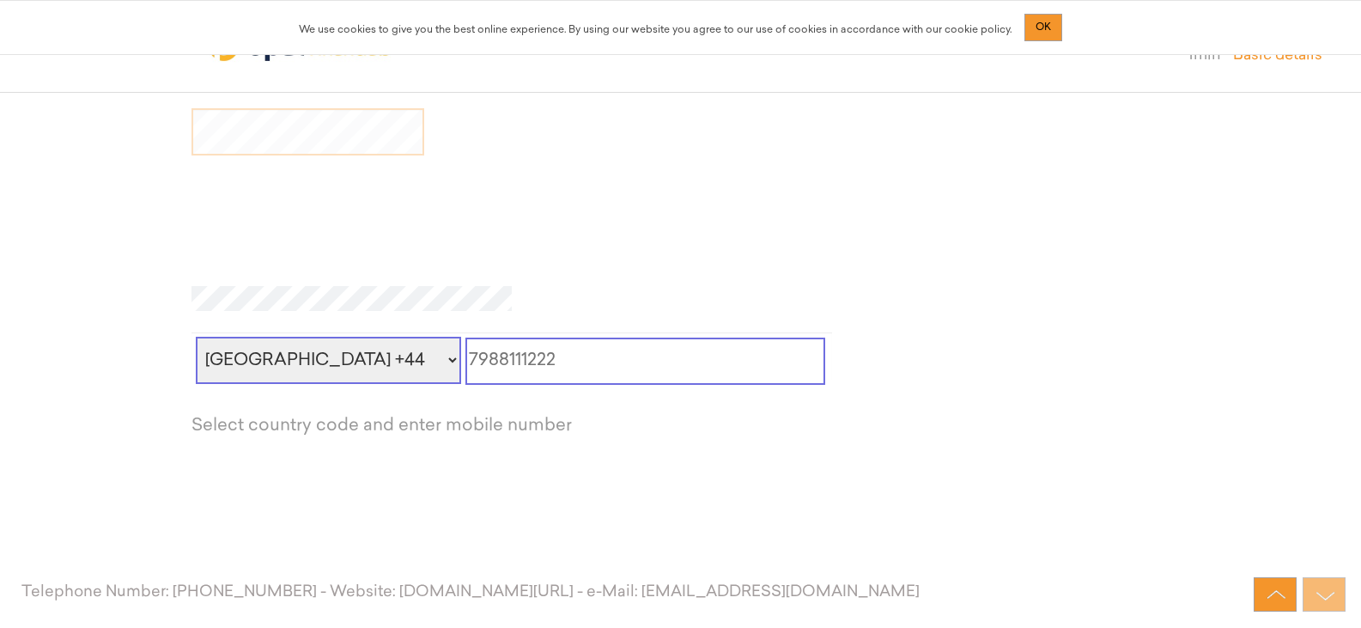
scroll to position [590, 0]
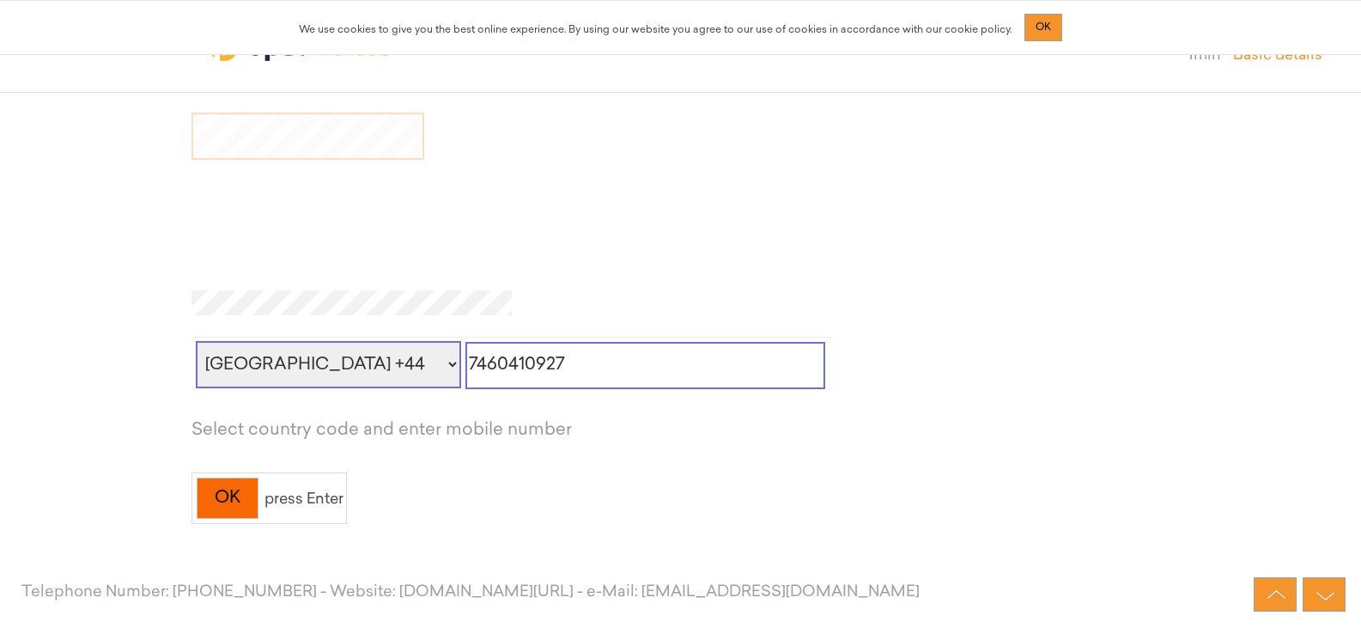
type input "7460410927"
click at [228, 506] on div "OK" at bounding box center [228, 499] width 62 height 42
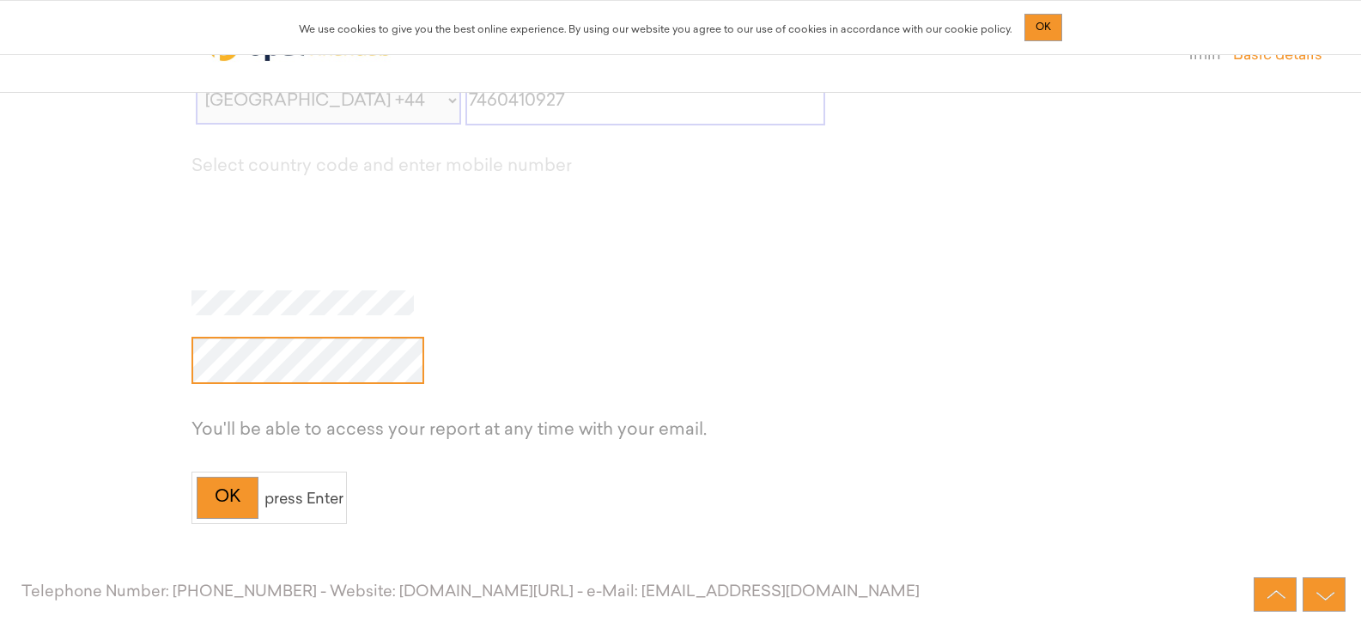
scroll to position [0, 25]
click at [235, 488] on div "OK" at bounding box center [228, 498] width 62 height 42
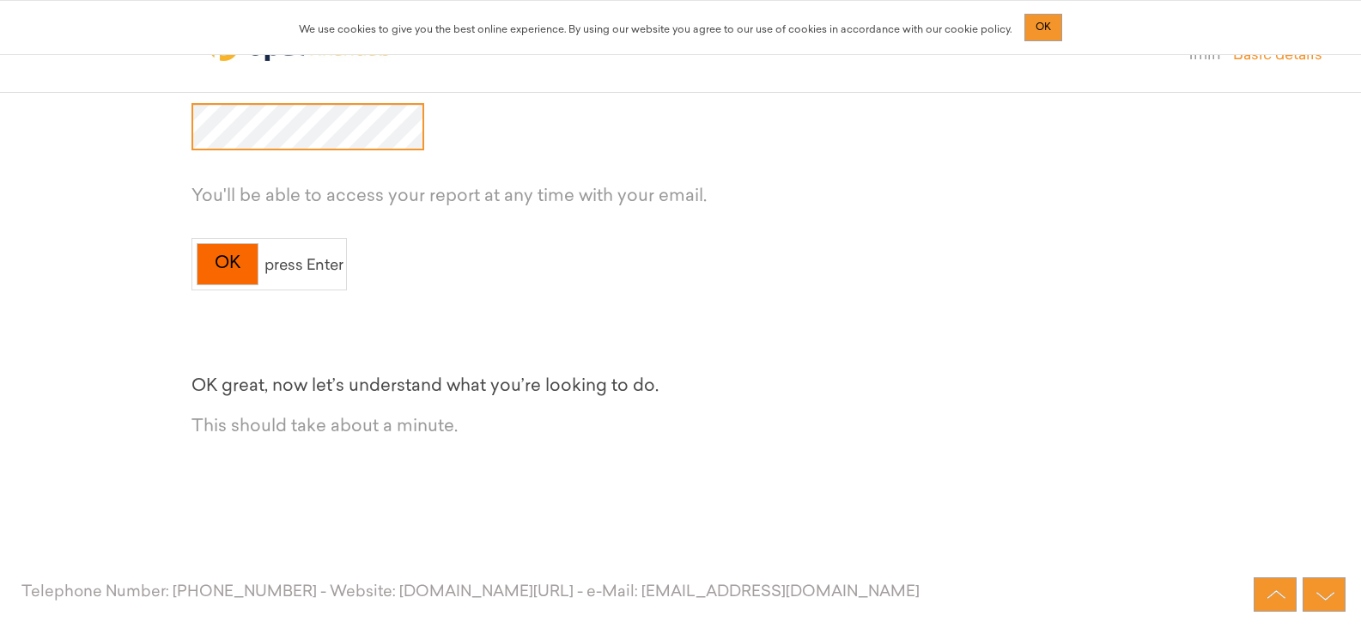
scroll to position [1117, 0]
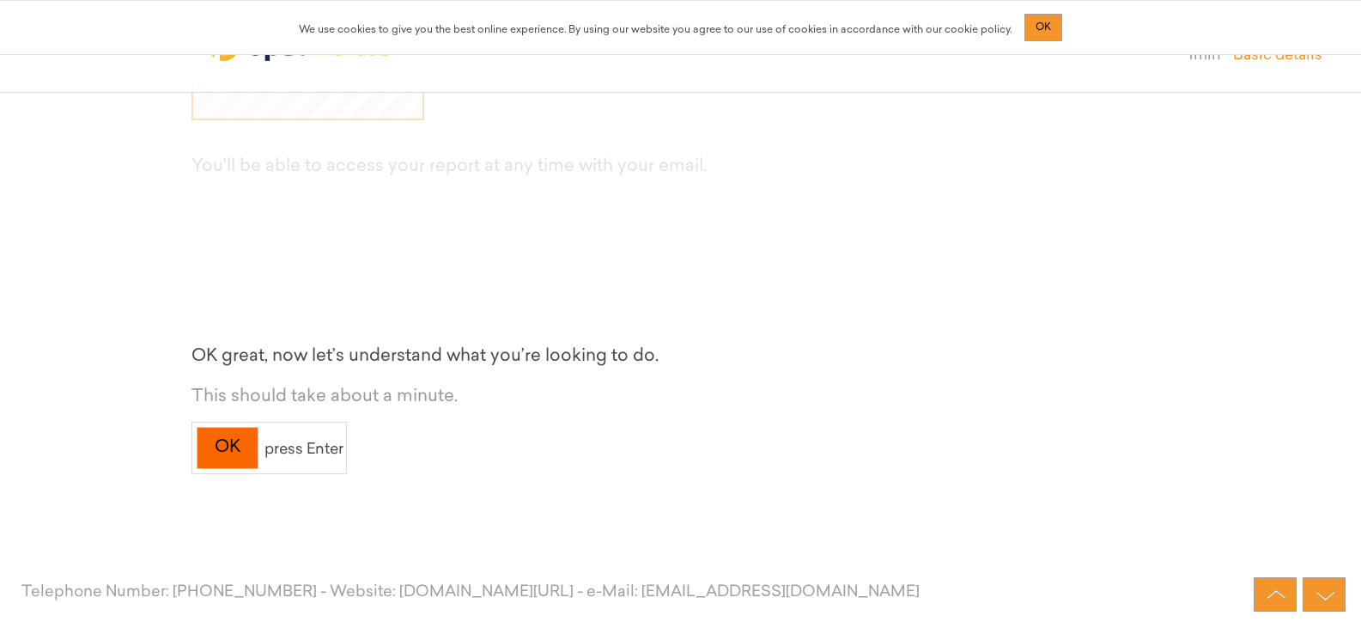
click at [236, 451] on div "OK" at bounding box center [228, 448] width 62 height 42
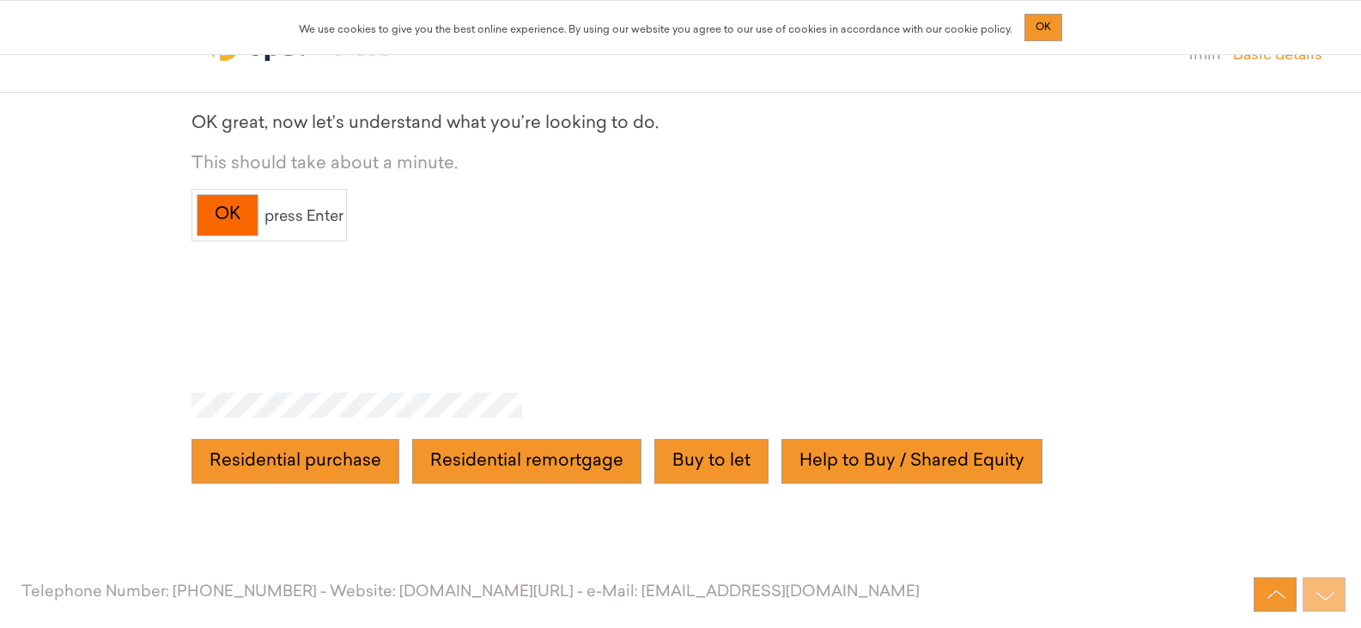
scroll to position [1382, 0]
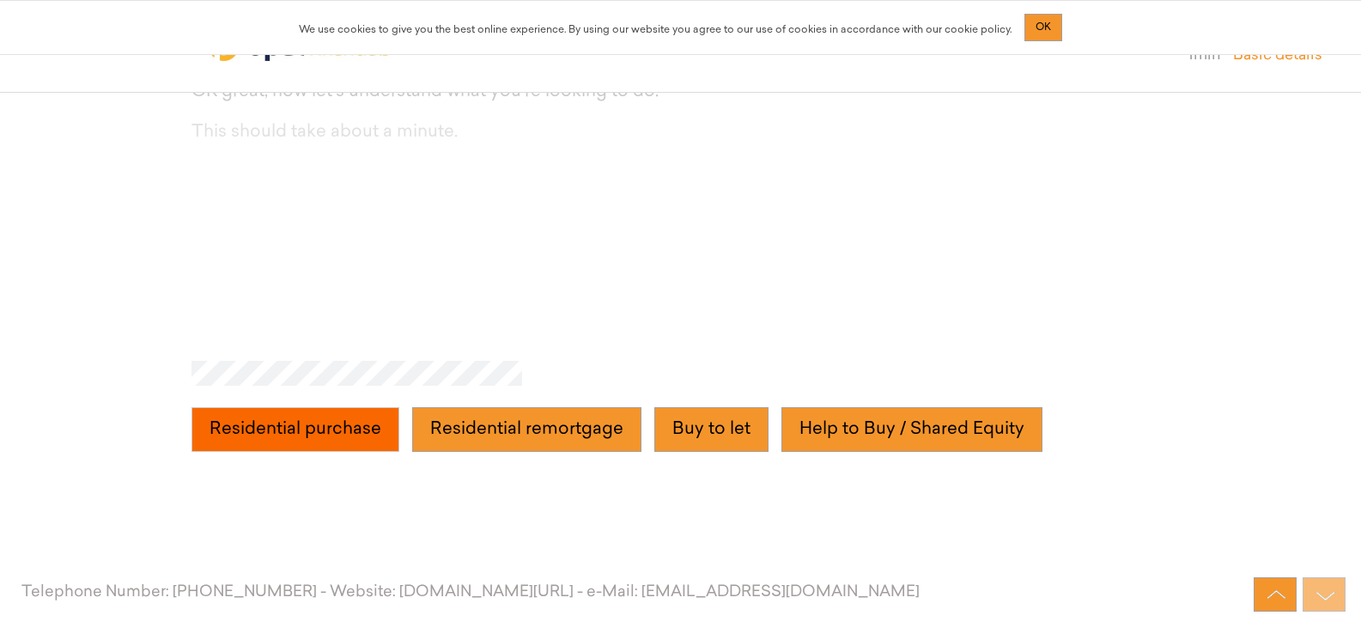
click at [245, 439] on purchase "Residential purchase" at bounding box center [296, 429] width 208 height 45
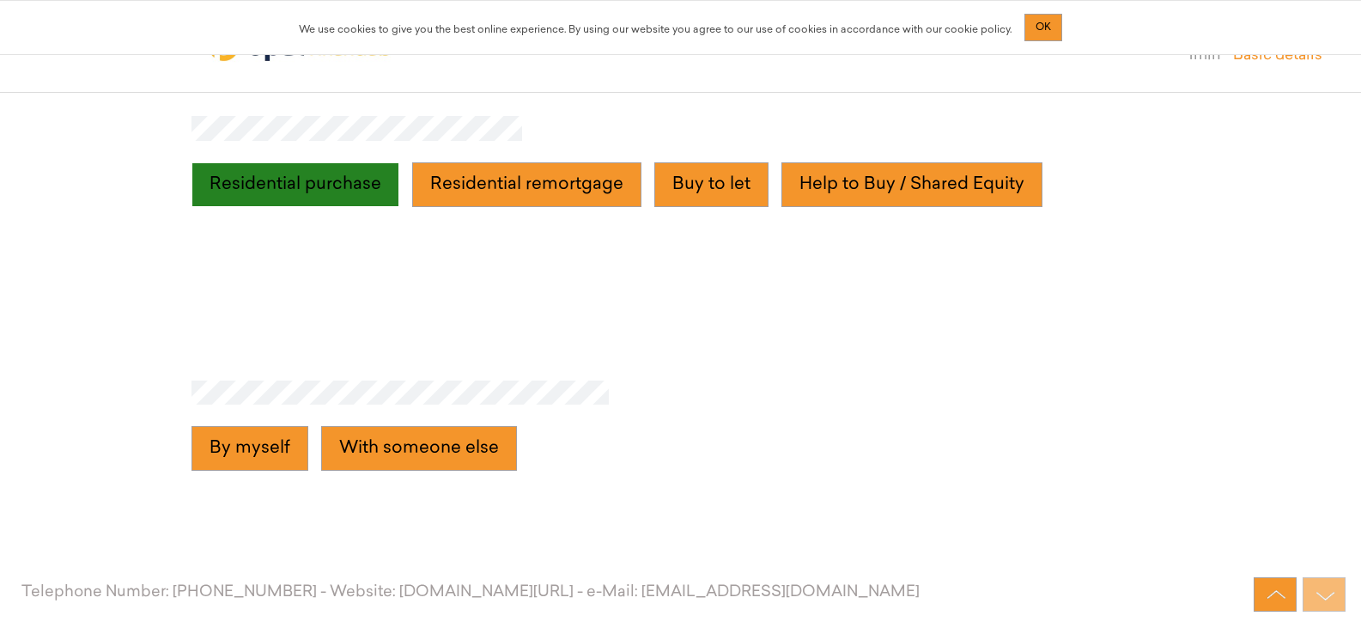
scroll to position [1646, 0]
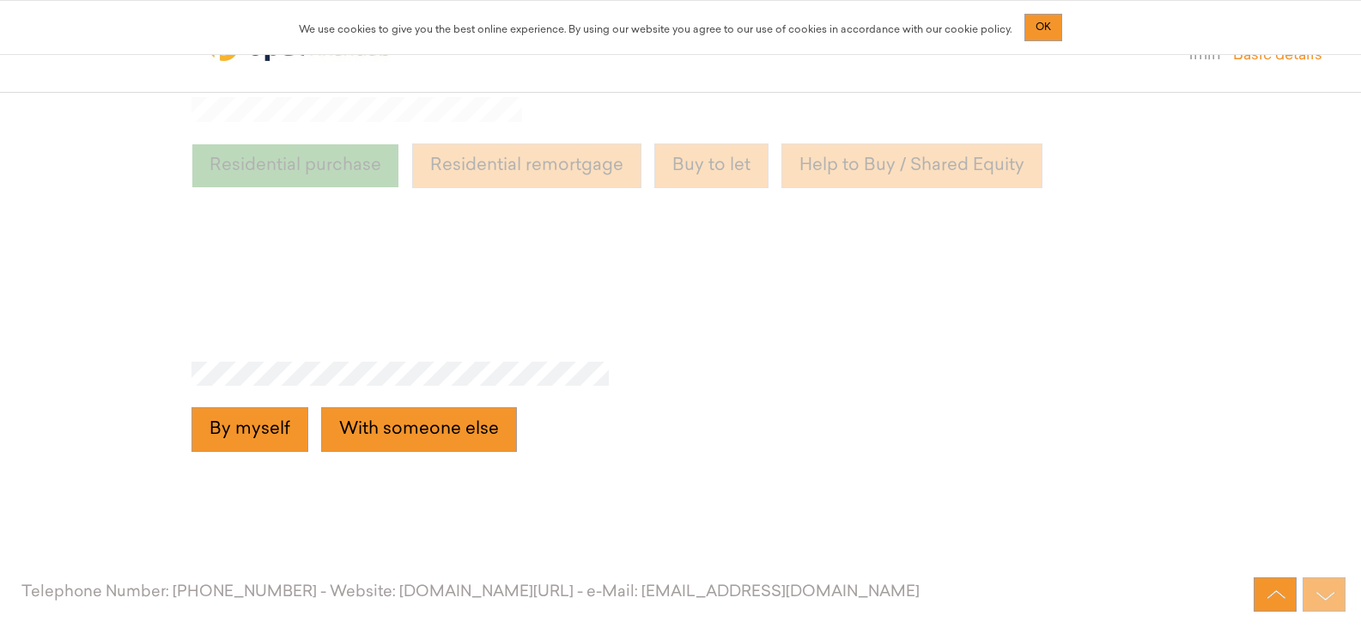
click at [245, 439] on myself "By myself" at bounding box center [250, 429] width 117 height 45
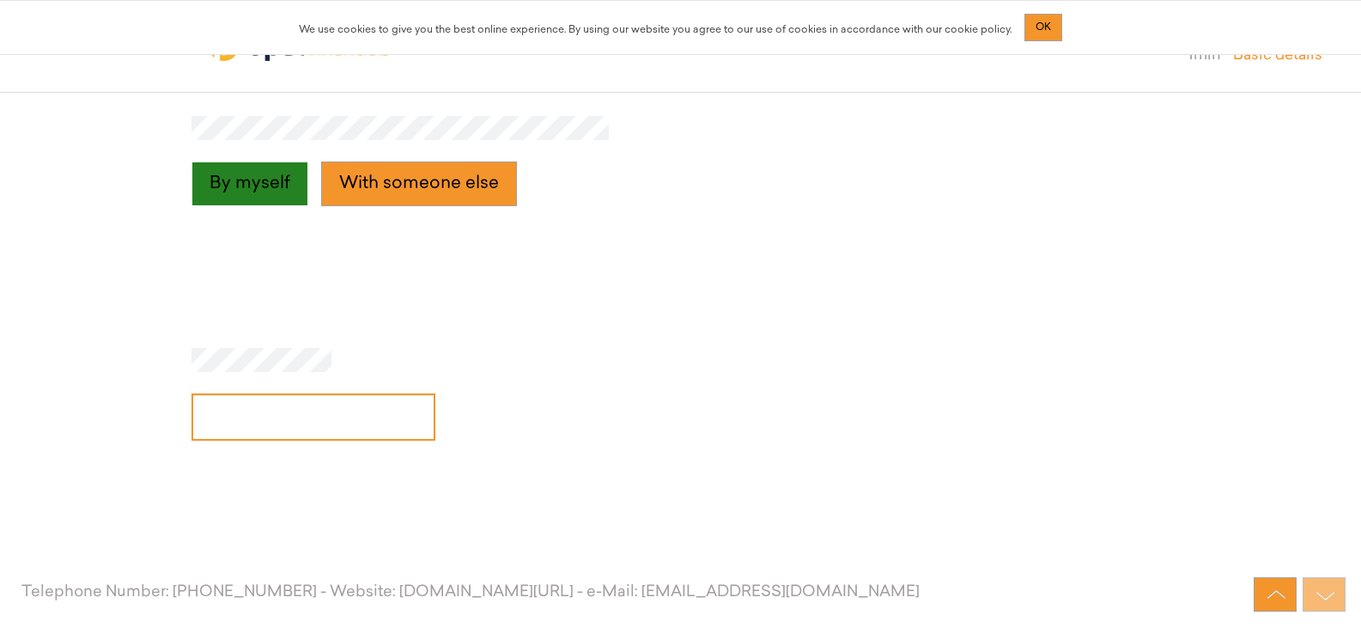
scroll to position [1909, 0]
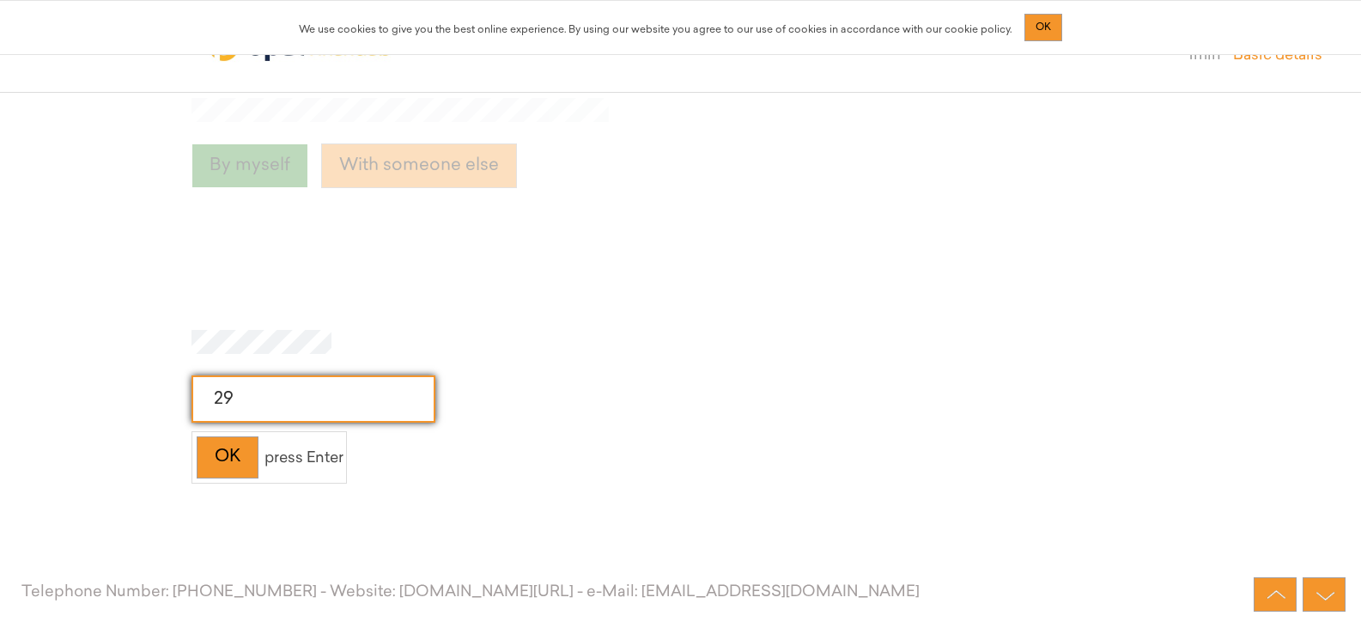
type input "29"
click at [245, 439] on div "OK" at bounding box center [228, 457] width 62 height 42
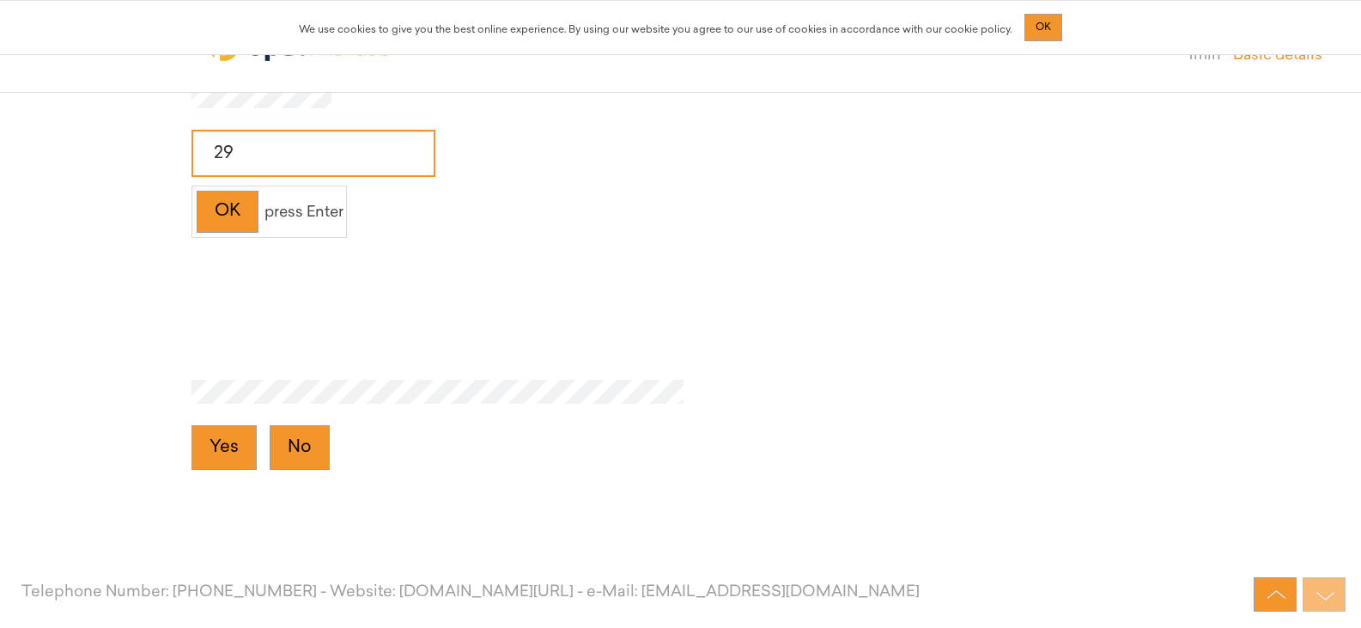
scroll to position [2173, 0]
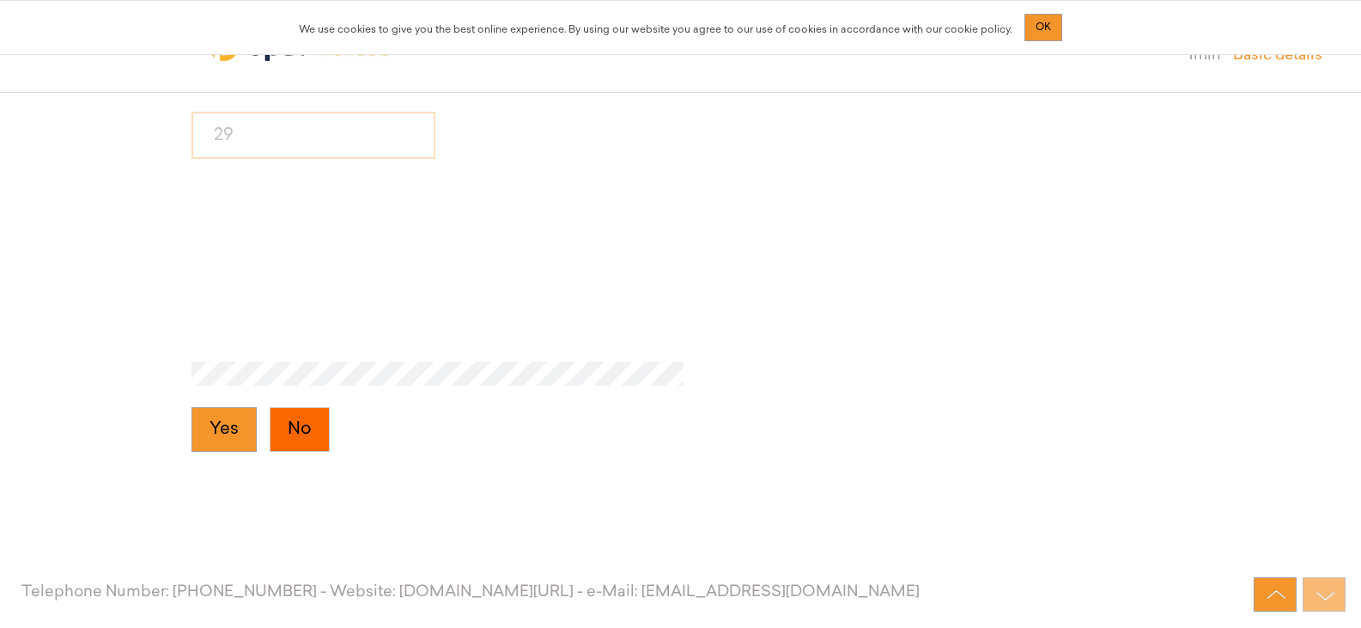
click at [289, 430] on button "No" at bounding box center [300, 429] width 60 height 45
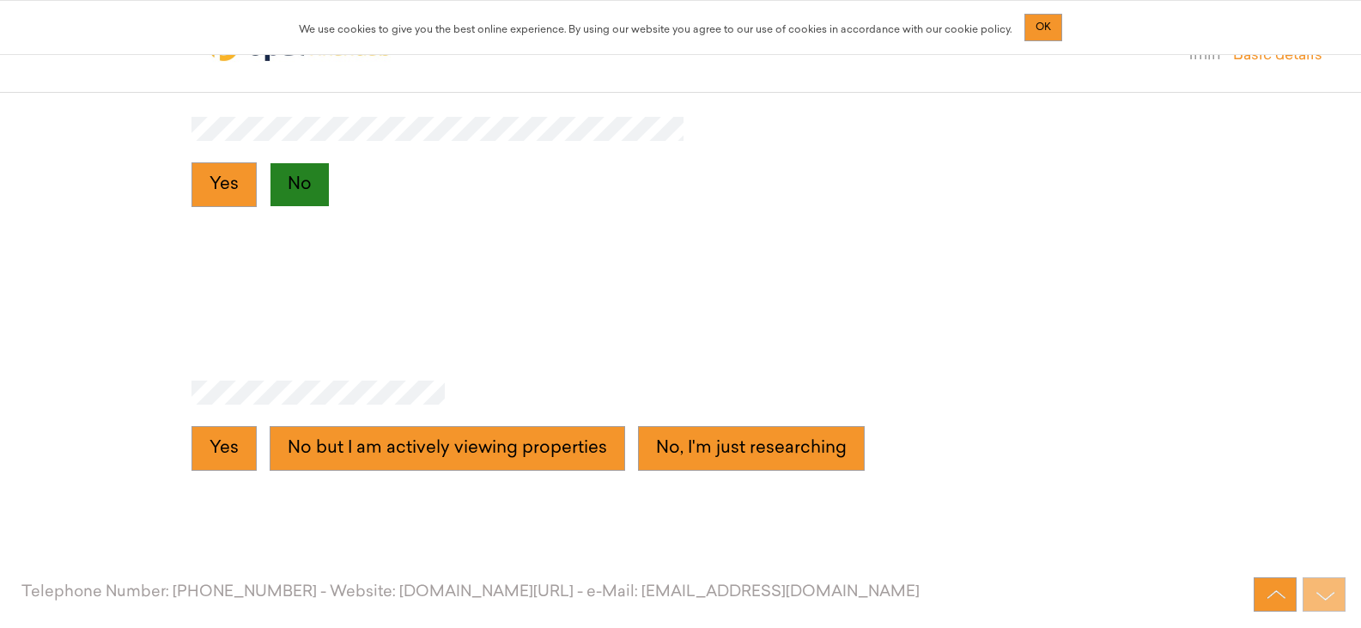
scroll to position [2437, 0]
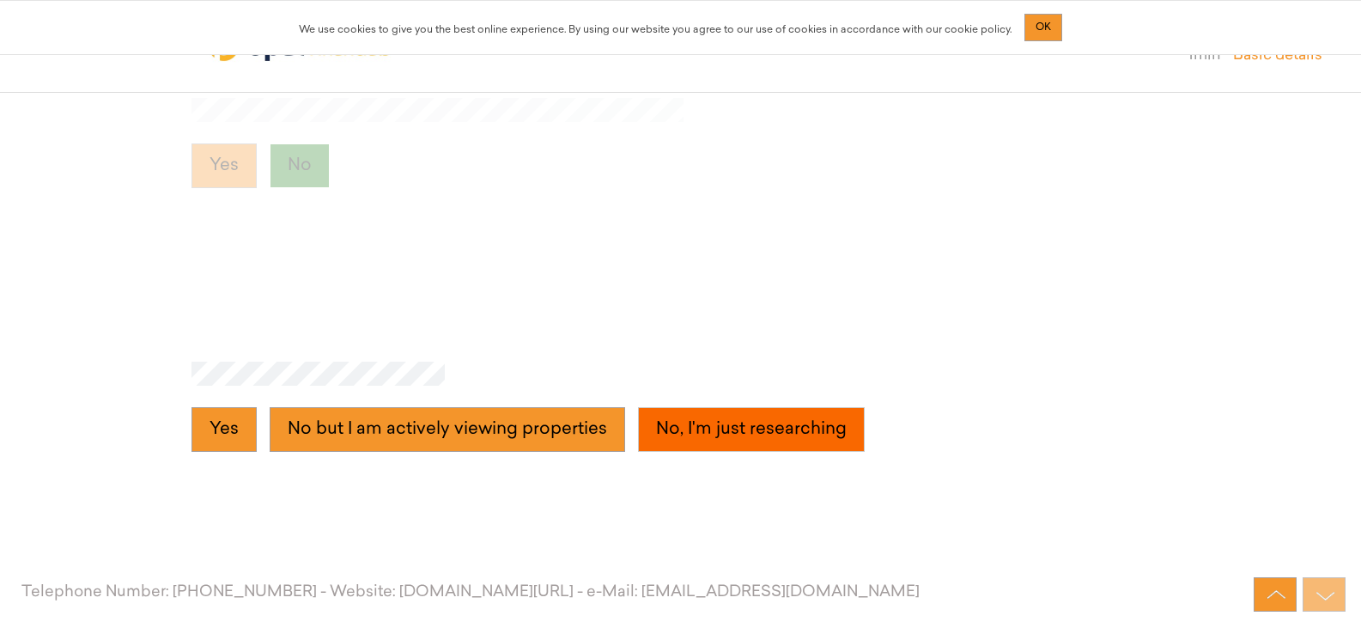
click at [656, 423] on researching "No, I'm just researching" at bounding box center [751, 429] width 227 height 45
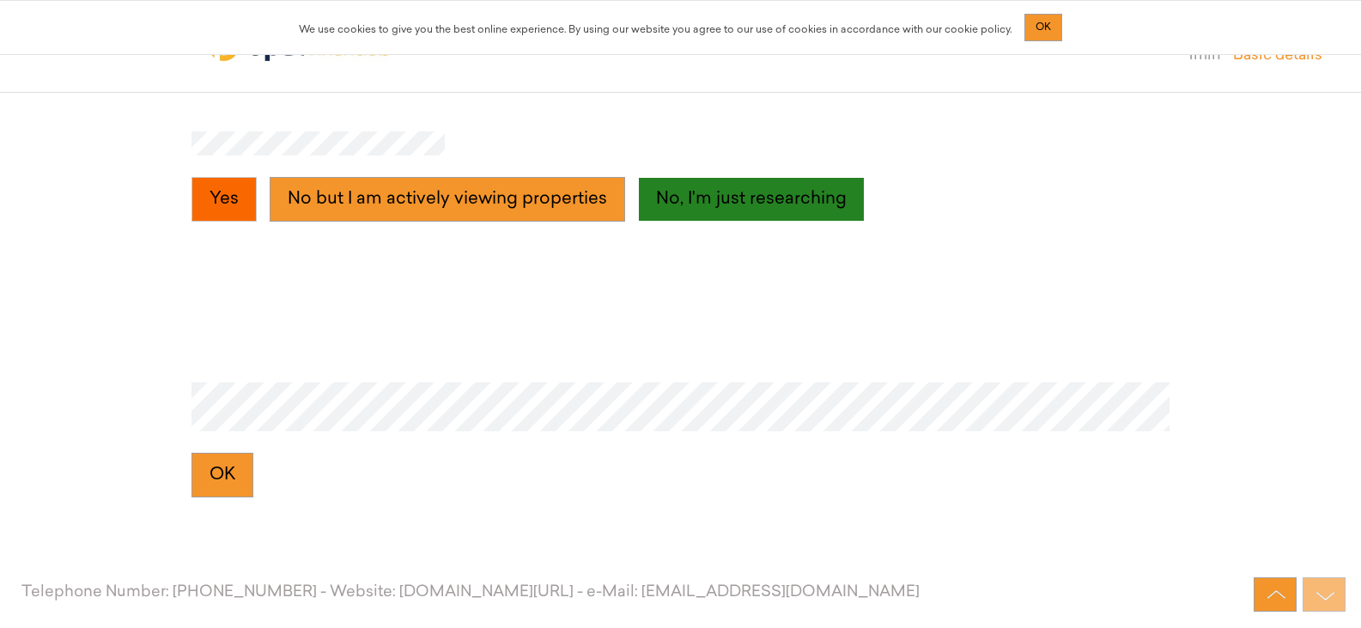
scroll to position [2700, 0]
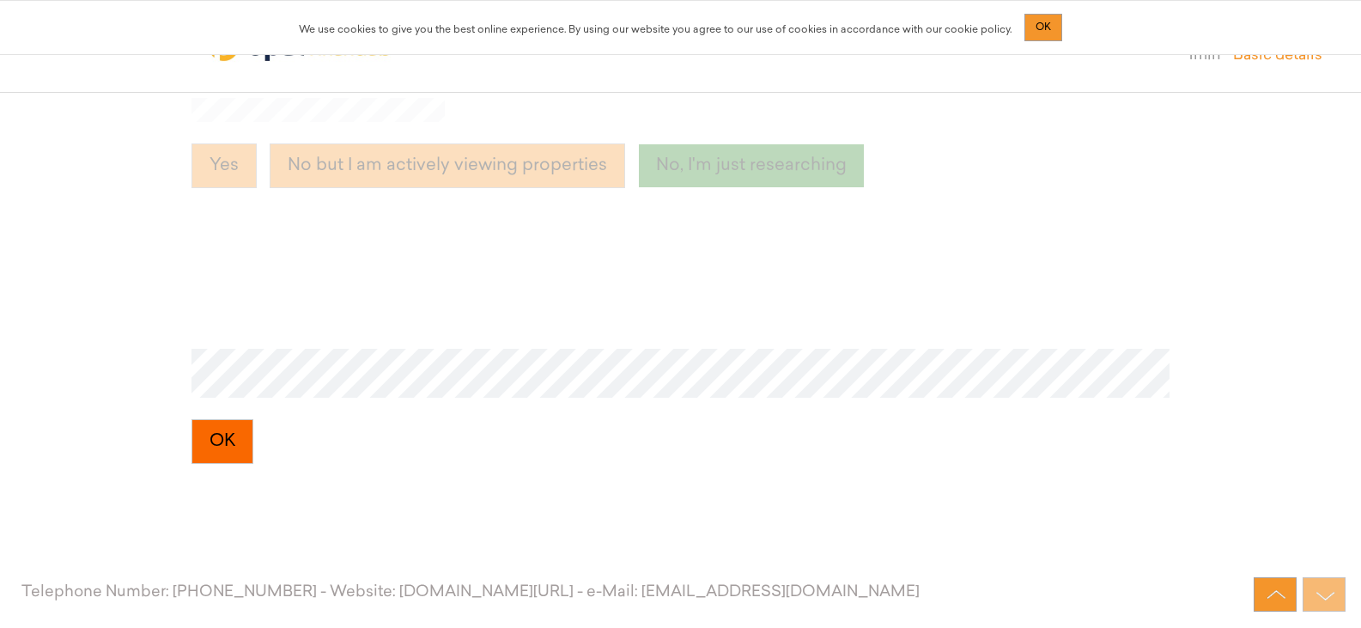
click at [213, 434] on button "OK" at bounding box center [223, 441] width 62 height 45
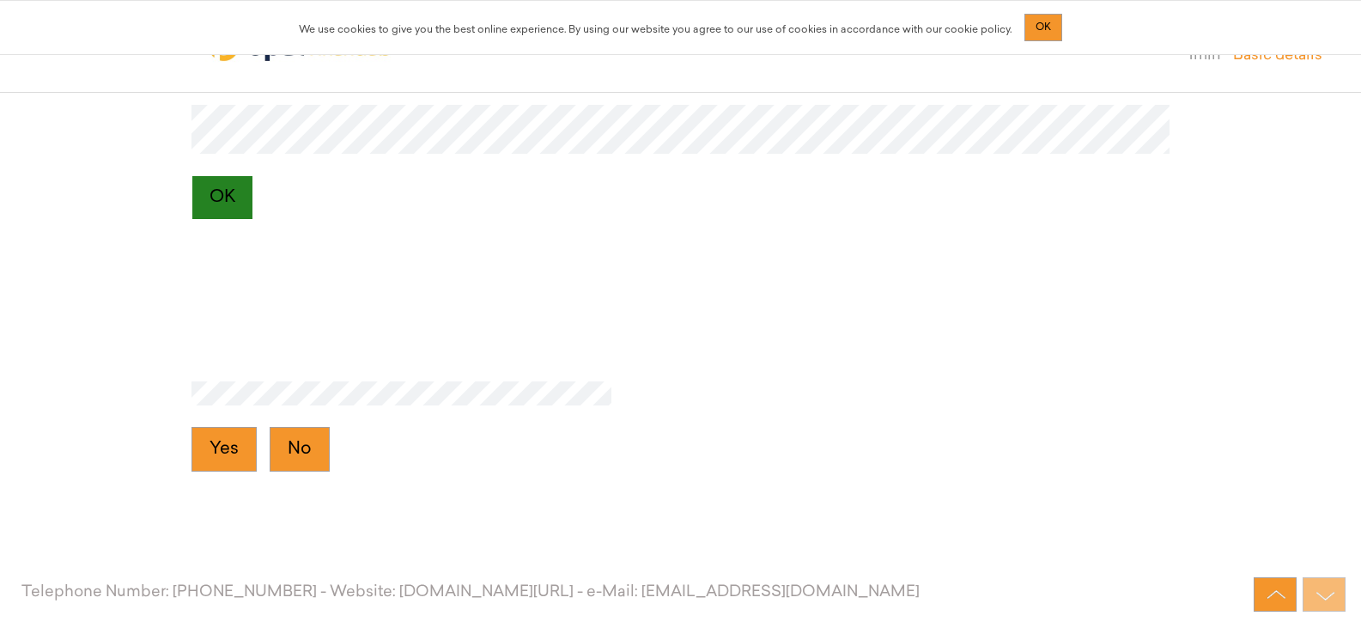
scroll to position [2964, 0]
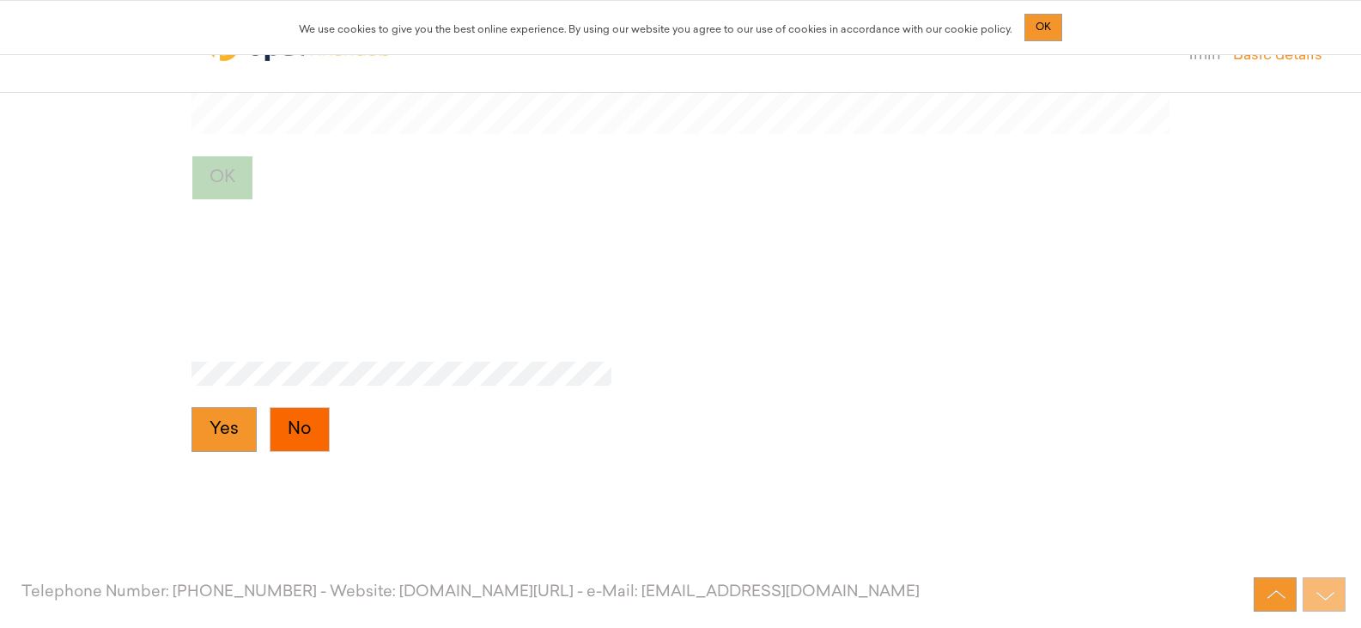
click at [297, 435] on button "No" at bounding box center [300, 429] width 60 height 45
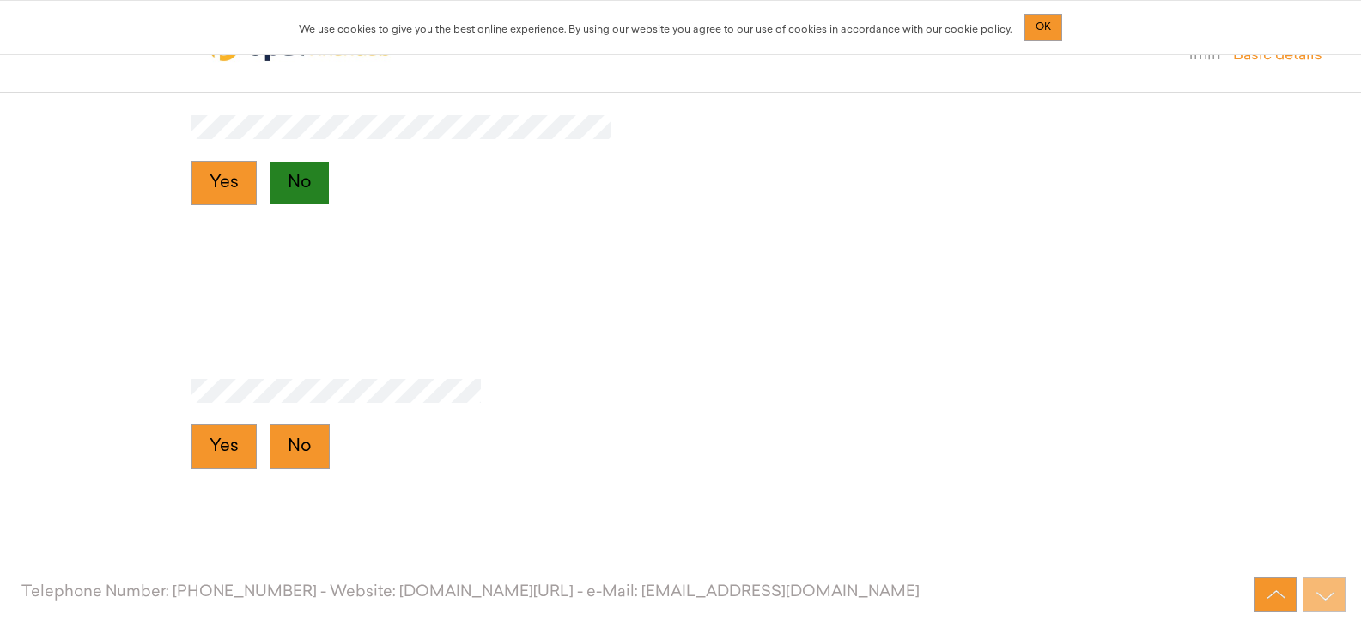
scroll to position [3228, 0]
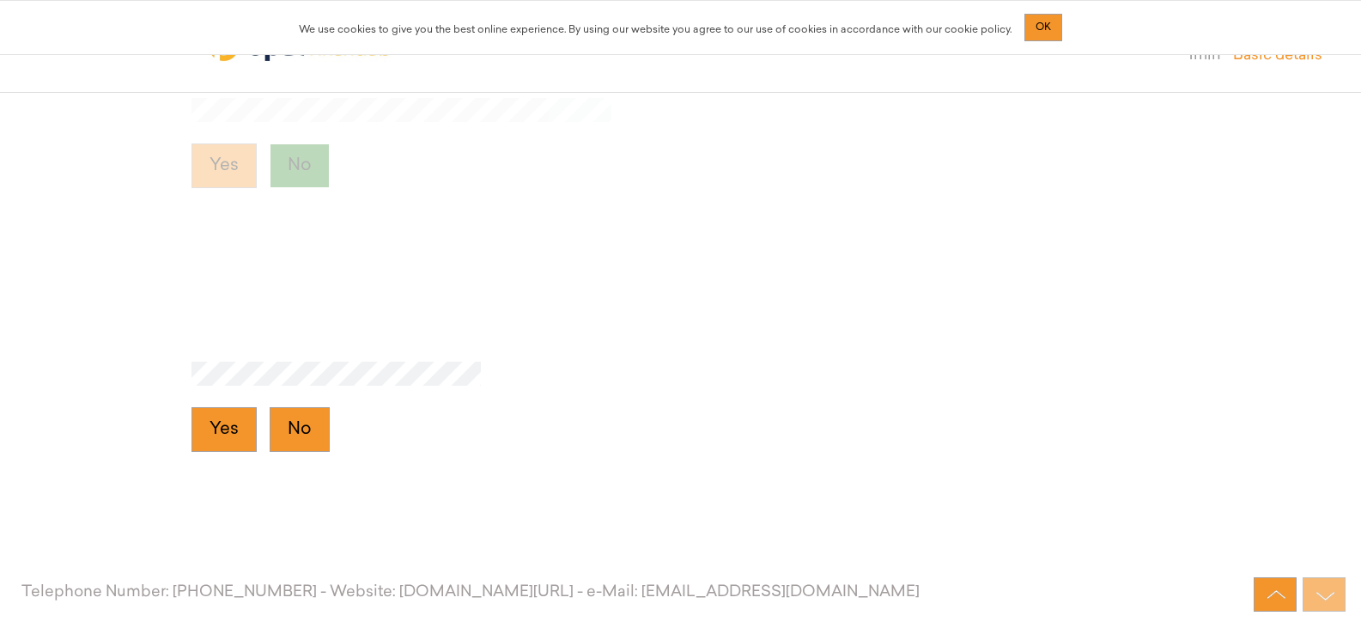
click at [297, 435] on button "No" at bounding box center [300, 429] width 60 height 45
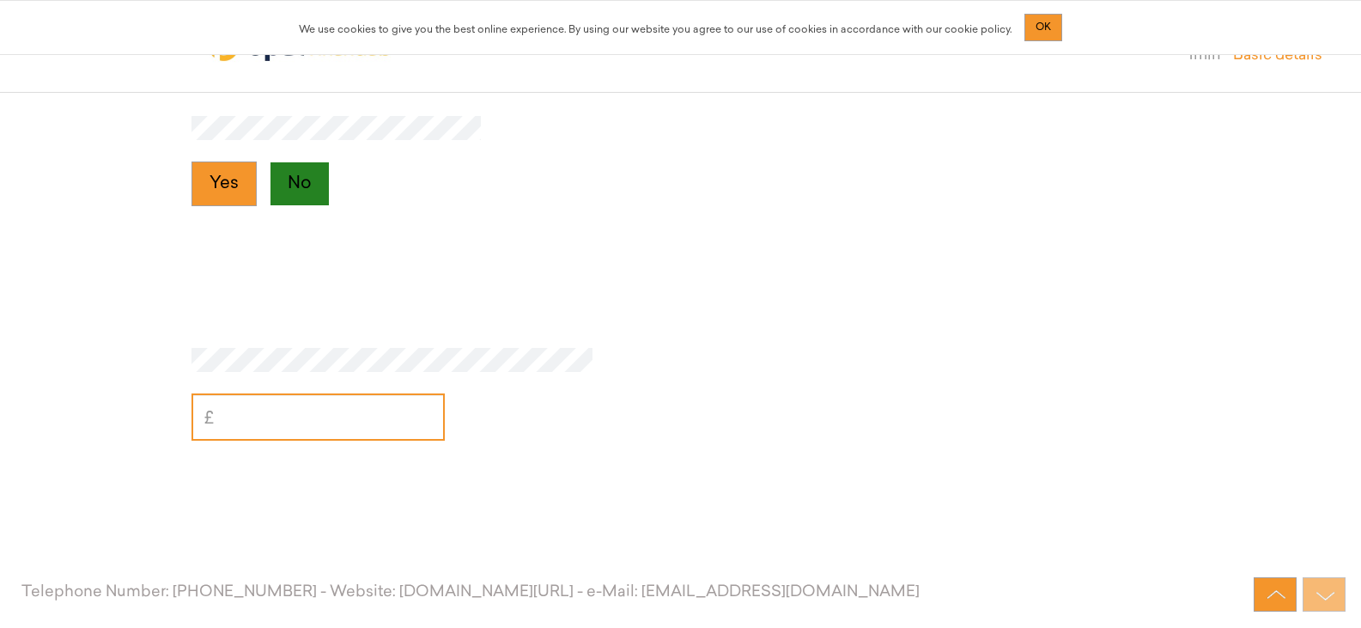
scroll to position [3491, 0]
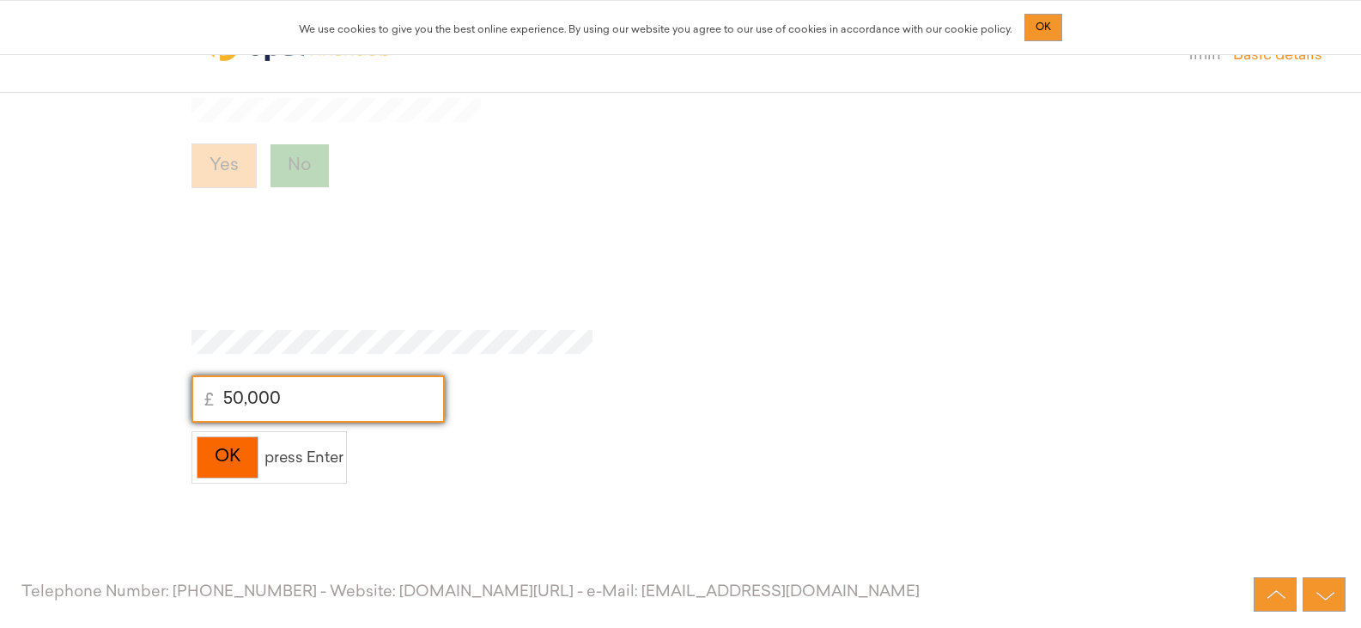
type input "50,000"
click at [240, 462] on div "OK" at bounding box center [228, 457] width 62 height 42
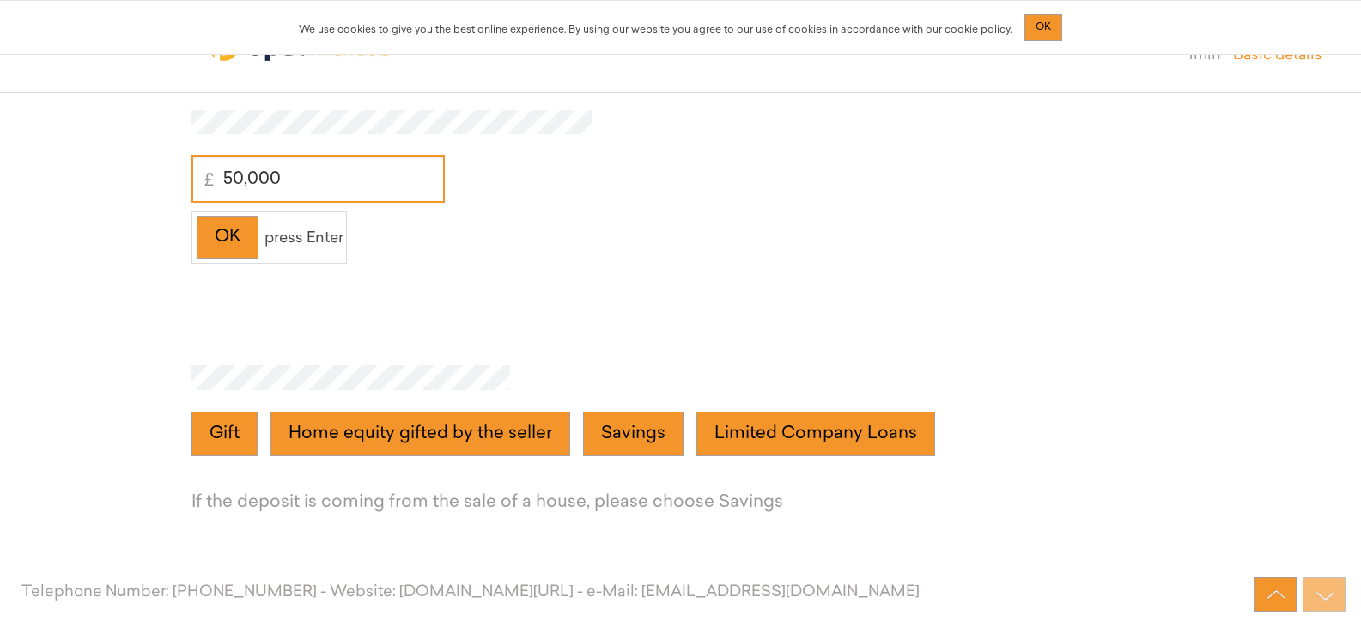
scroll to position [3755, 0]
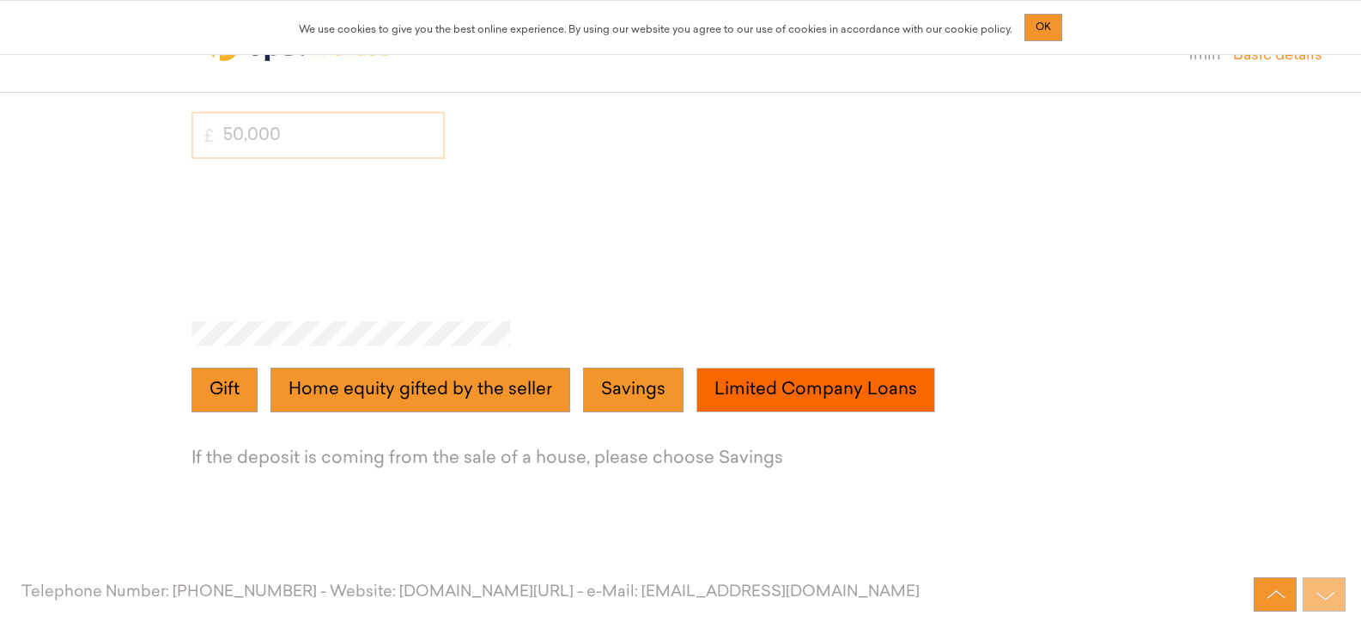
click at [752, 384] on Loans "Limited Company Loans" at bounding box center [816, 390] width 239 height 45
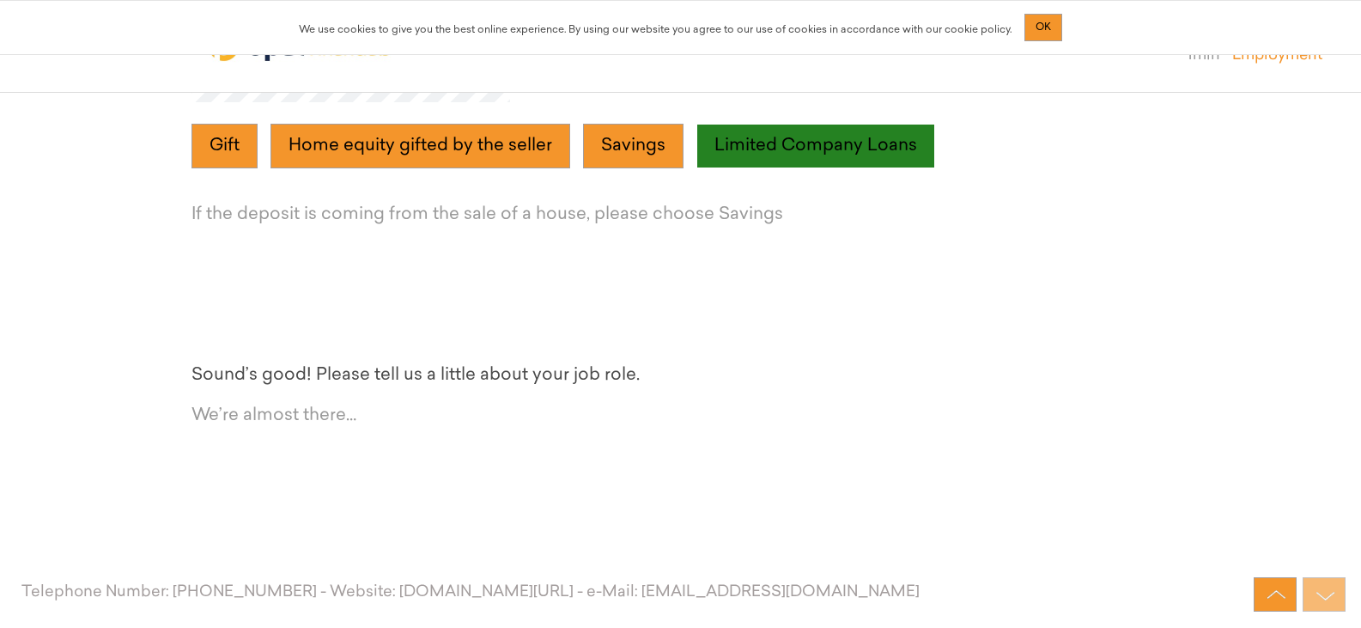
scroll to position [4019, 0]
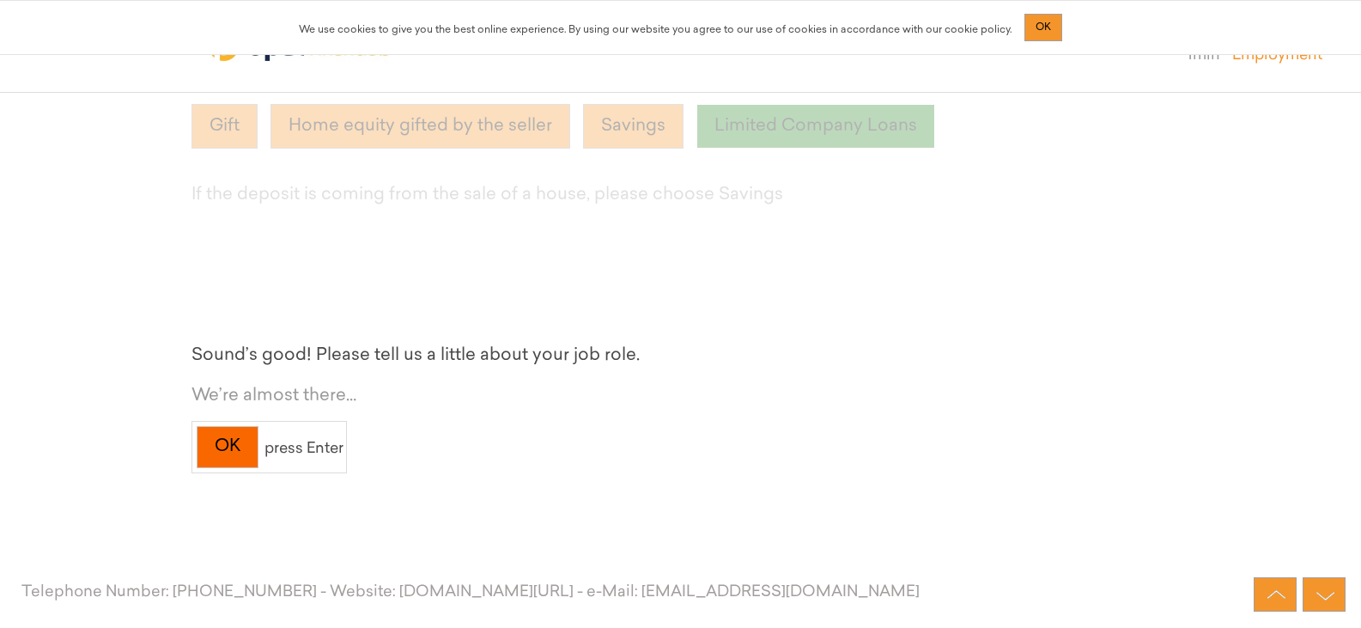
click at [228, 445] on div "OK" at bounding box center [228, 447] width 62 height 42
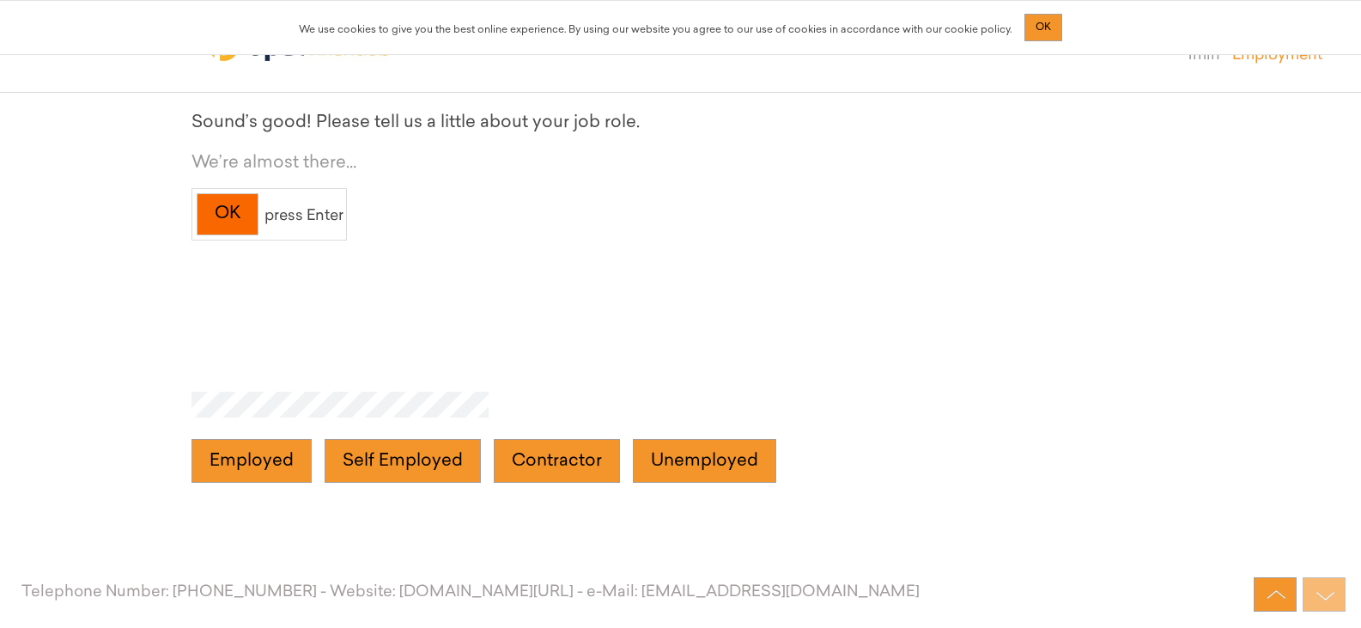
scroll to position [4282, 0]
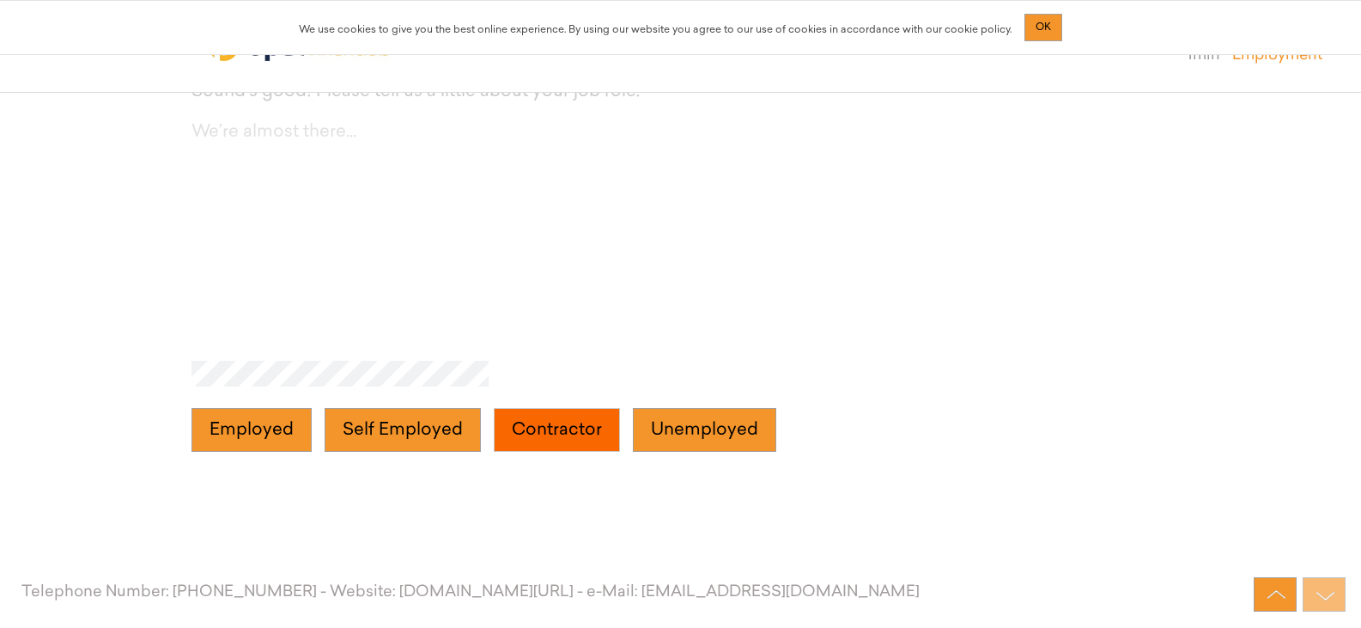
click at [593, 435] on button "Contractor" at bounding box center [557, 430] width 126 height 45
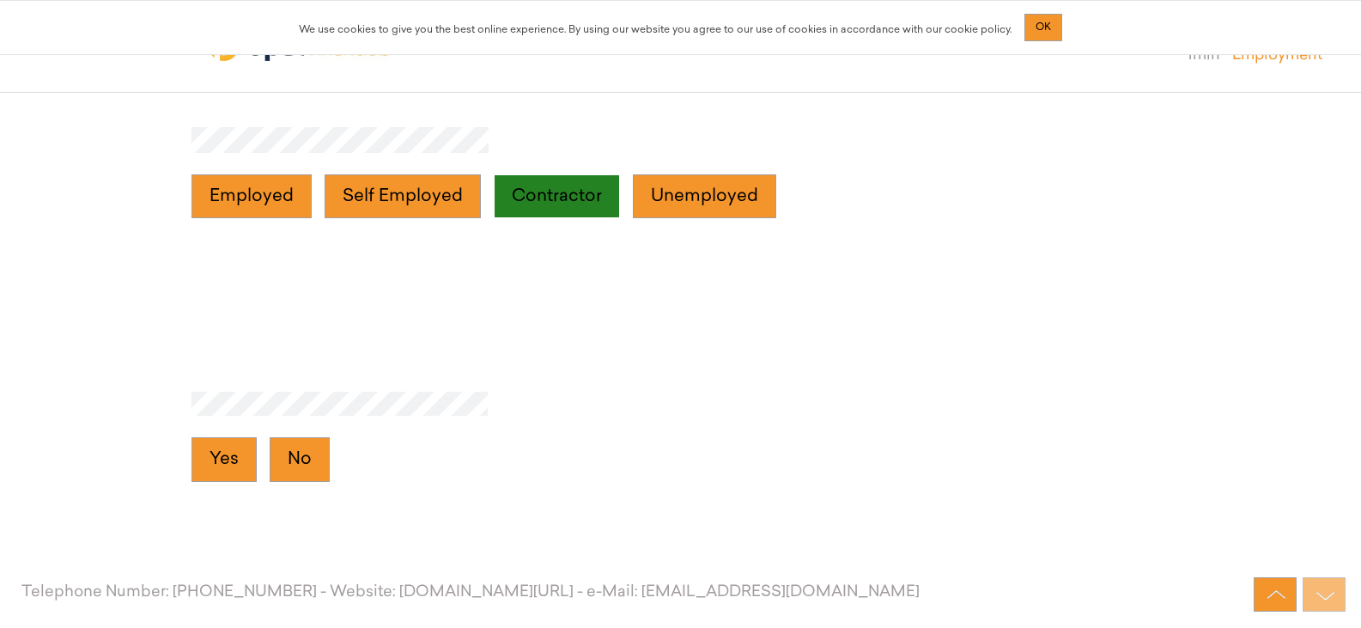
scroll to position [4546, 0]
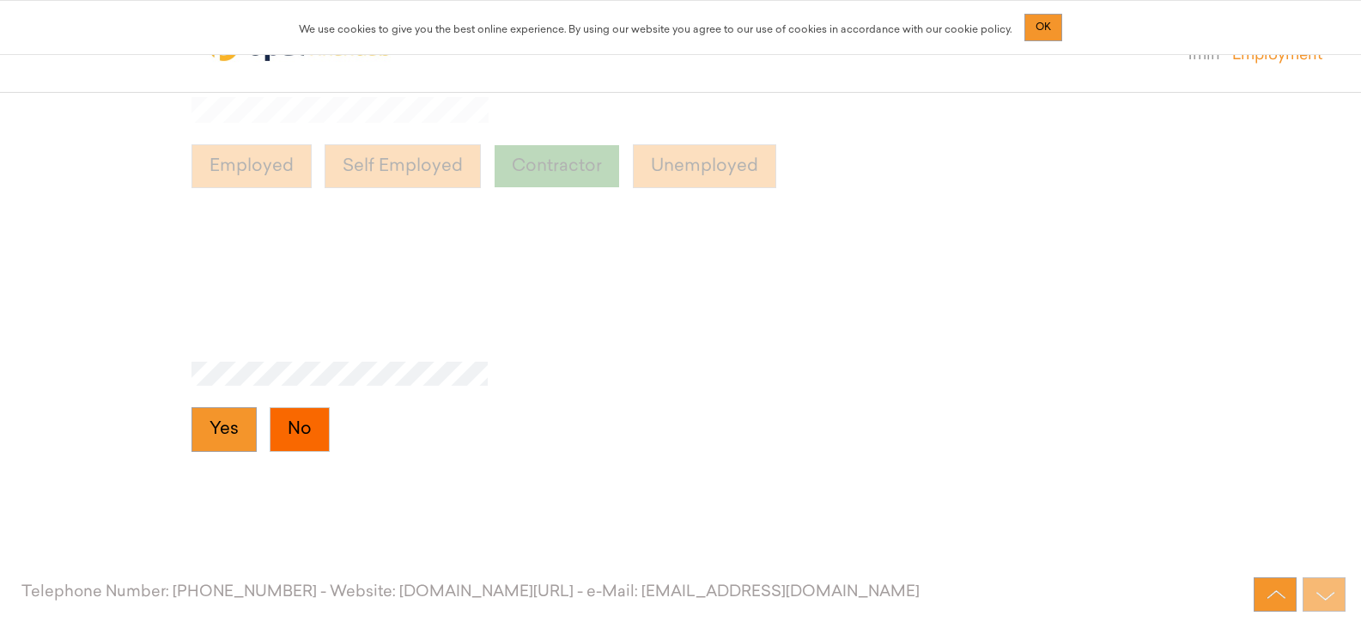
click at [296, 440] on button "No" at bounding box center [300, 429] width 60 height 45
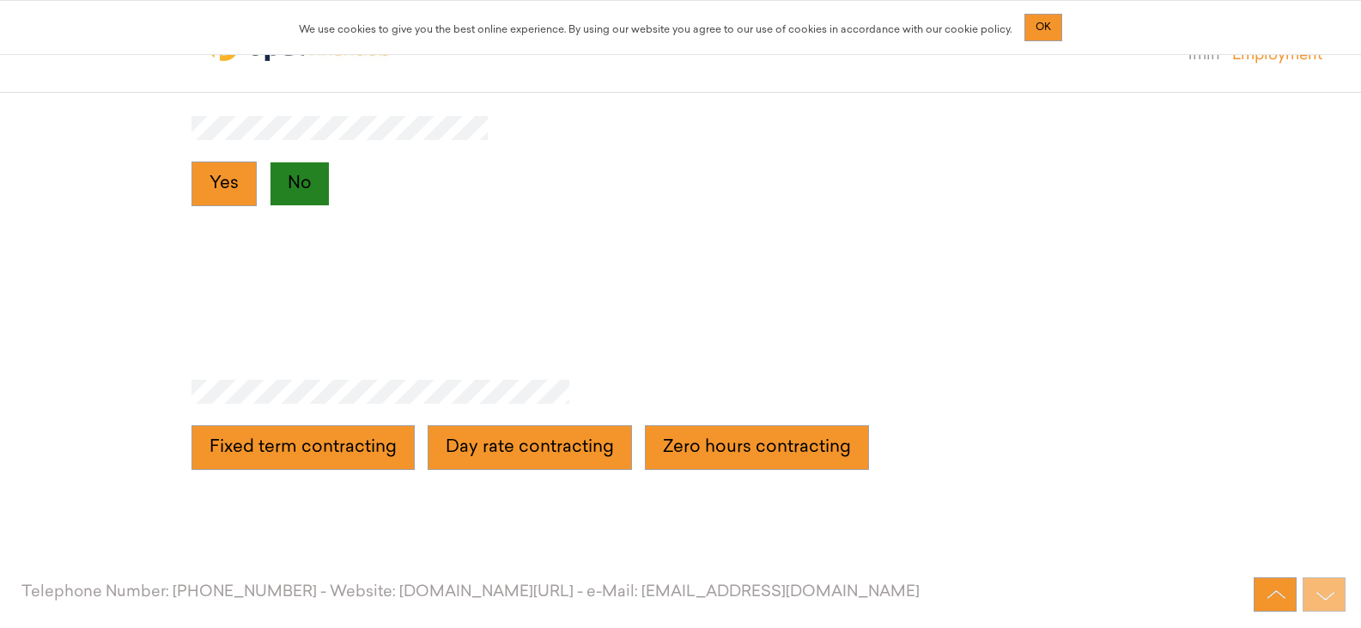
scroll to position [4810, 0]
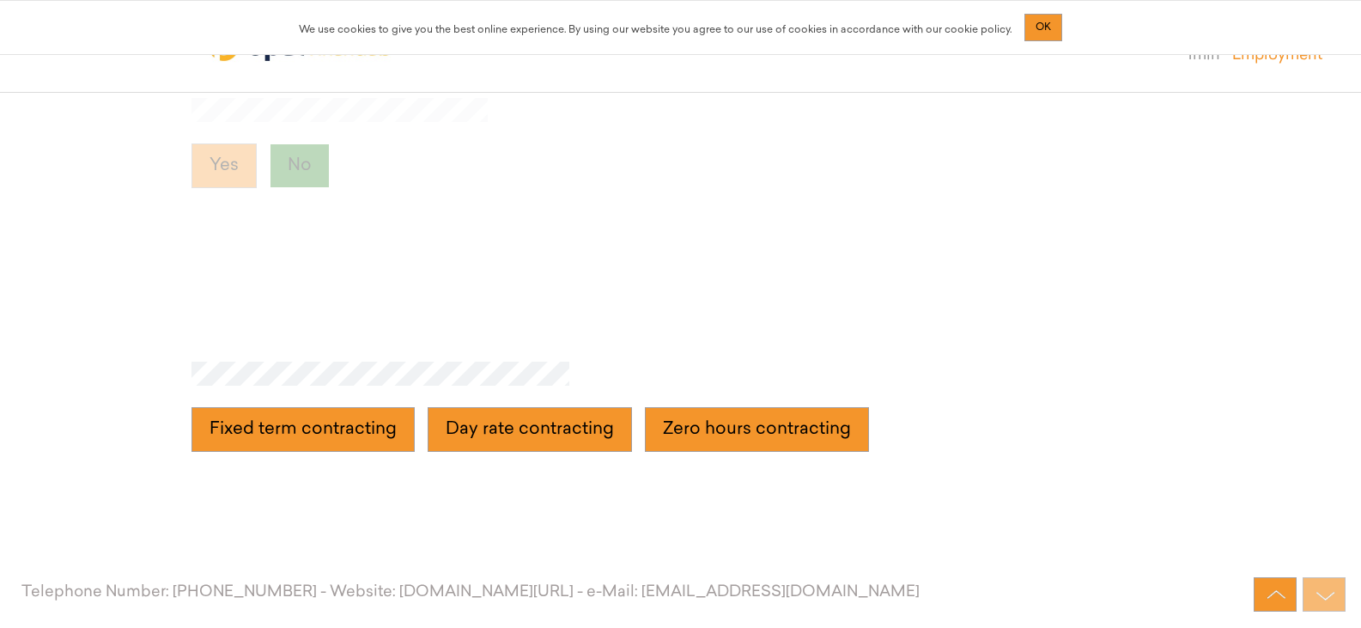
click at [296, 440] on contracting "Fixed term contracting" at bounding box center [303, 429] width 223 height 45
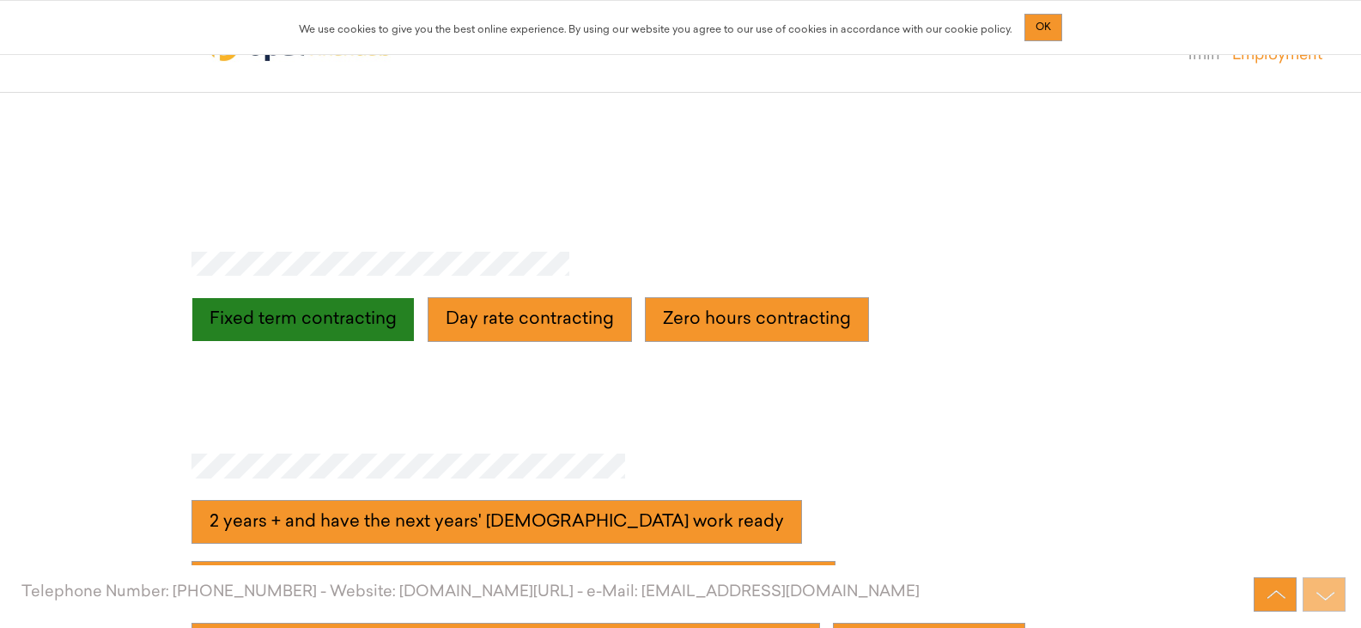
scroll to position [5073, 0]
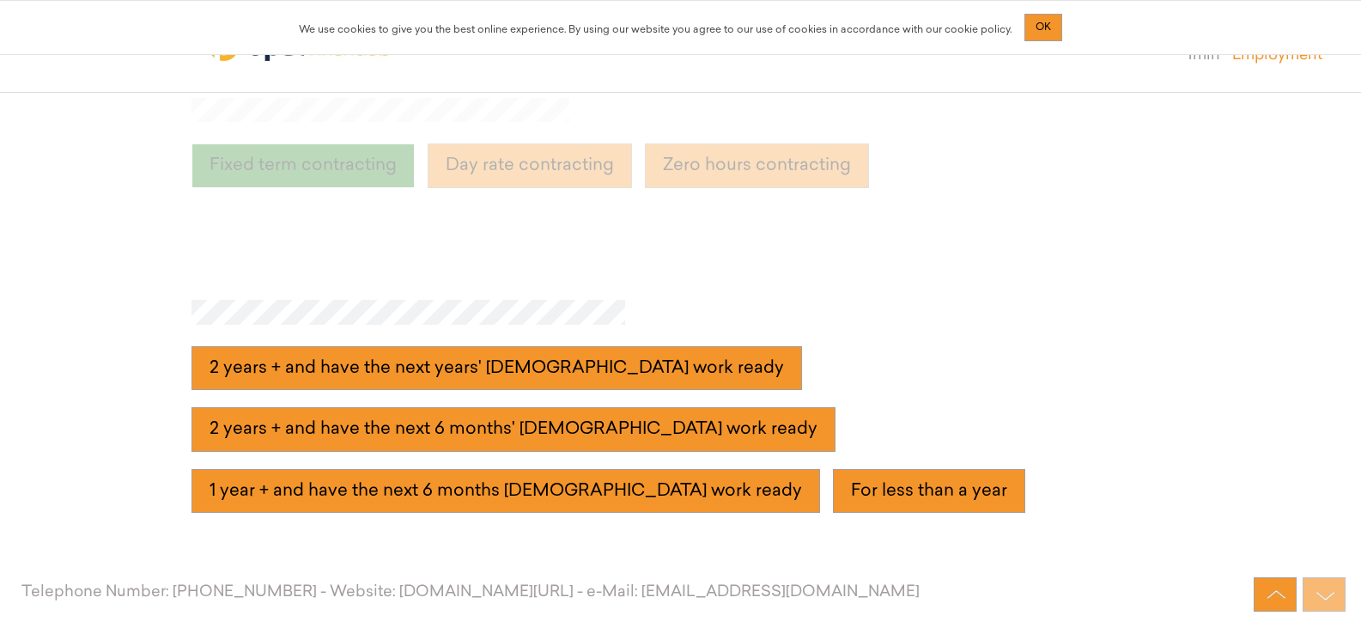
click at [296, 440] on ready "2 years + and have the next 6 months' contract work ready" at bounding box center [514, 429] width 644 height 45
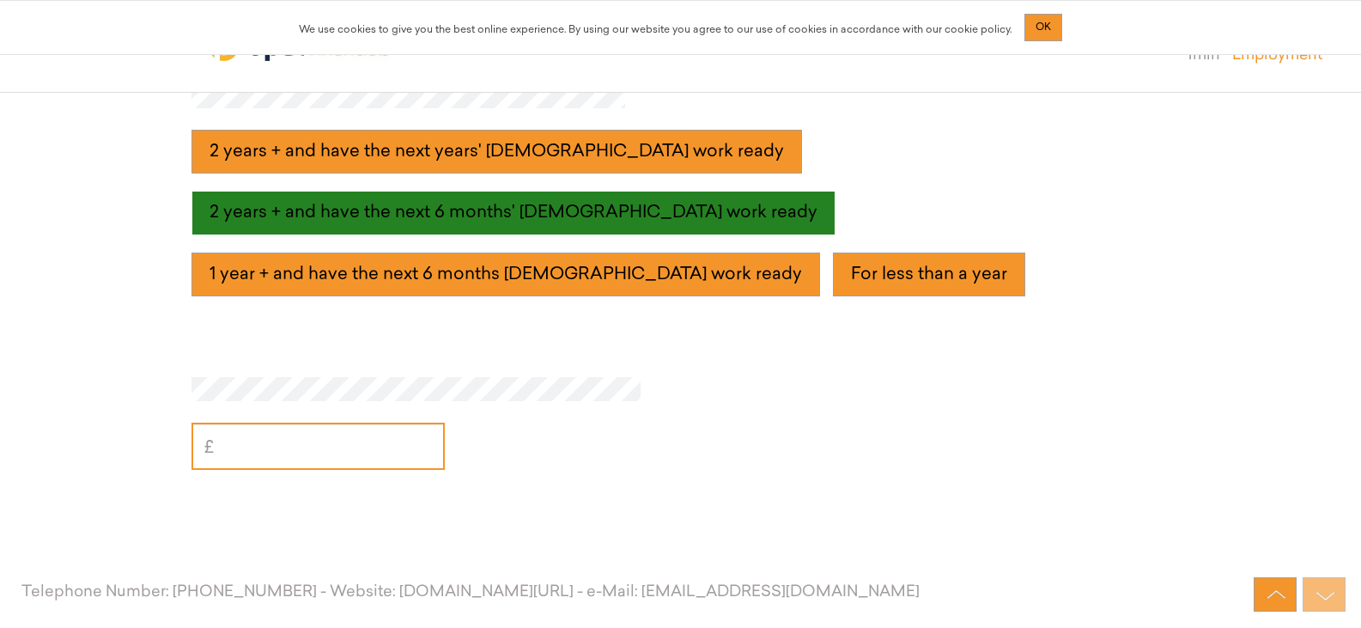
scroll to position [5337, 0]
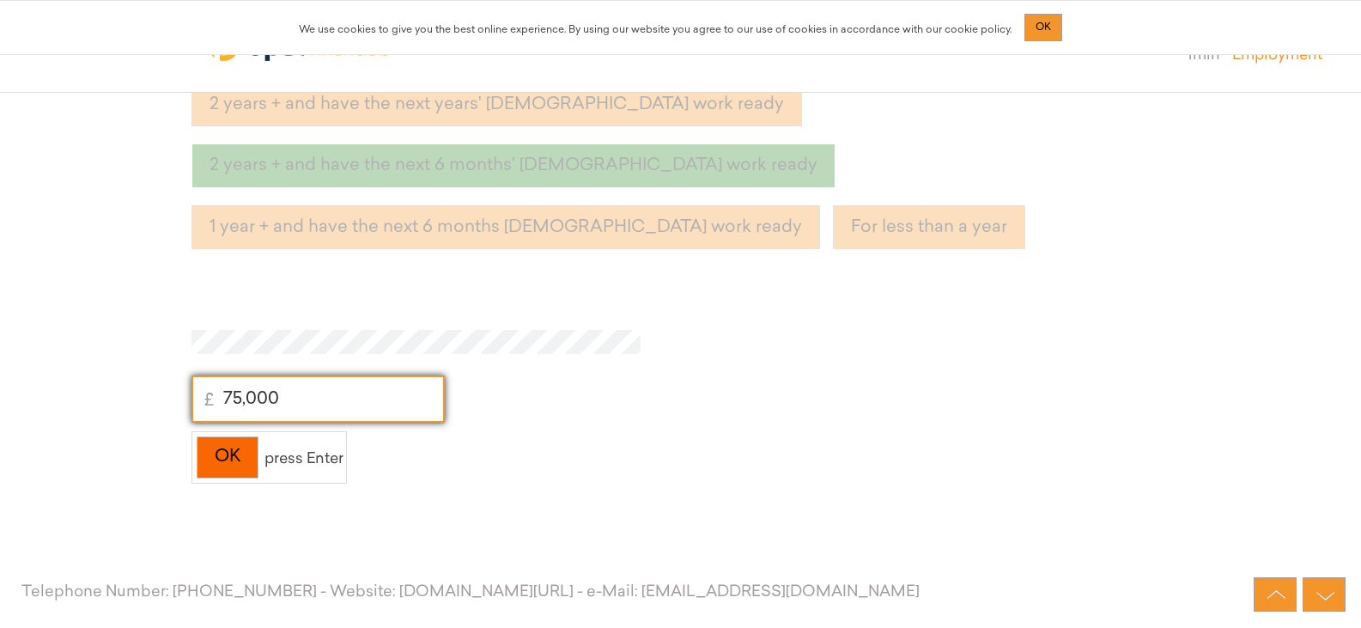
type input "75,000"
click at [215, 459] on div "OK" at bounding box center [228, 457] width 62 height 42
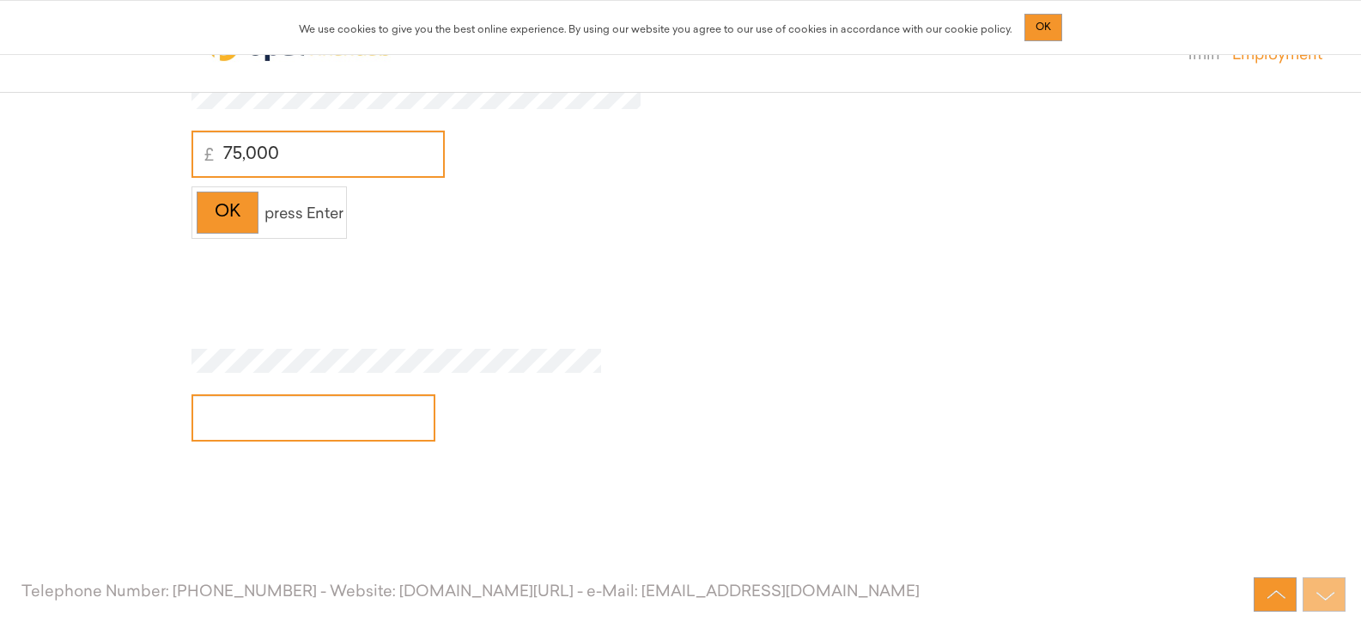
scroll to position [5601, 0]
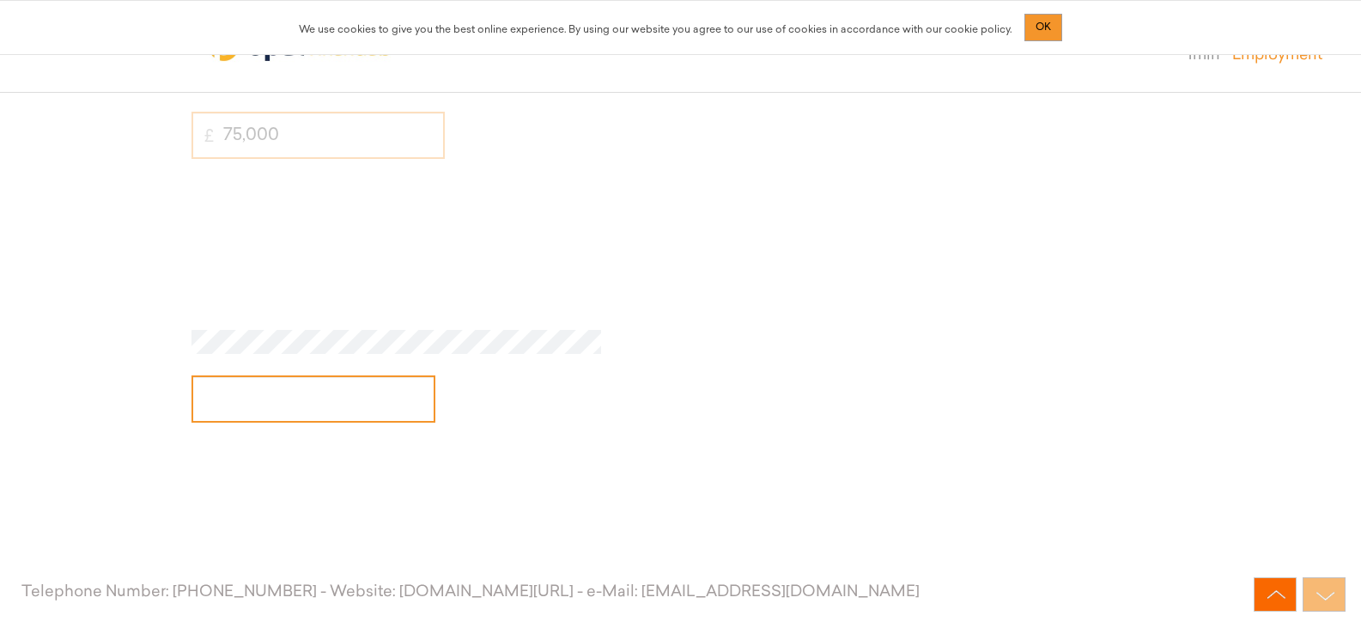
click at [1269, 592] on img at bounding box center [1276, 595] width 27 height 16
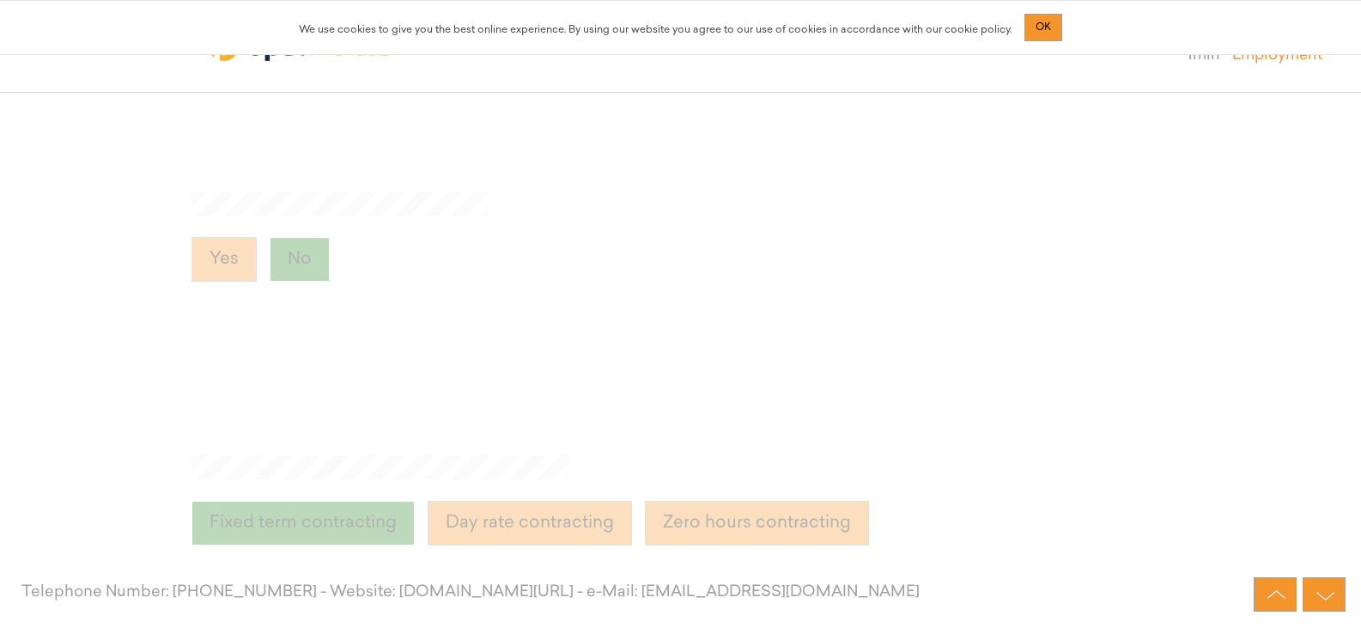
scroll to position [4546, 0]
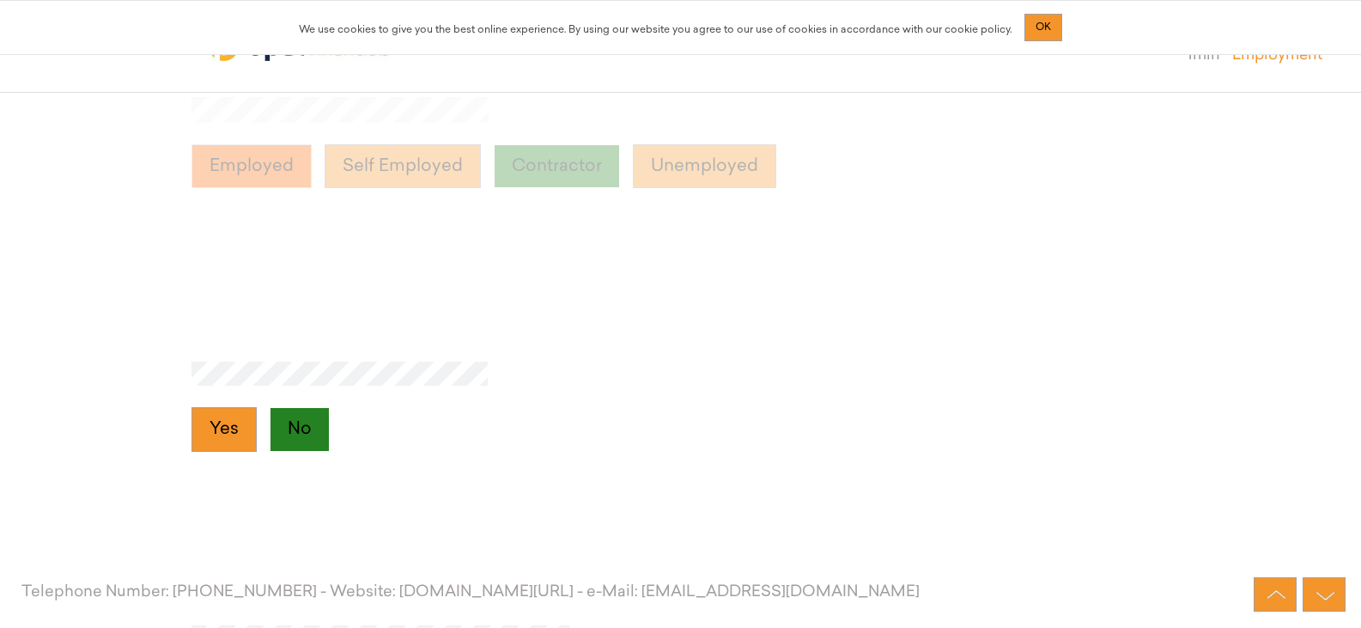
click at [275, 174] on button "Employed" at bounding box center [252, 166] width 120 height 45
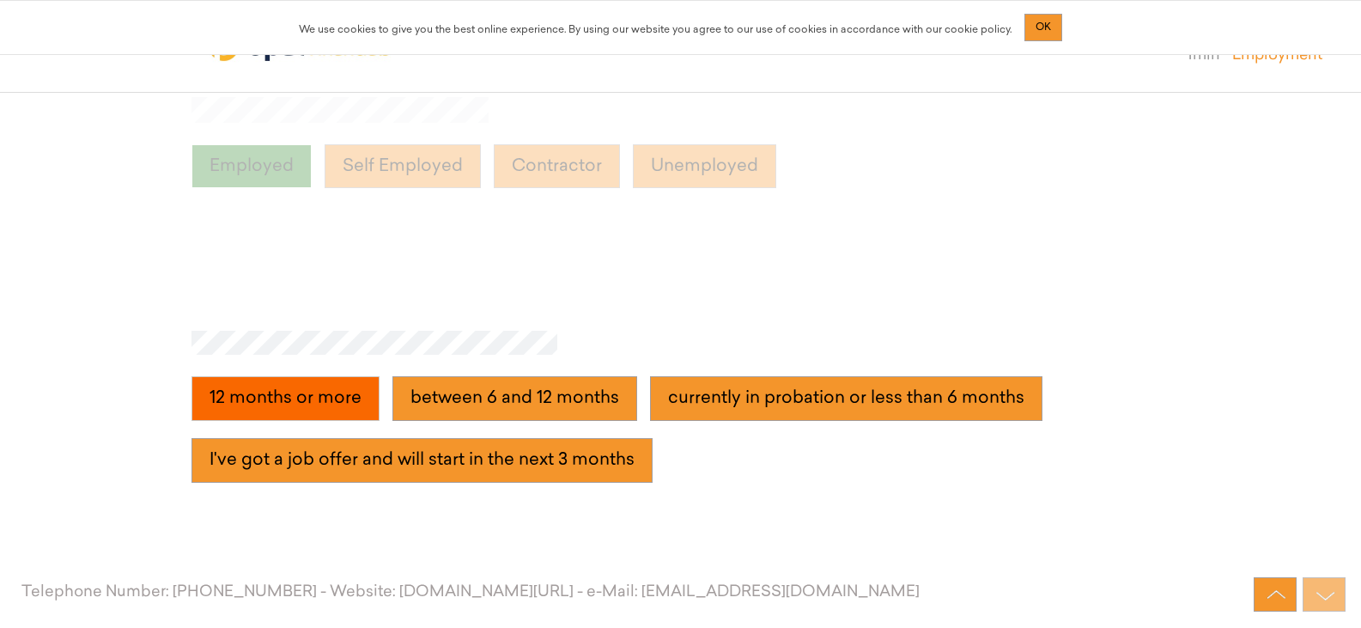
click at [302, 384] on more "12 months or more" at bounding box center [286, 398] width 188 height 45
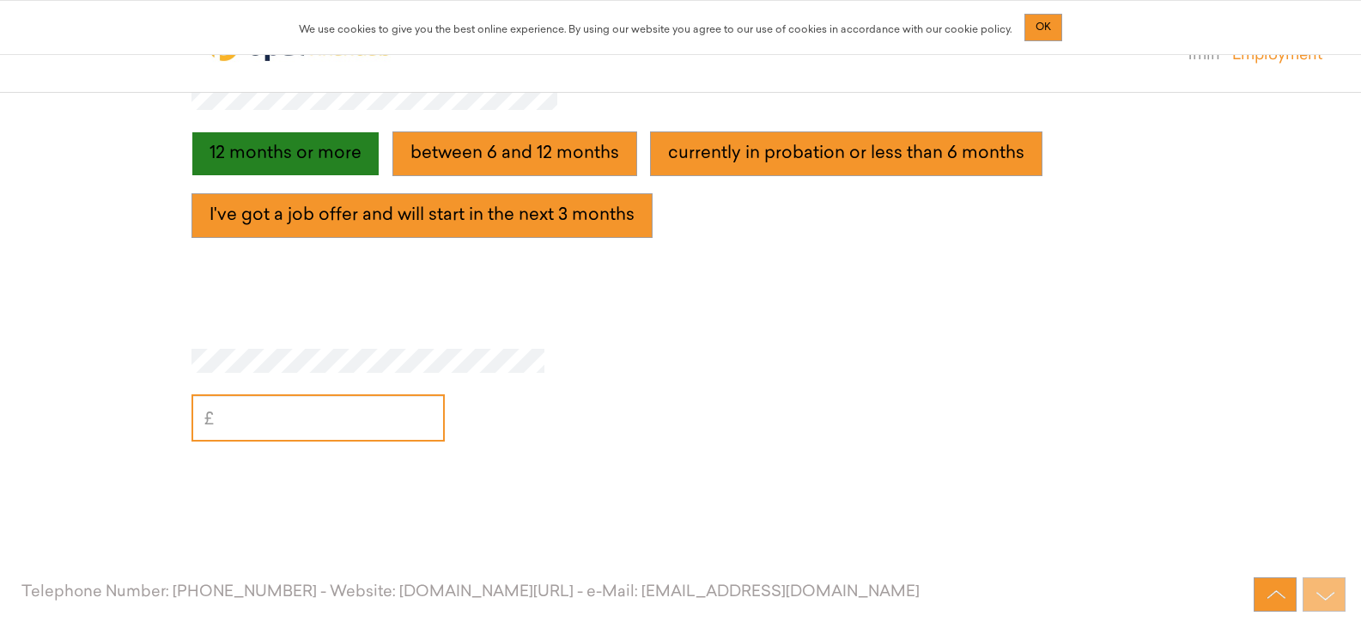
scroll to position [4810, 0]
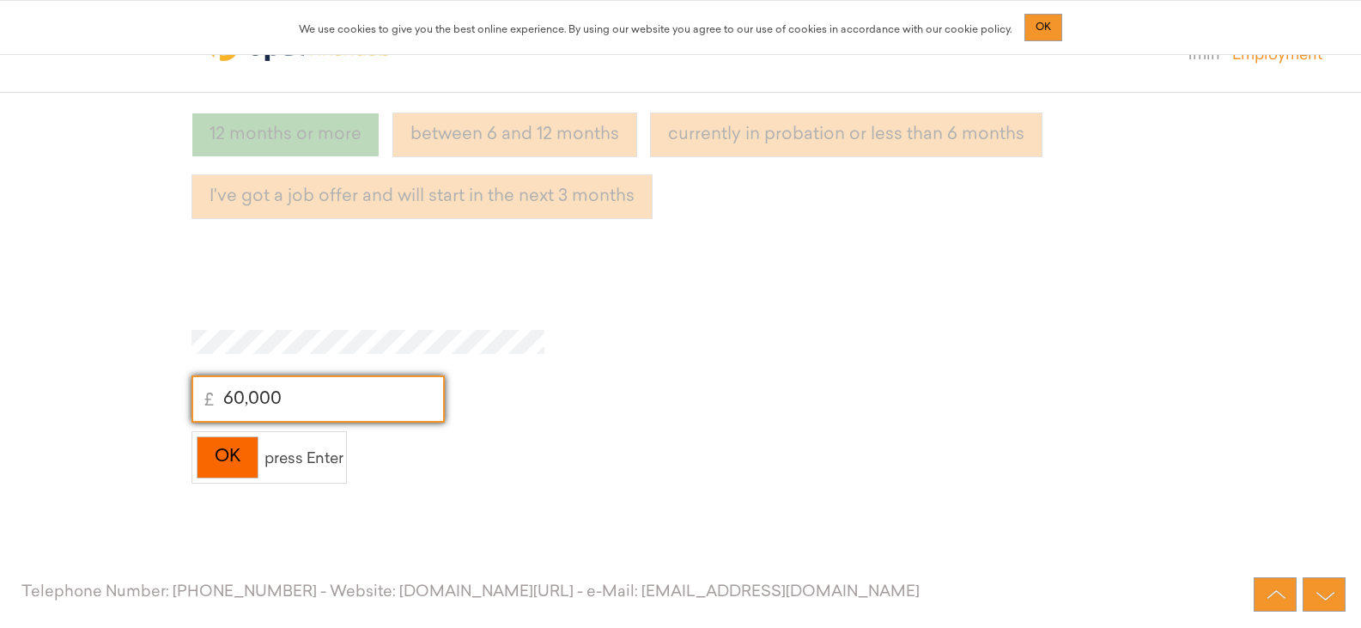
type input "60,000"
click at [237, 472] on div "OK" at bounding box center [228, 457] width 62 height 42
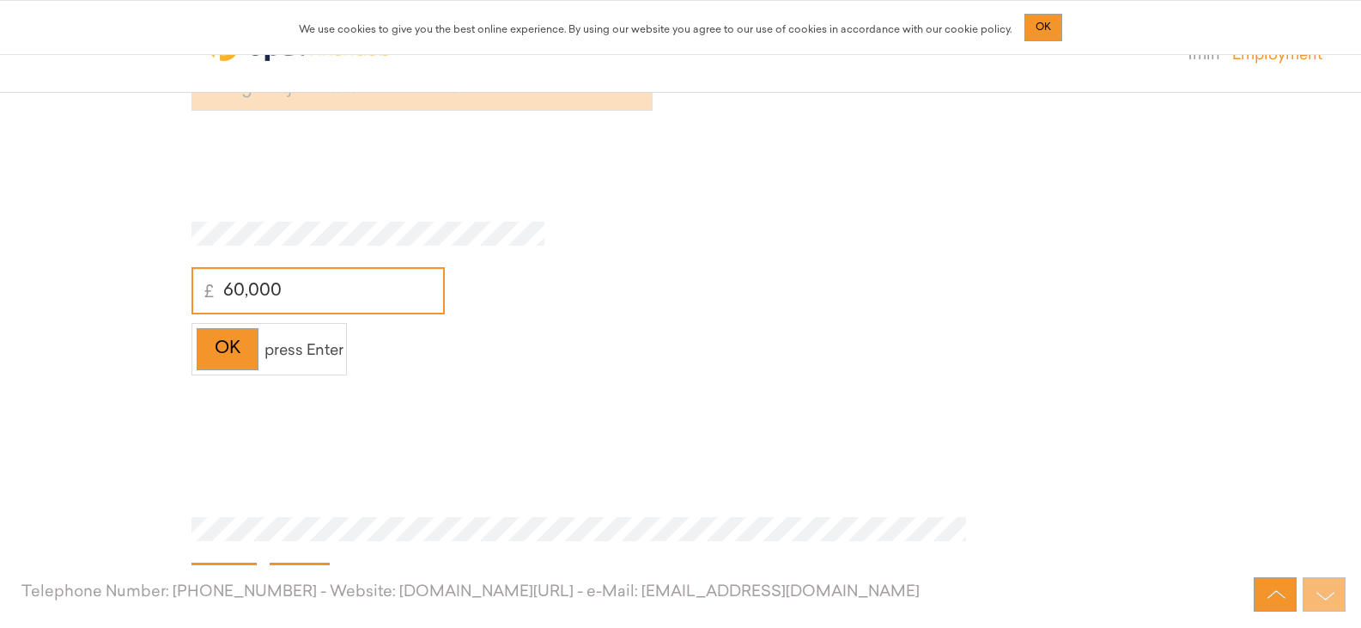
scroll to position [5073, 0]
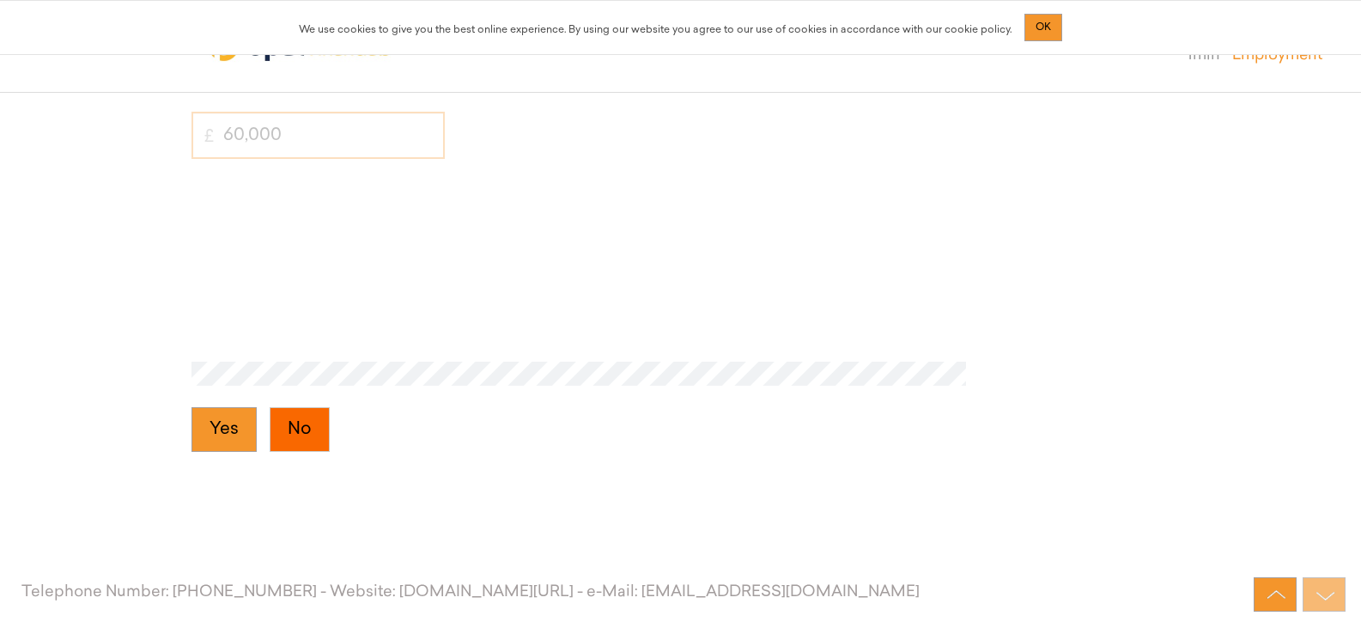
click at [302, 422] on button "No" at bounding box center [300, 429] width 60 height 45
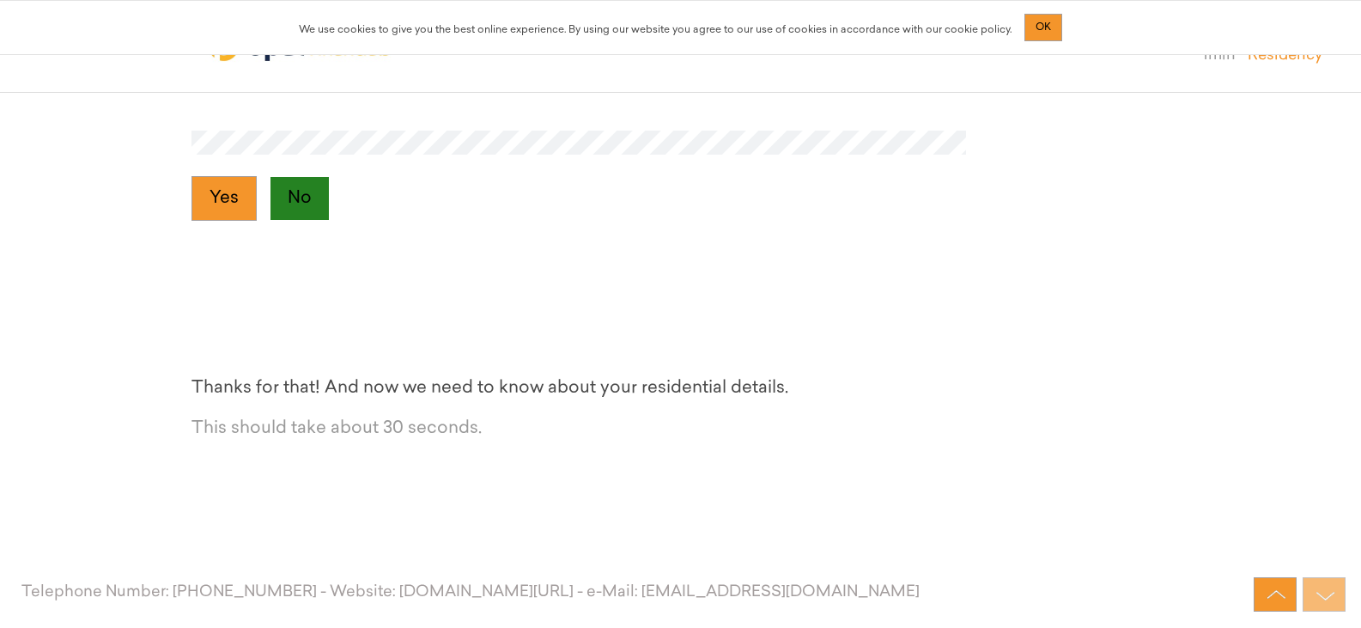
scroll to position [5337, 0]
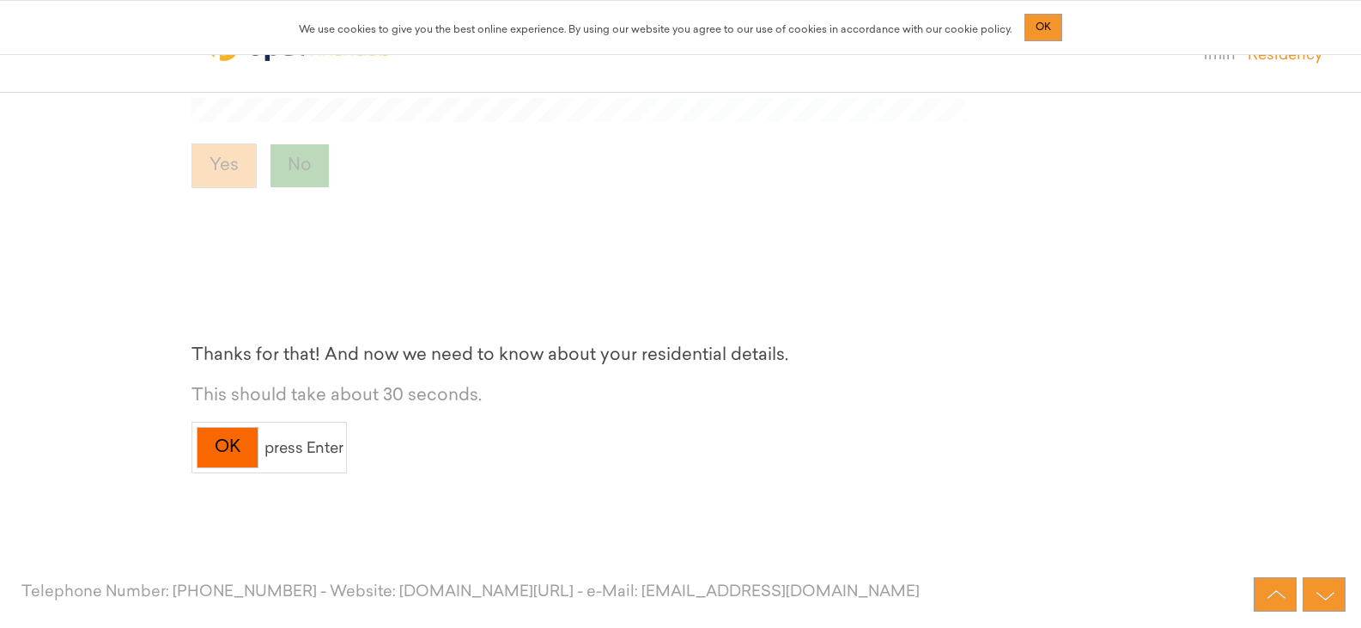
click at [241, 446] on div "OK" at bounding box center [228, 448] width 62 height 42
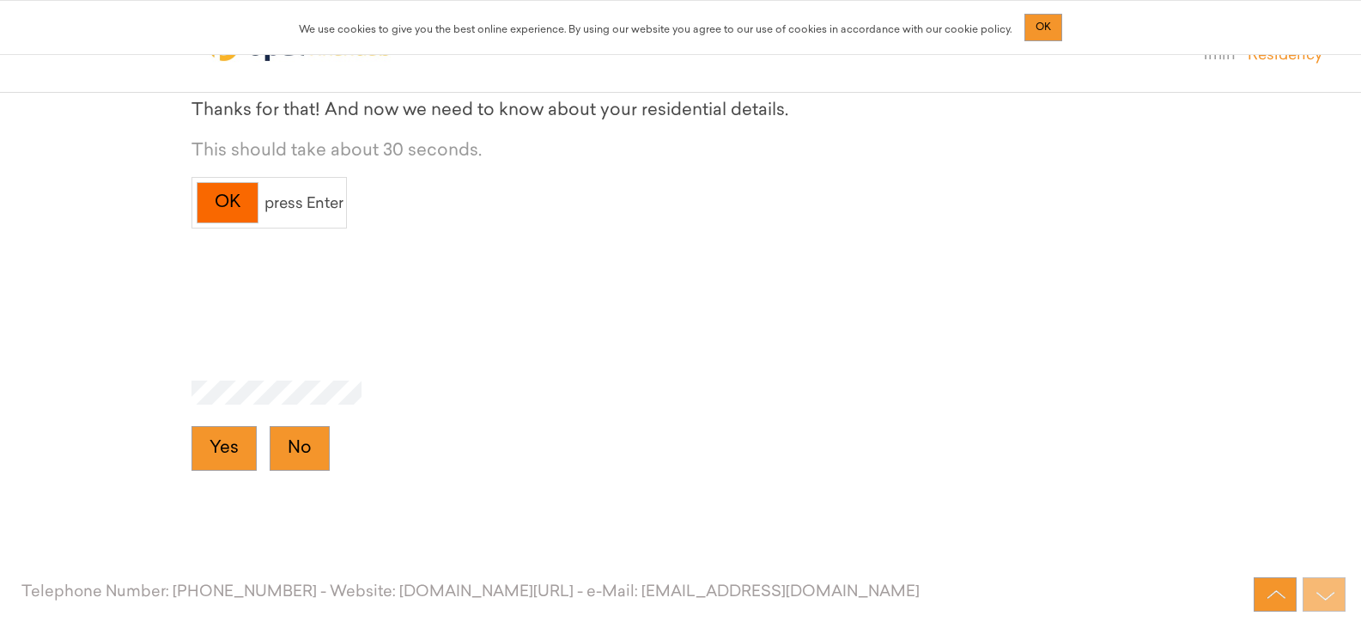
scroll to position [5601, 0]
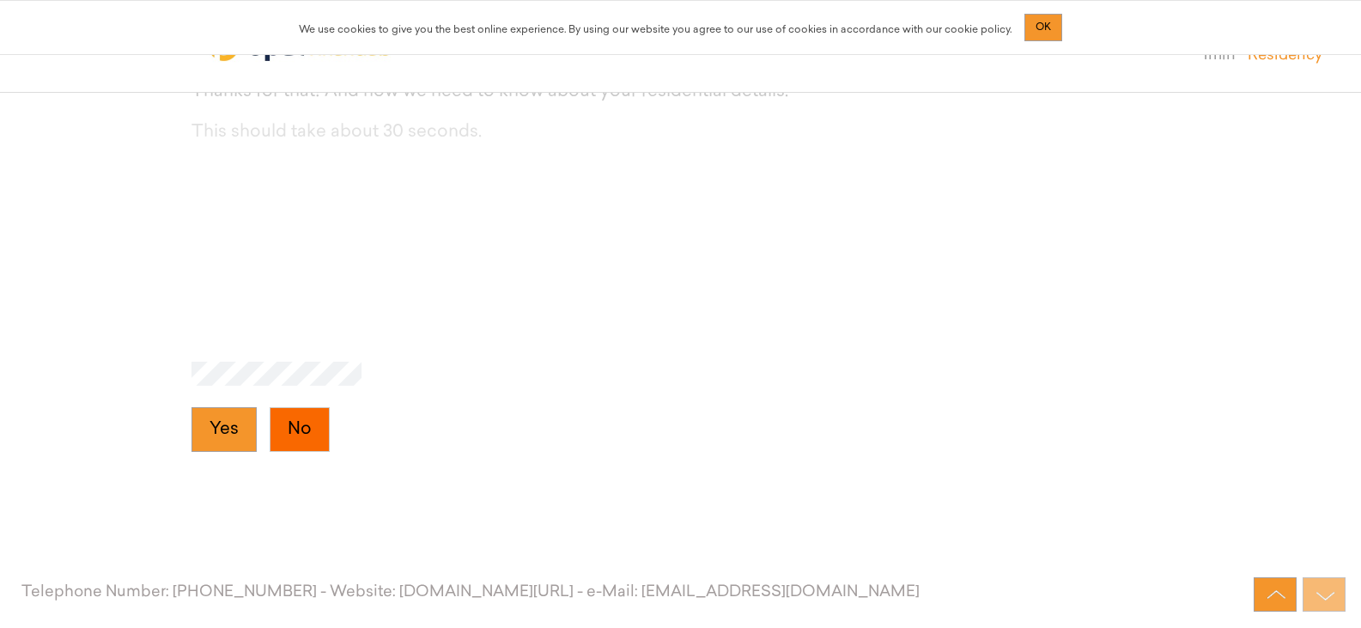
click at [272, 429] on button "No" at bounding box center [300, 429] width 60 height 45
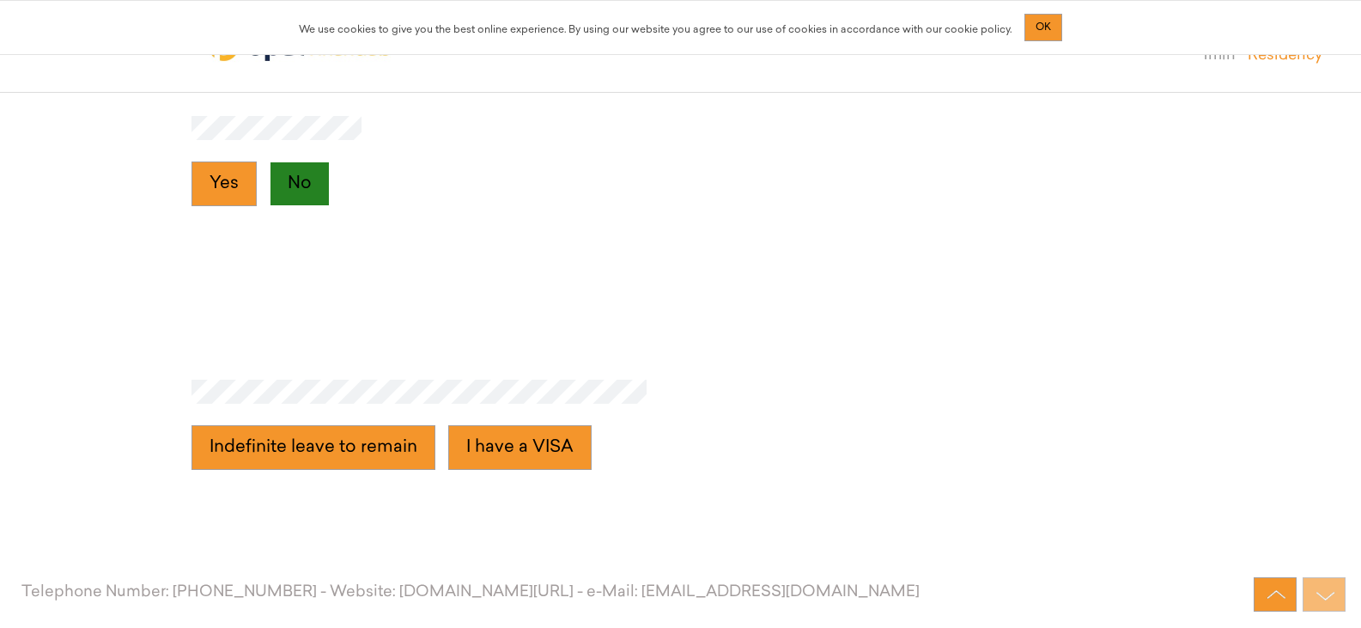
scroll to position [5864, 0]
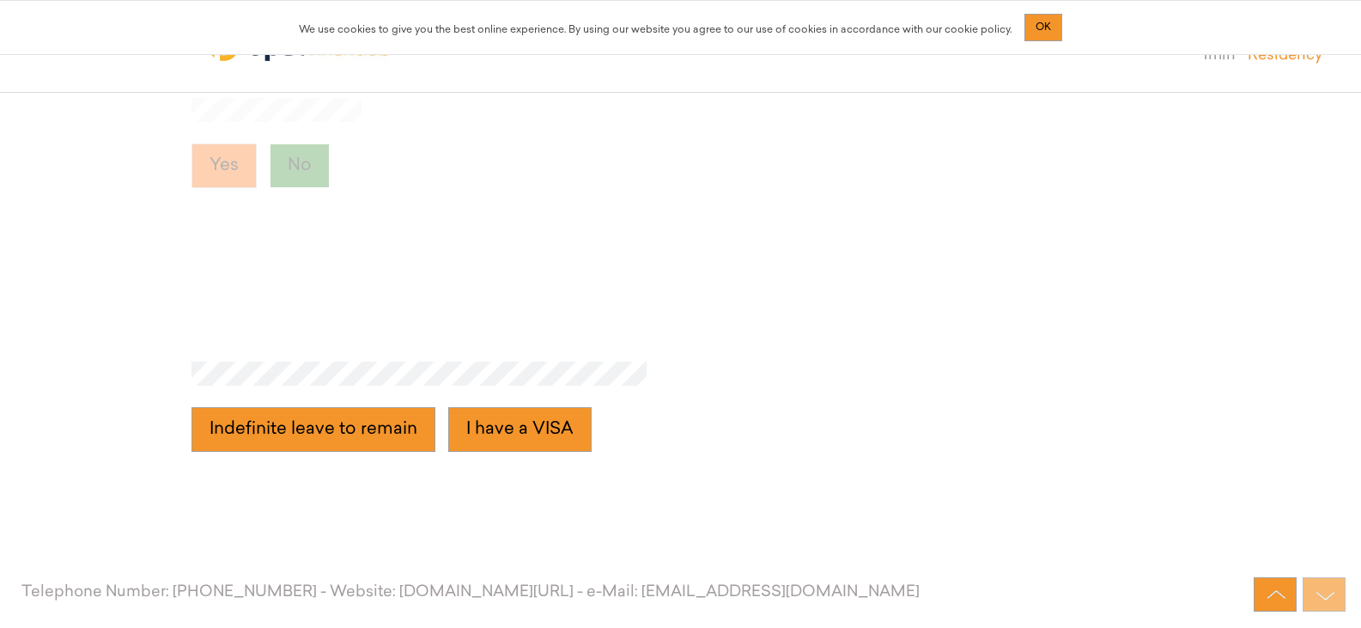
click at [228, 167] on button "Yes" at bounding box center [224, 165] width 65 height 45
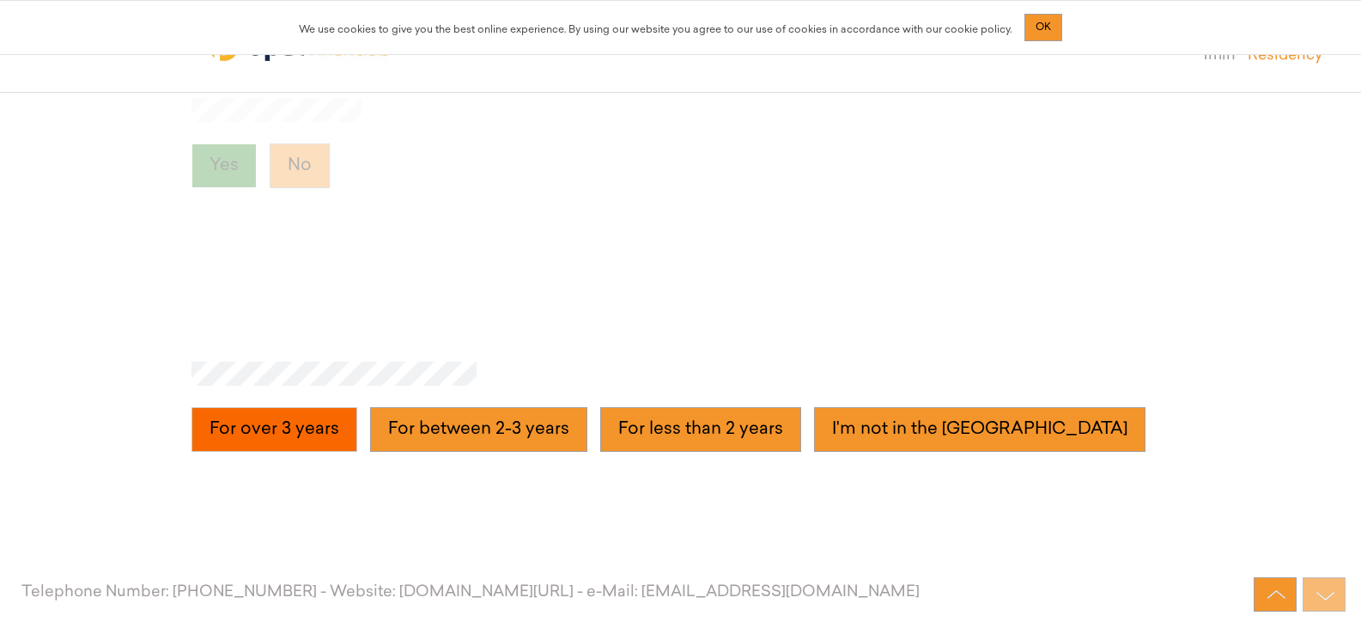
click at [310, 419] on years "For over 3 years" at bounding box center [275, 429] width 166 height 45
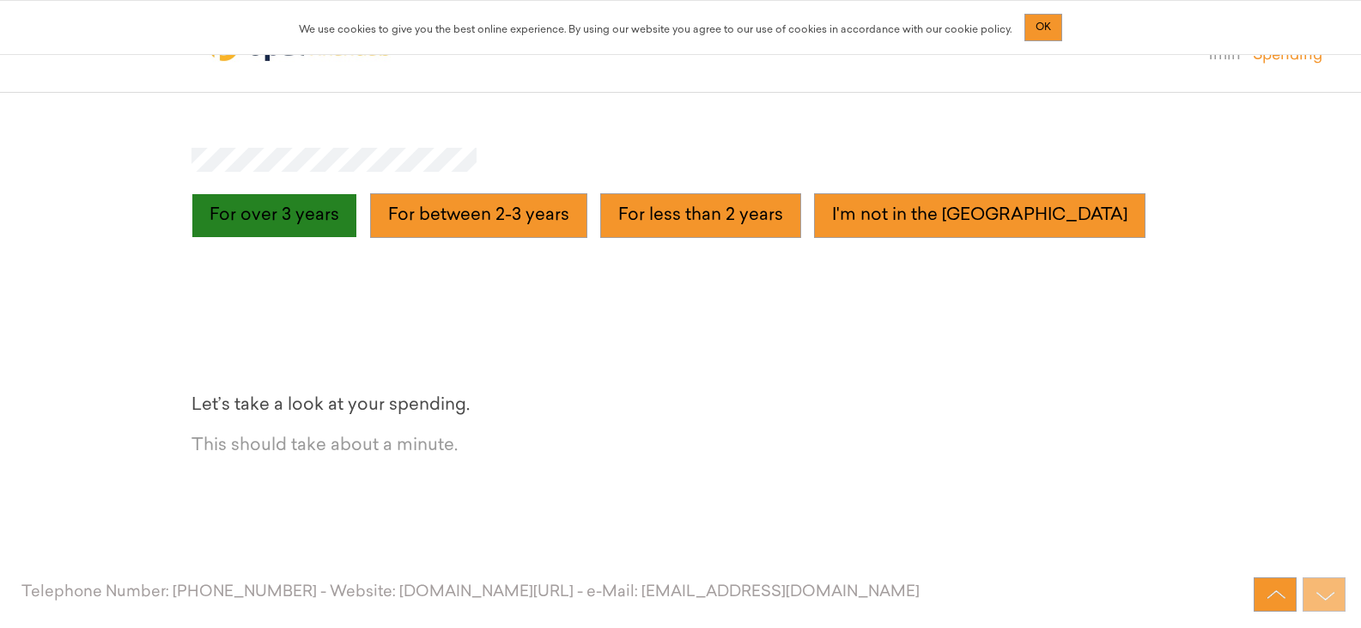
scroll to position [6128, 0]
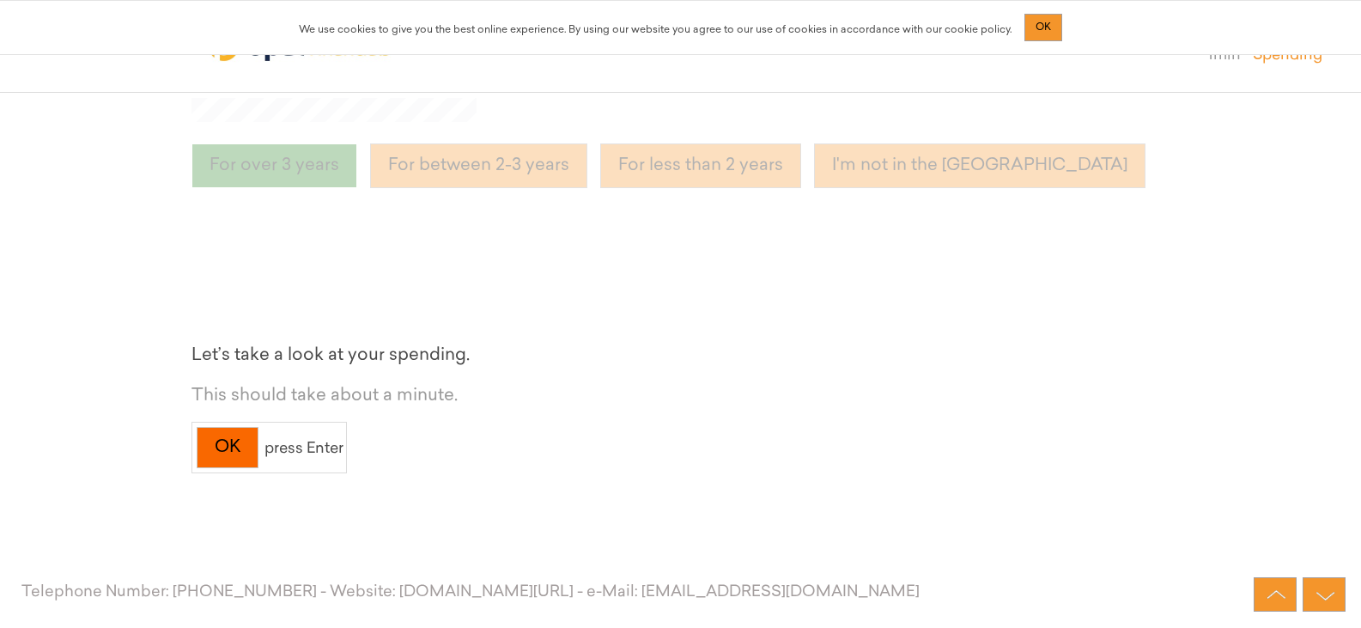
click at [243, 440] on div "OK" at bounding box center [228, 448] width 62 height 42
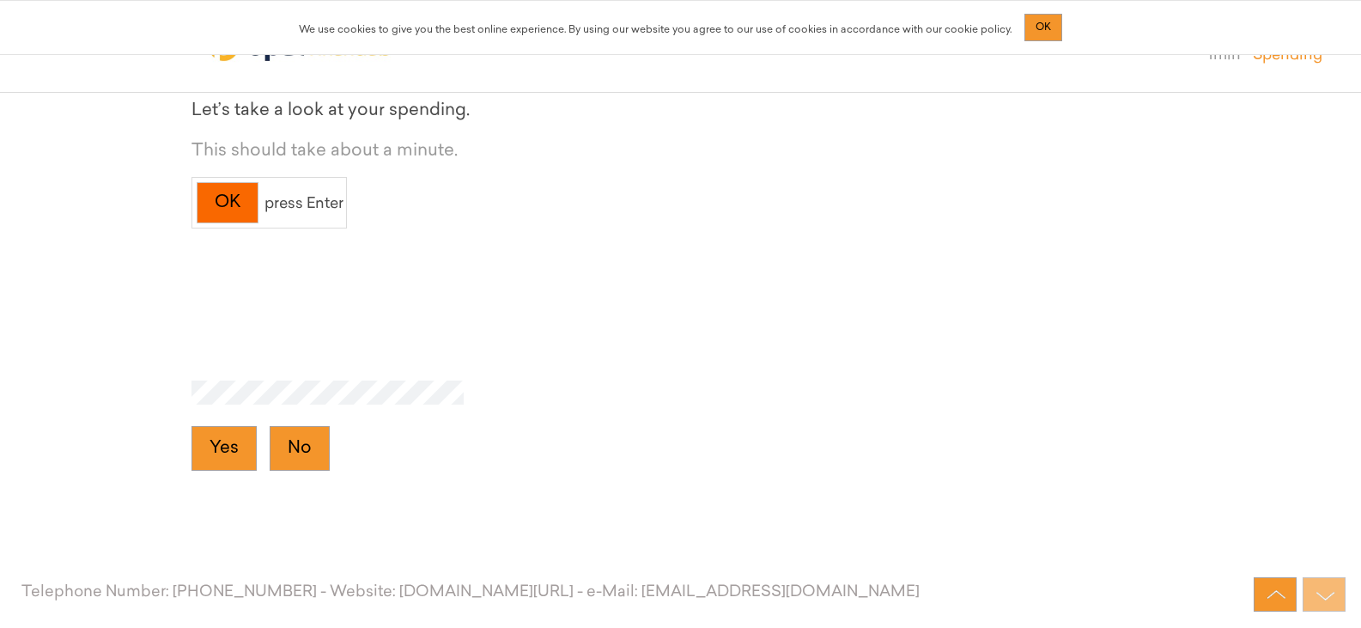
scroll to position [6392, 0]
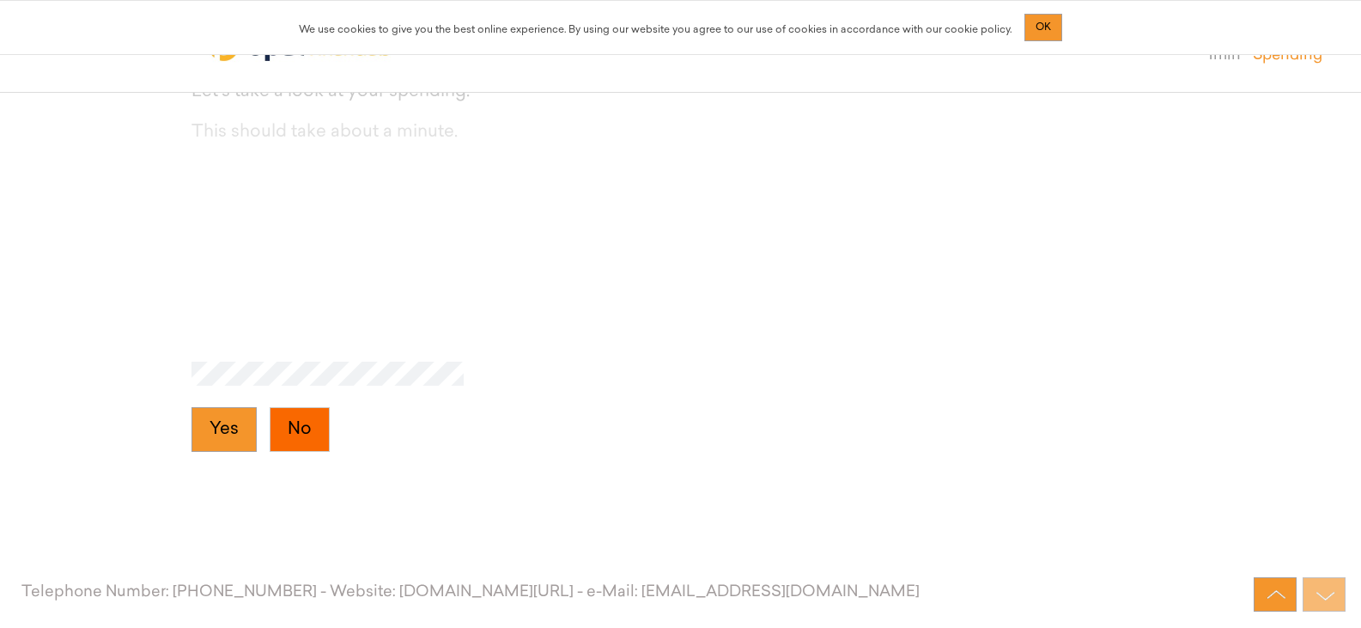
click at [308, 434] on button "No" at bounding box center [300, 429] width 60 height 45
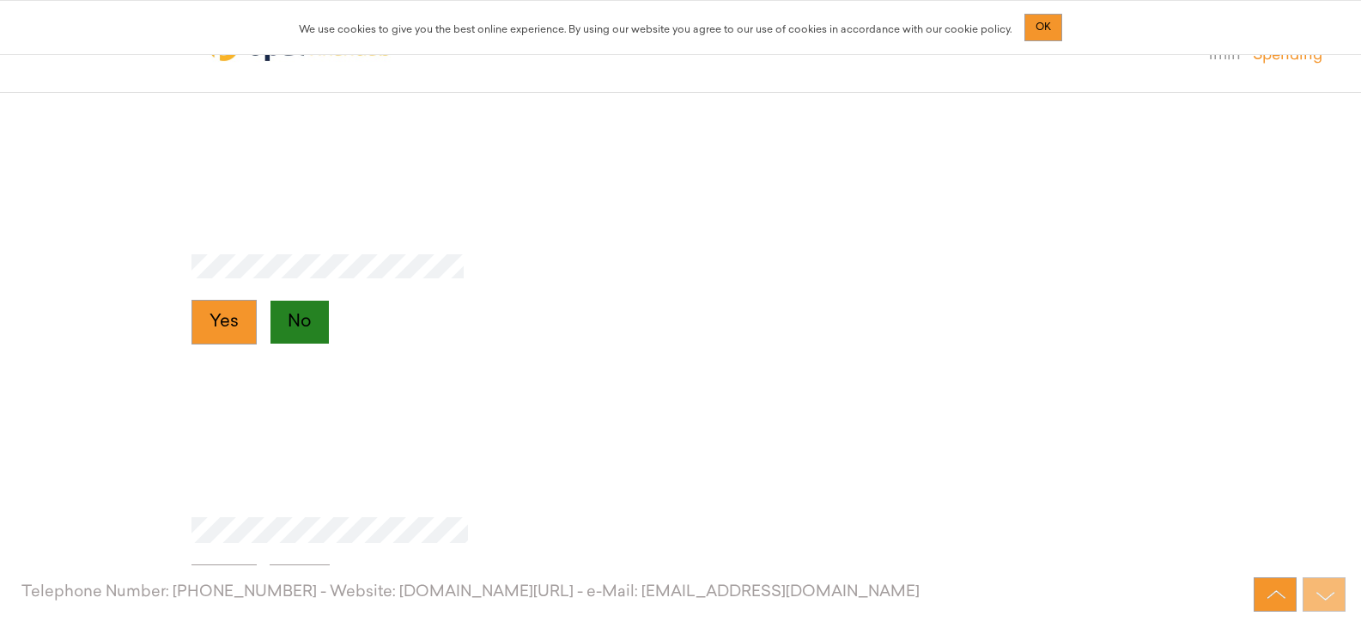
scroll to position [6655, 0]
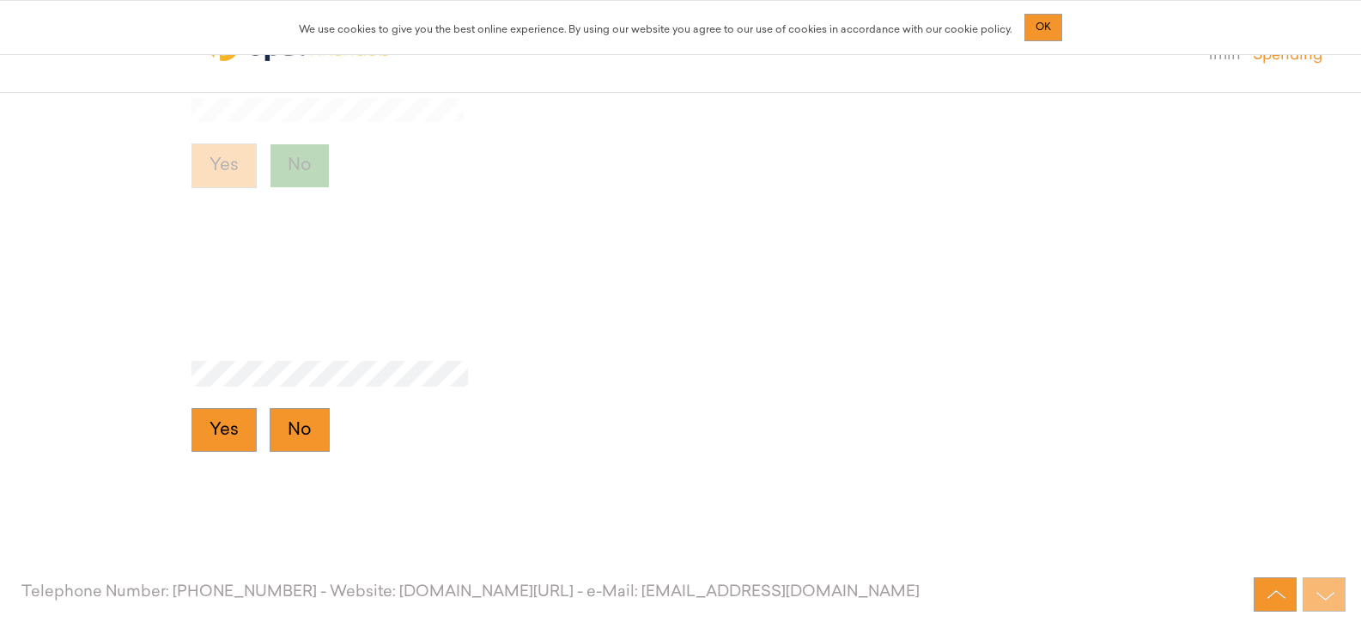
click at [308, 434] on button "No" at bounding box center [300, 430] width 60 height 45
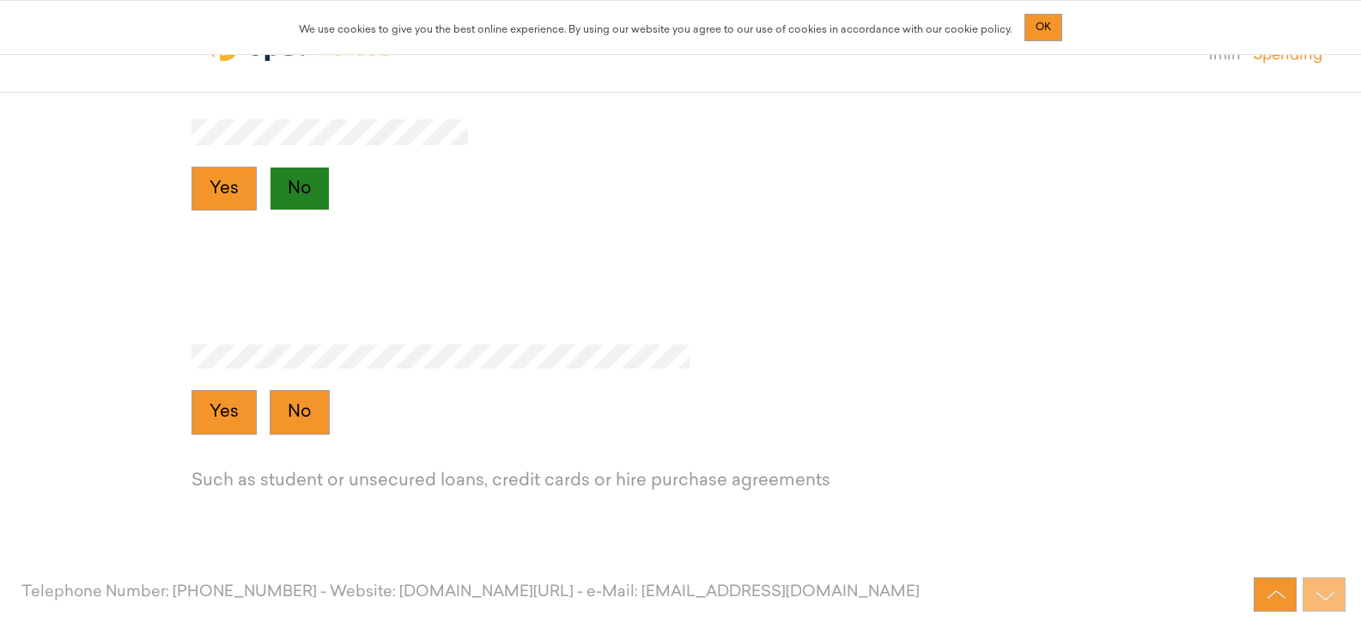
scroll to position [6919, 0]
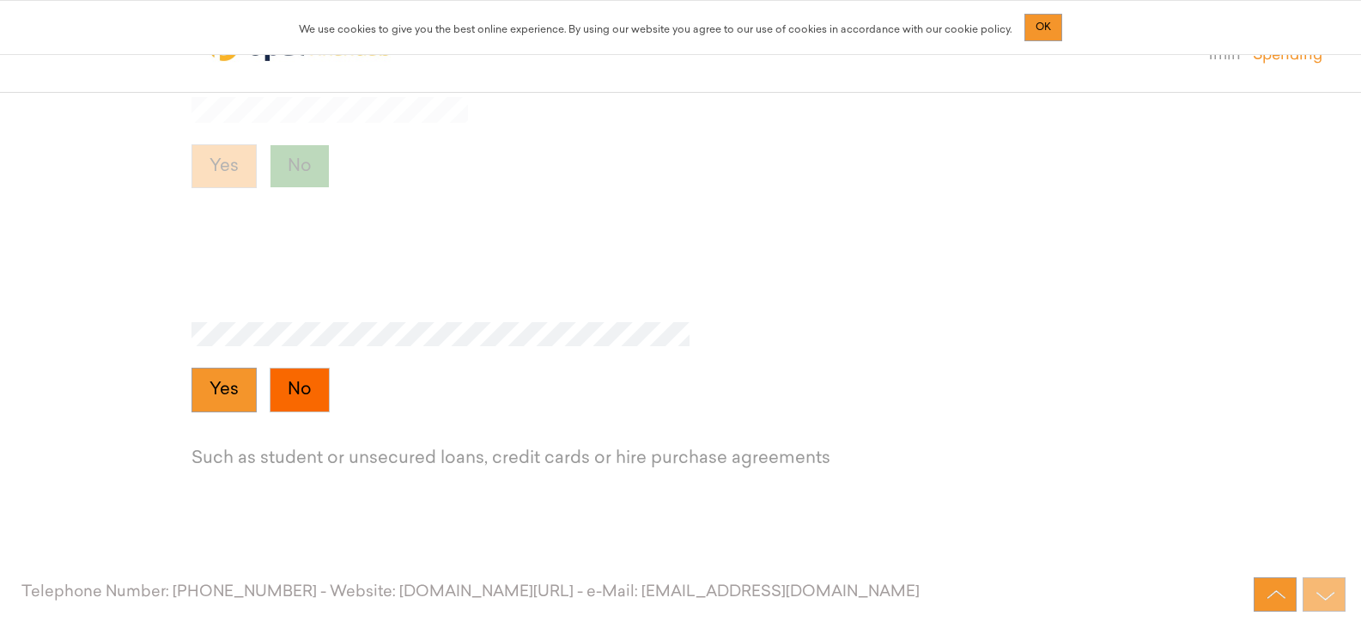
click at [308, 410] on button "No" at bounding box center [300, 390] width 60 height 45
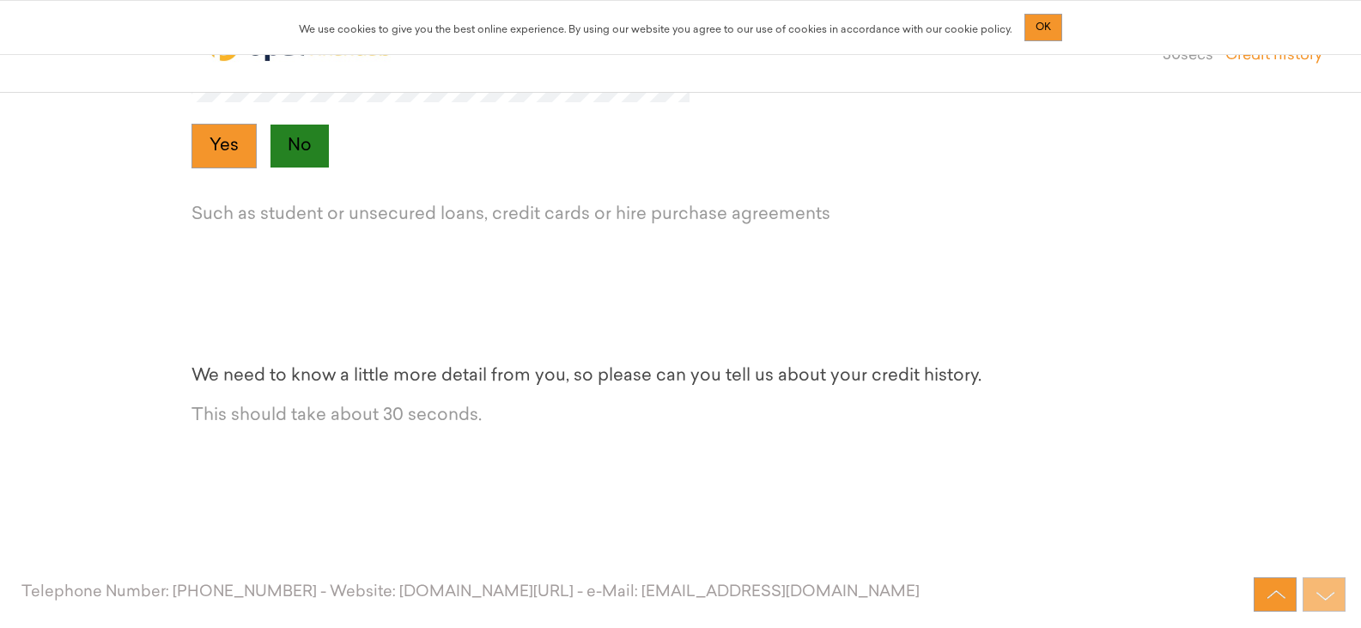
scroll to position [7183, 0]
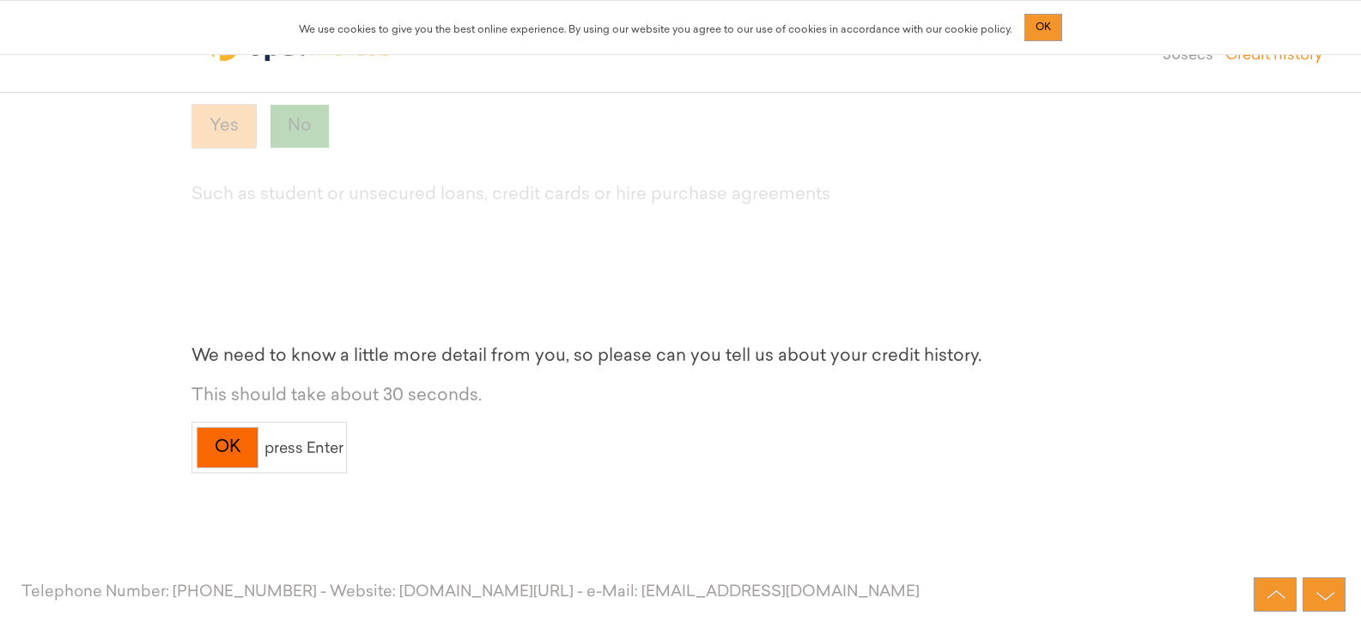
click at [240, 433] on div "OK" at bounding box center [228, 448] width 62 height 42
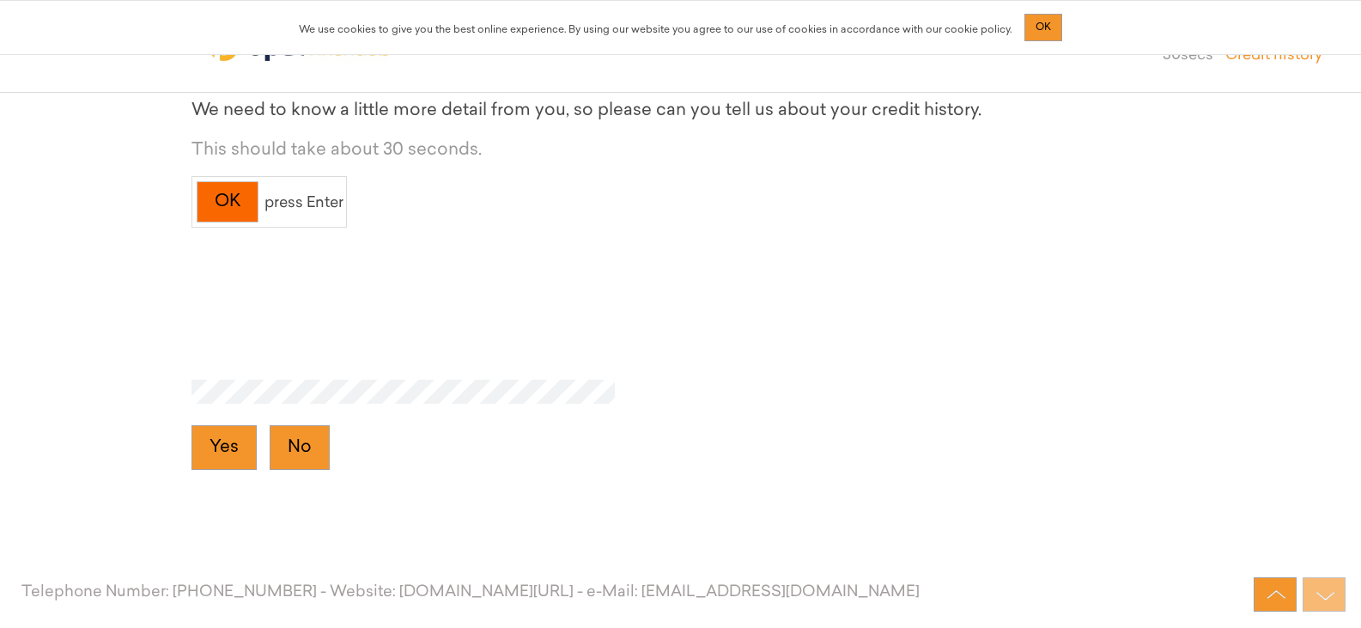
scroll to position [7446, 0]
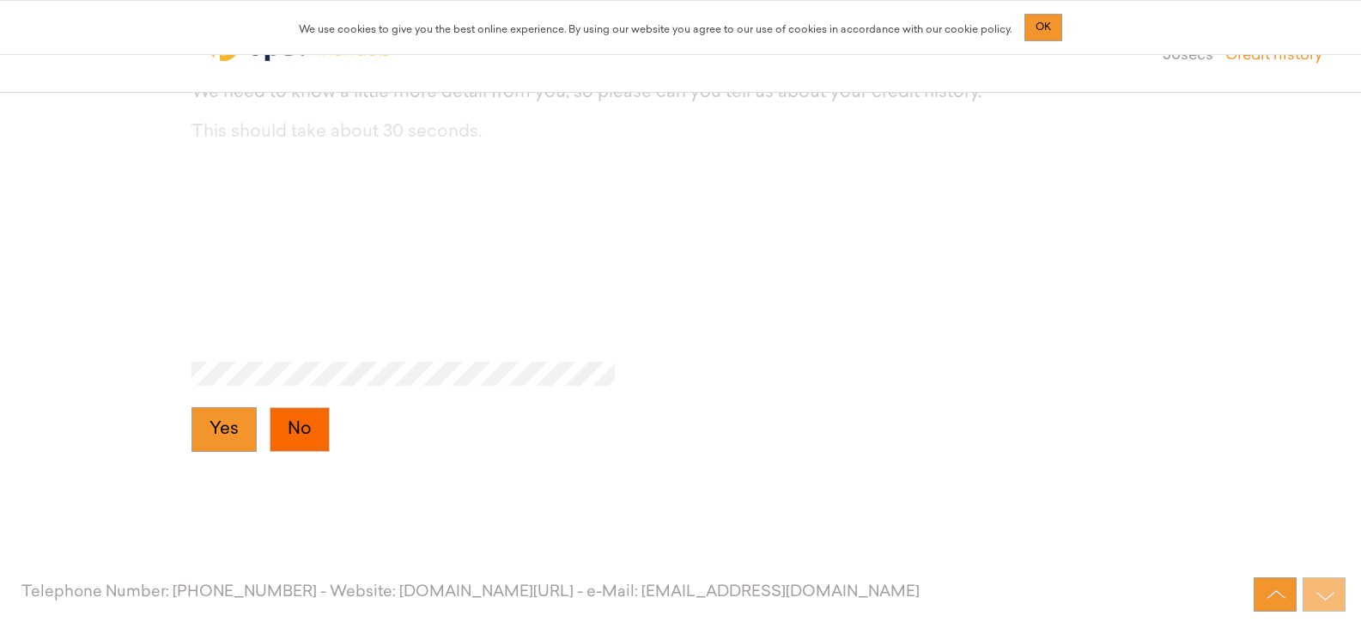
click at [313, 425] on button "No" at bounding box center [300, 429] width 60 height 45
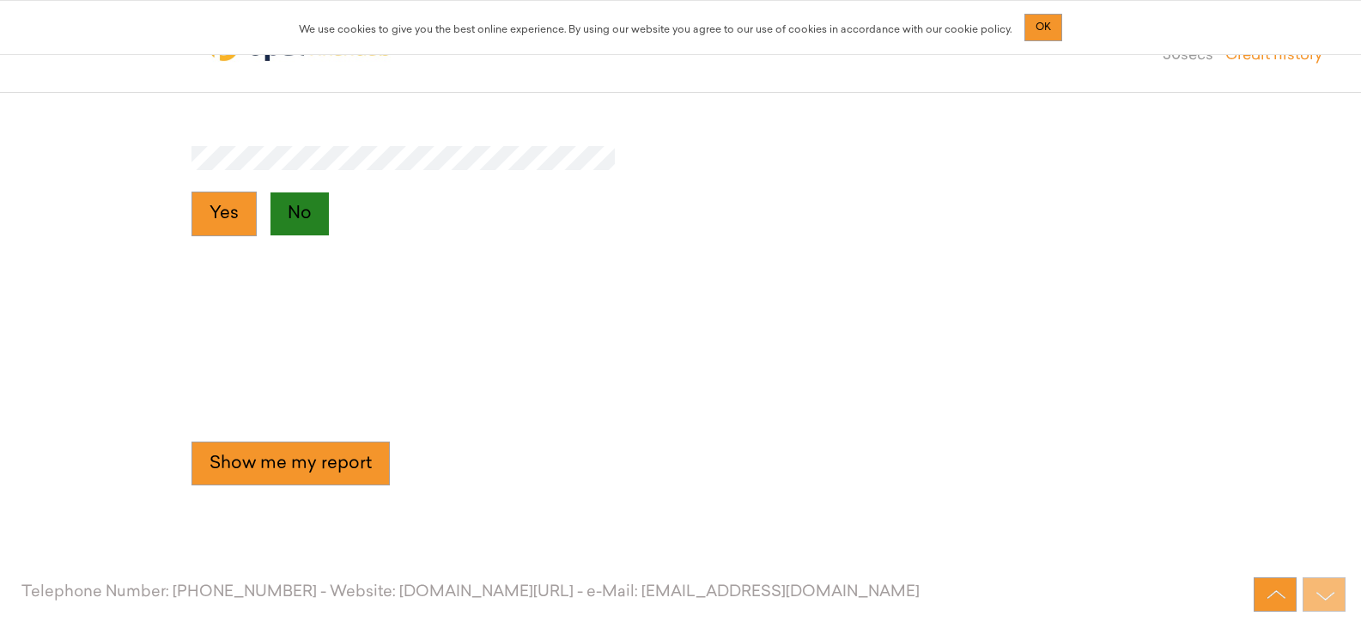
scroll to position [7695, 0]
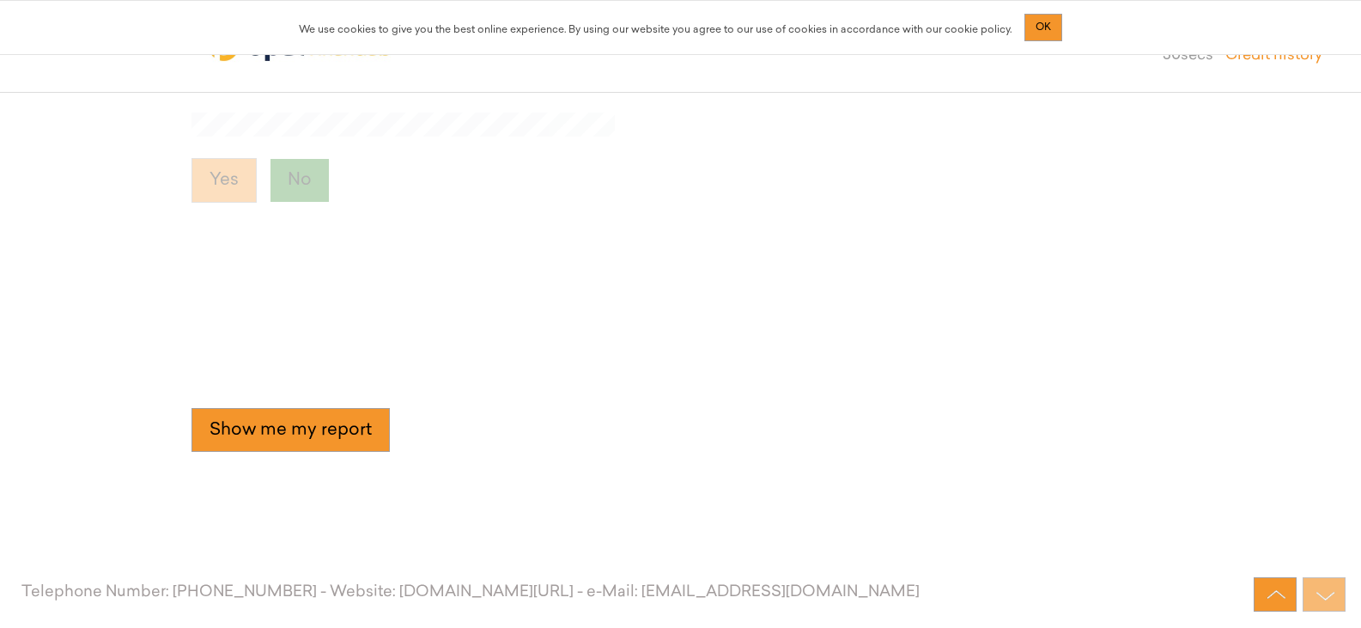
click at [313, 425] on button "Show me my report" at bounding box center [291, 430] width 198 height 45
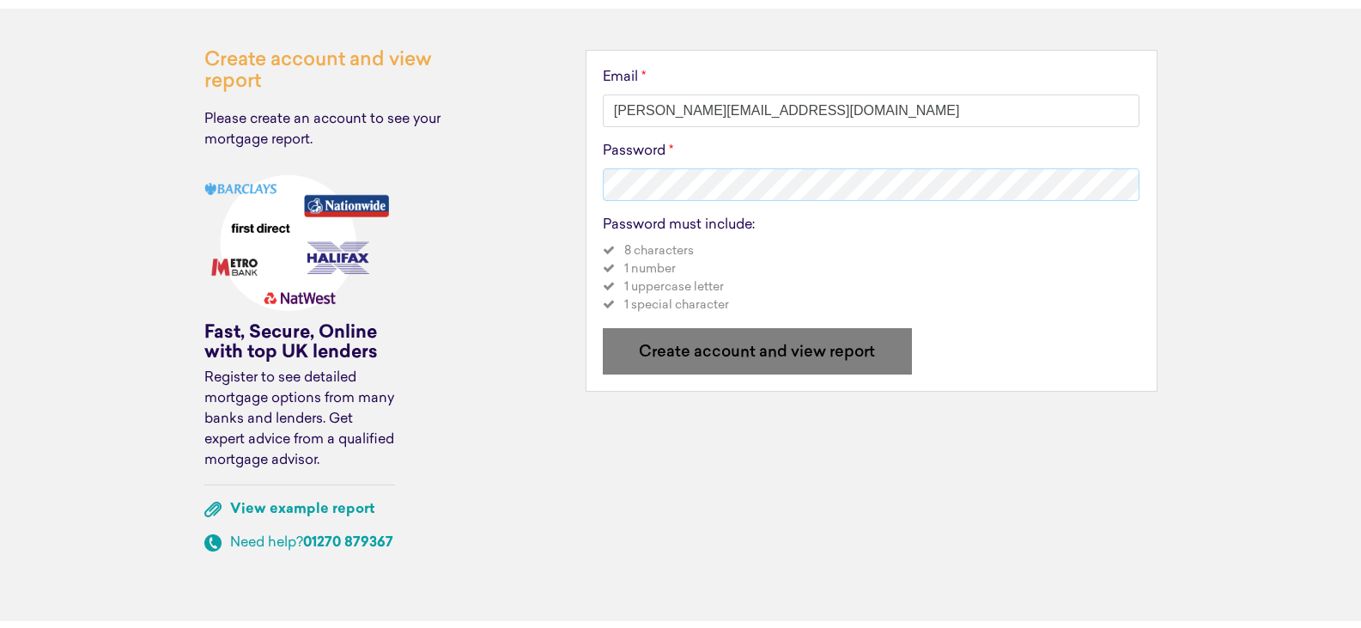
scroll to position [124, 0]
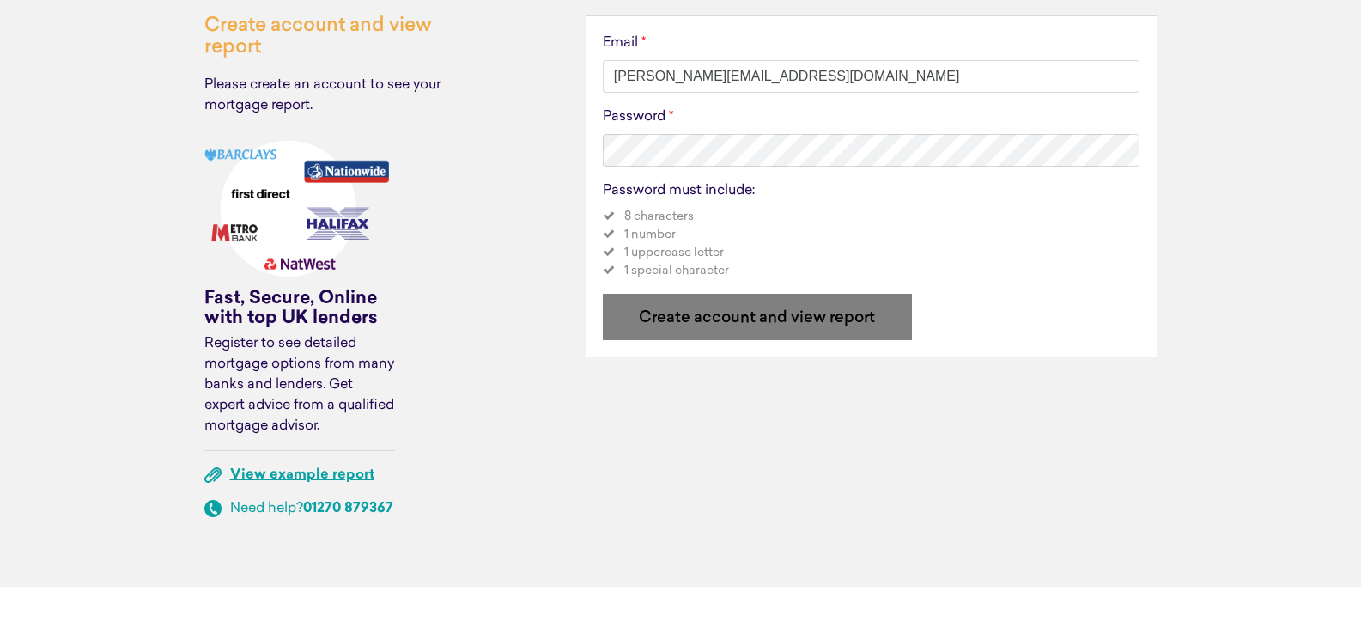
click at [312, 468] on link "View example report" at bounding box center [302, 475] width 144 height 14
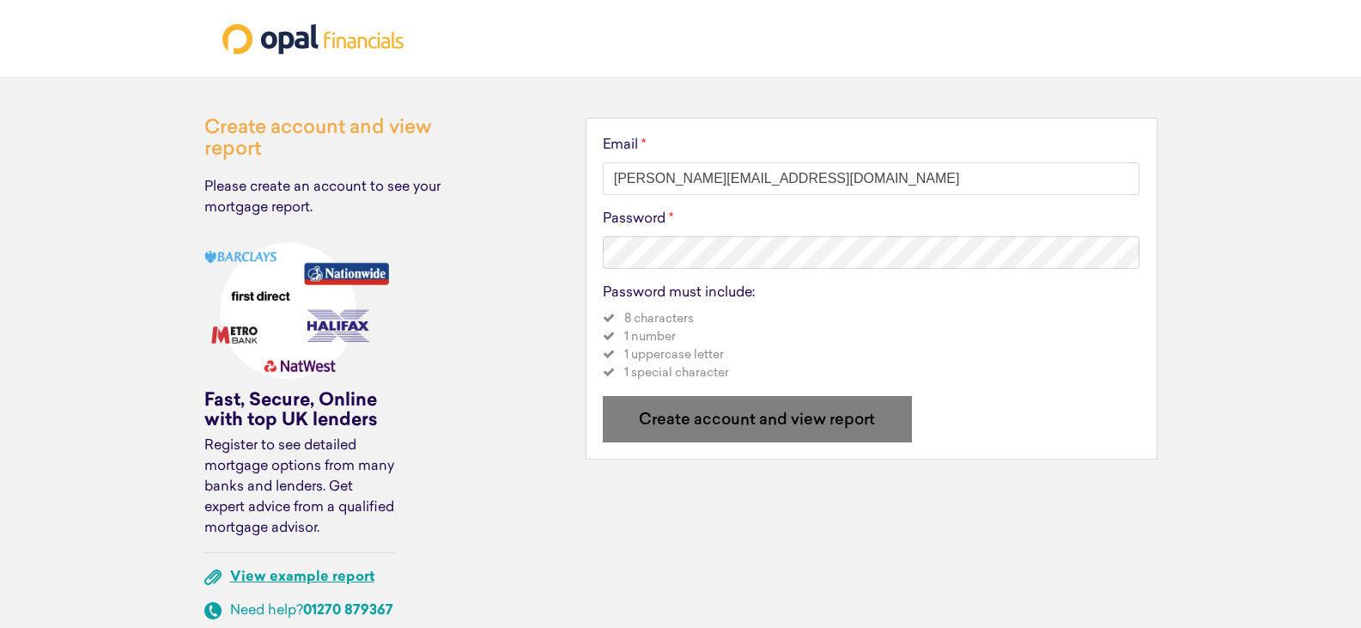
scroll to position [0, 0]
